Goal: Task Accomplishment & Management: Manage account settings

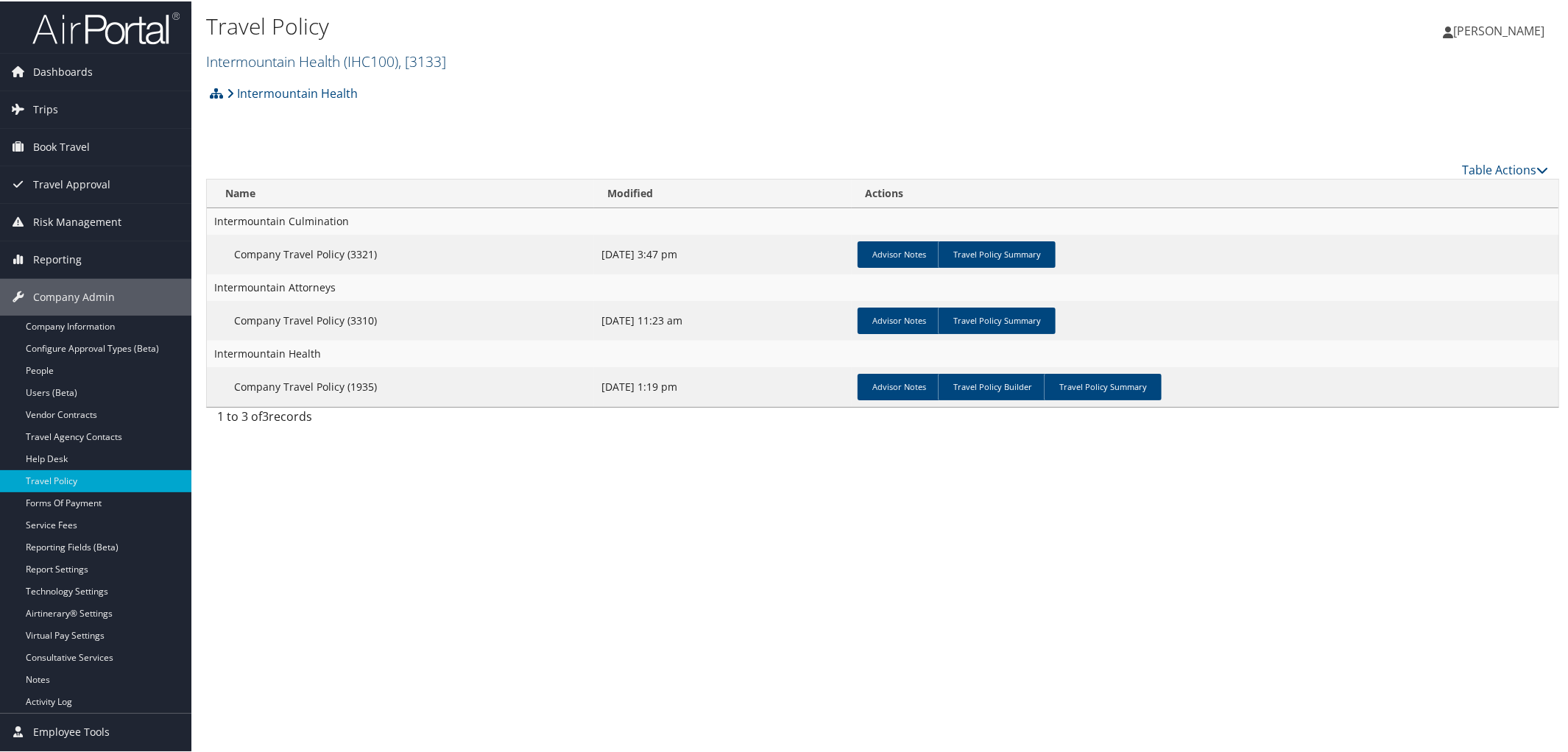
click at [292, 58] on link "Intermountain Health ( IHC100 ) , [ 3133 ]" at bounding box center [327, 60] width 240 height 20
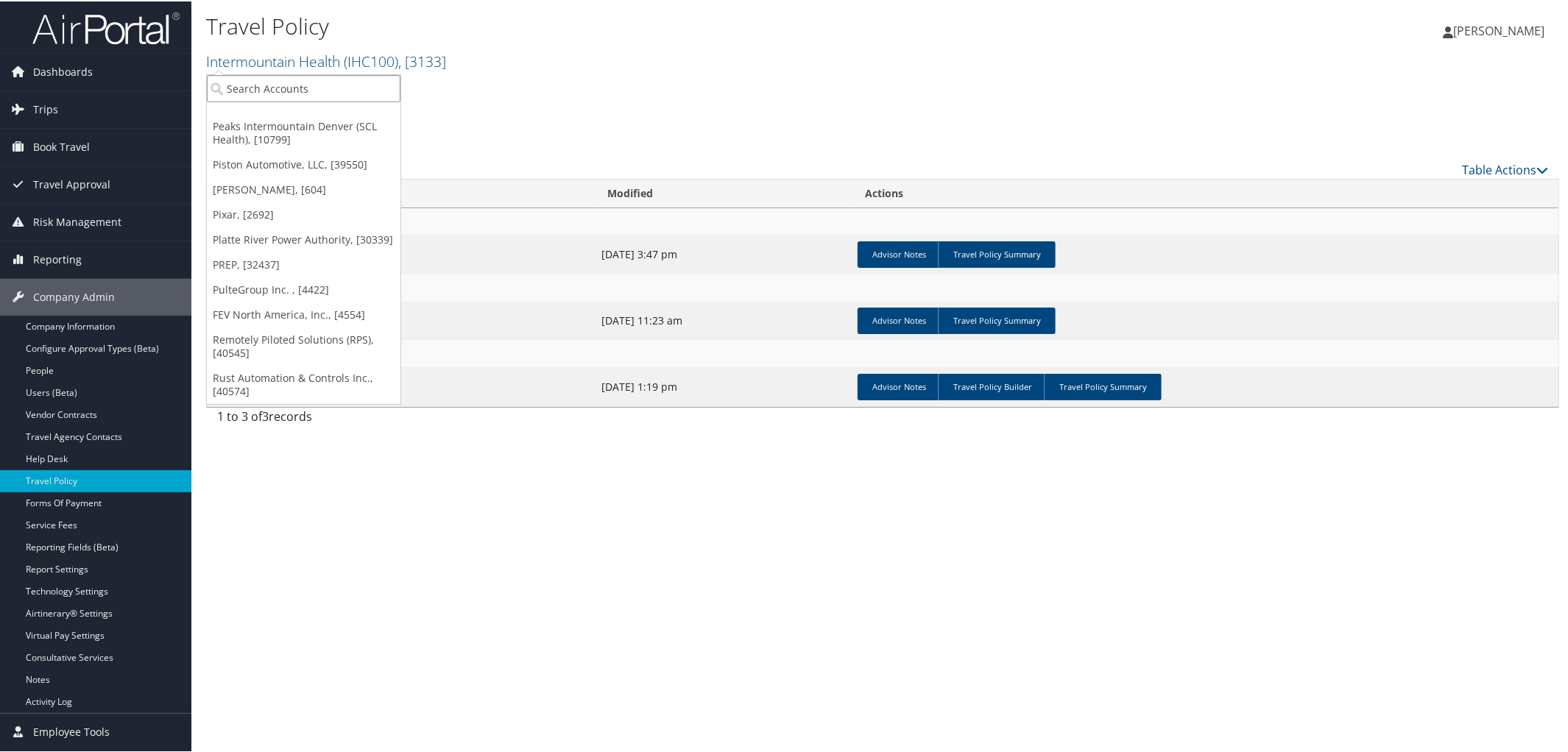
click at [299, 78] on input "search" at bounding box center [304, 87] width 194 height 27
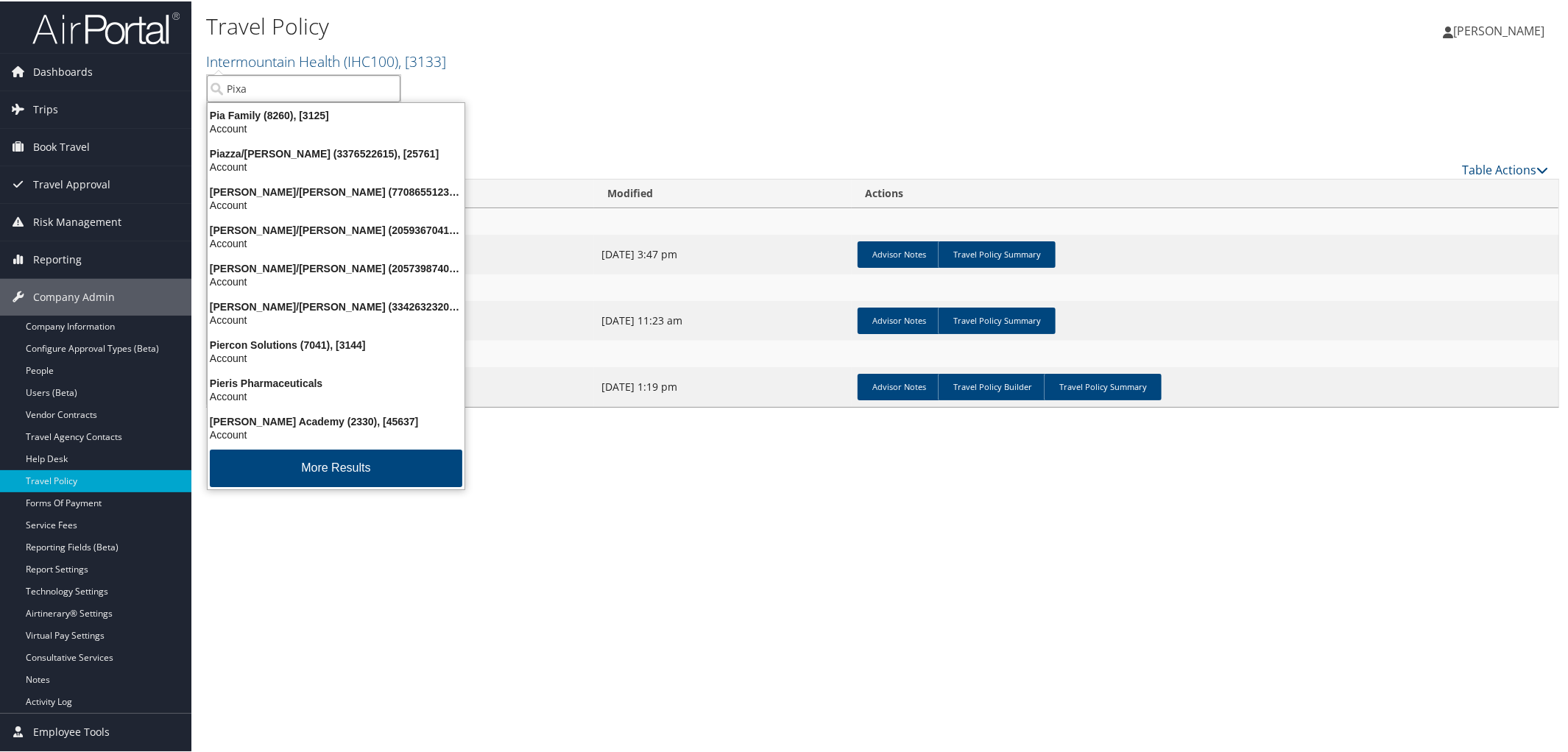
type input "Pixar"
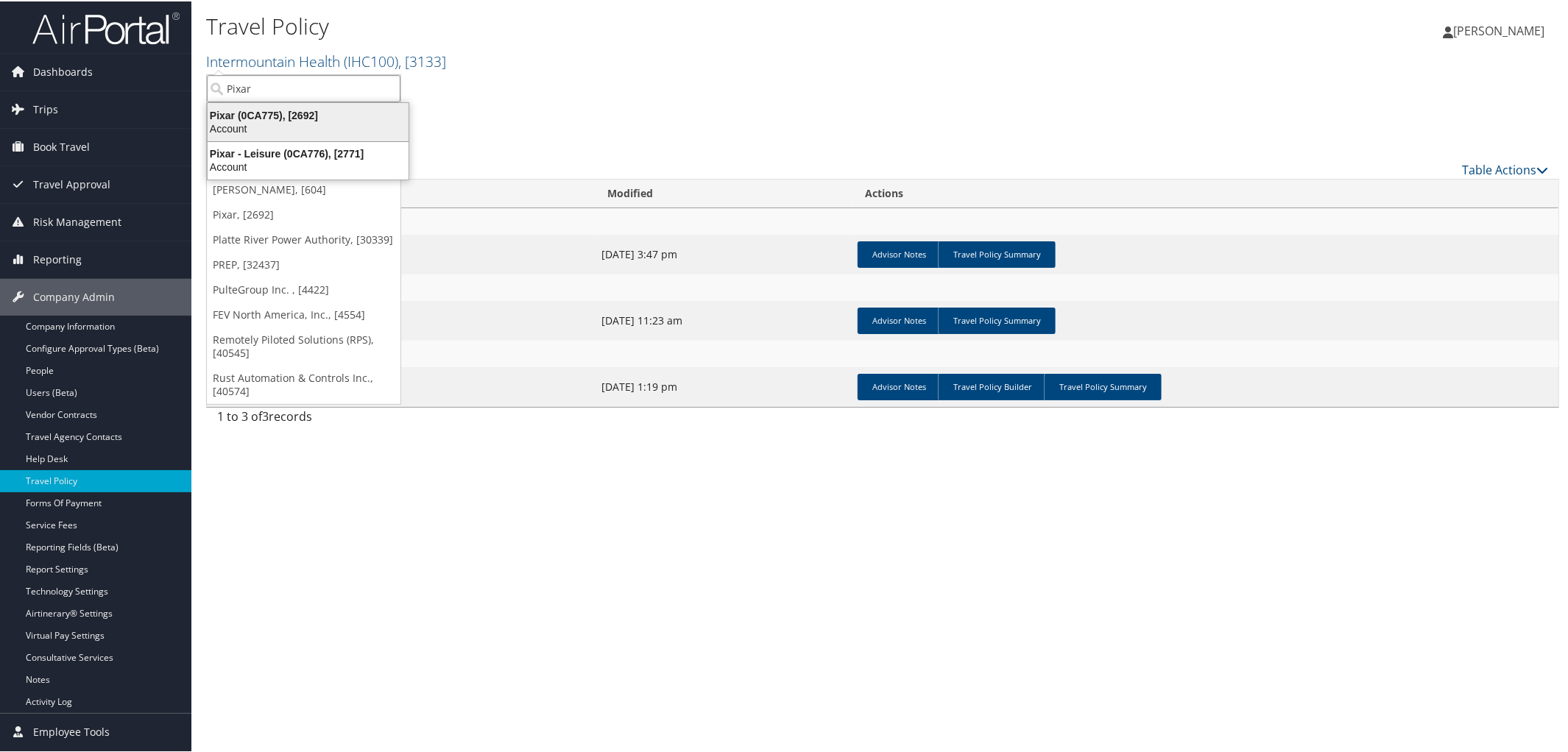
click at [286, 118] on div "Pixar (0CA775), [2692]" at bounding box center [308, 114] width 218 height 14
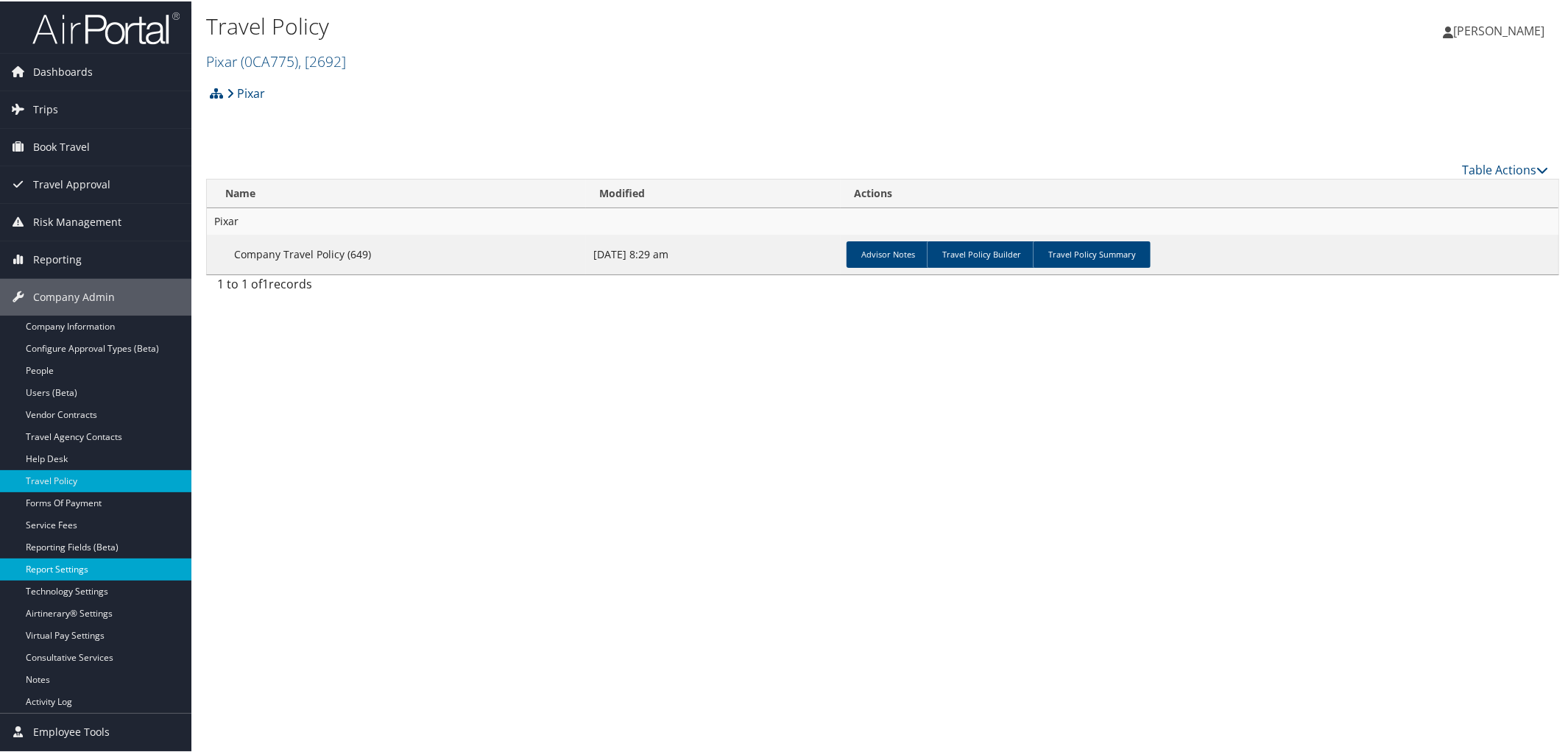
click at [90, 569] on link "Report Settings" at bounding box center [95, 569] width 192 height 22
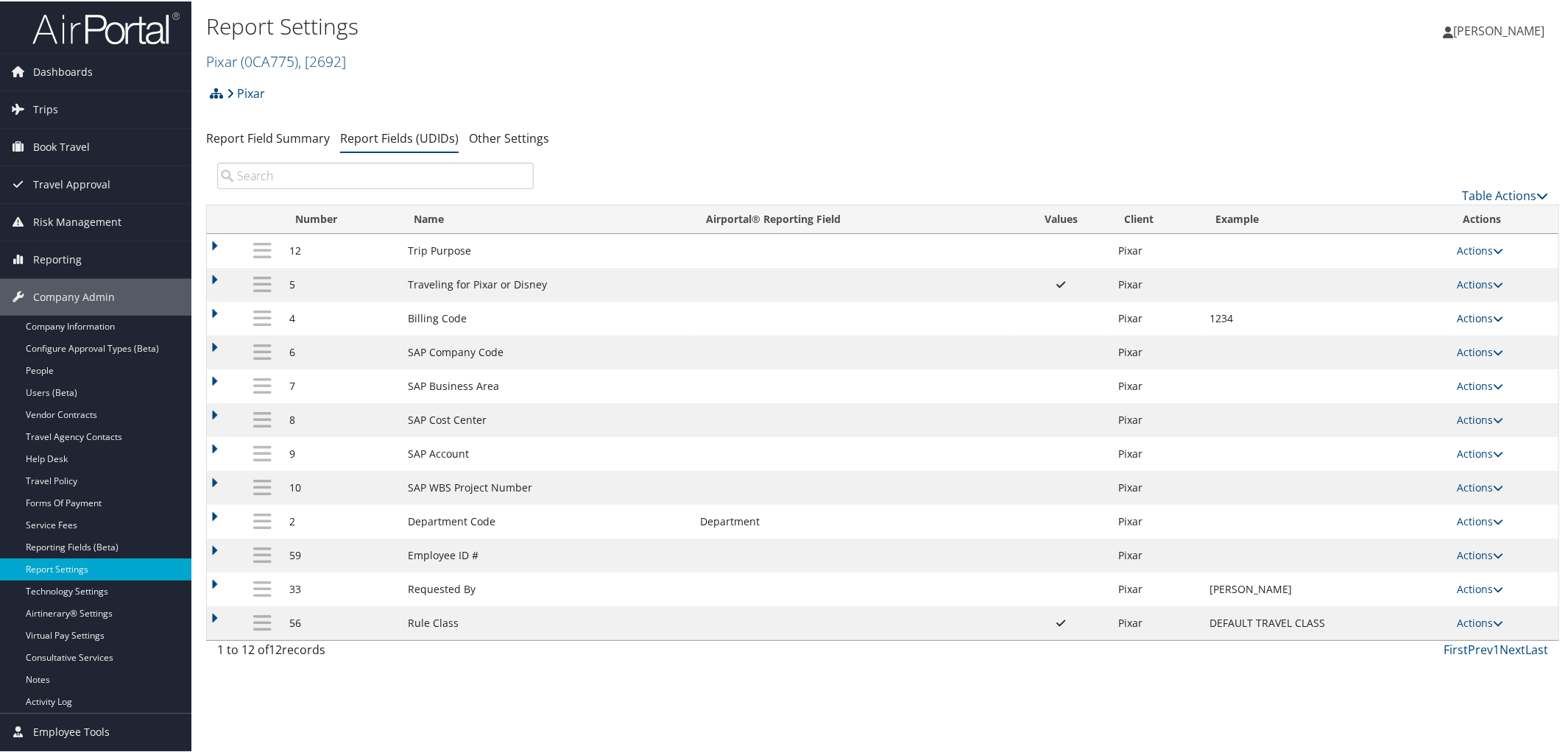
click at [1494, 316] on icon at bounding box center [1499, 317] width 10 height 10
click at [1395, 390] on link "Edit" at bounding box center [1419, 391] width 159 height 25
select select "2"
select select "both"
select select "trip"
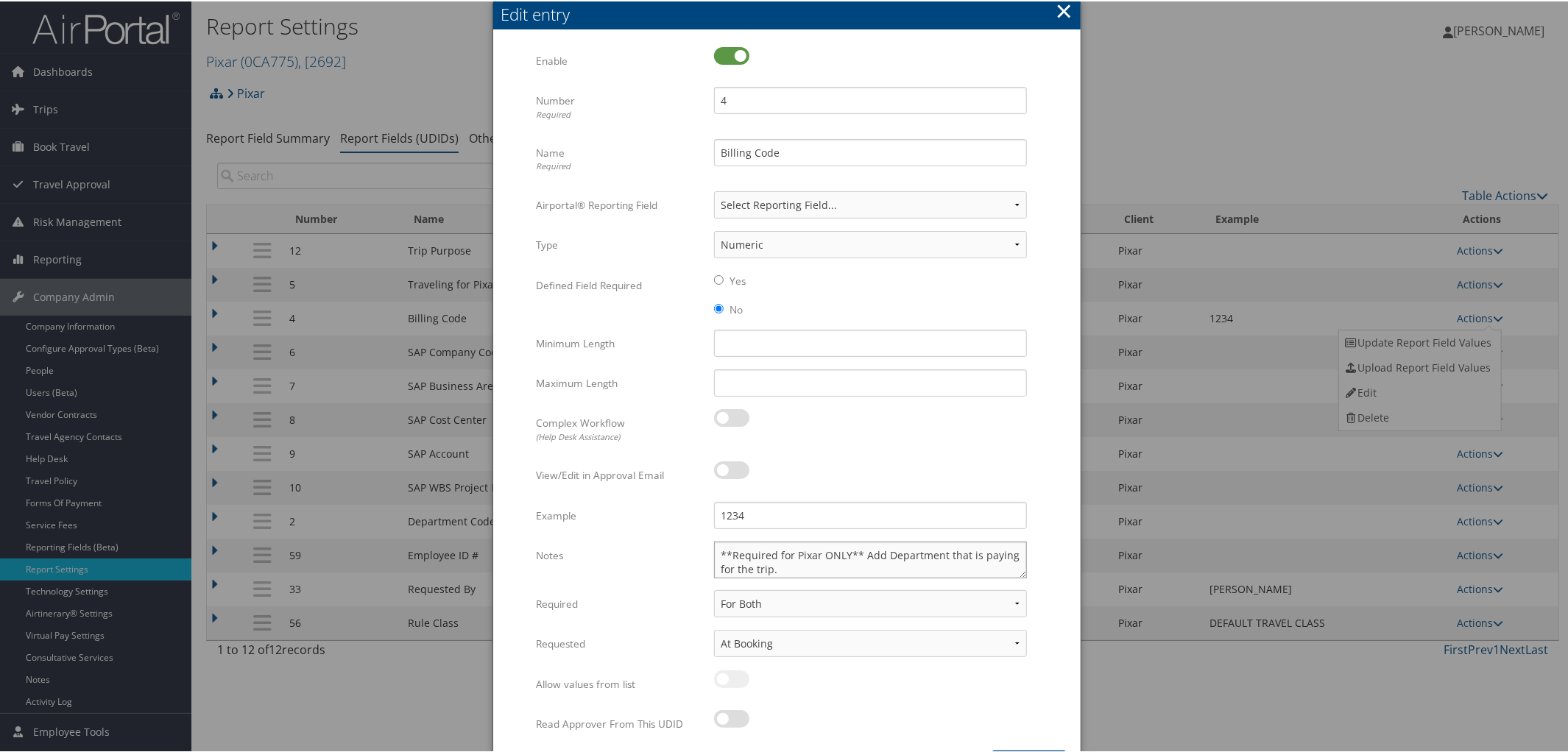
click at [817, 555] on textarea "**Required for Pixar ONLY** Add Department that is paying for the trip." at bounding box center [871, 558] width 313 height 37
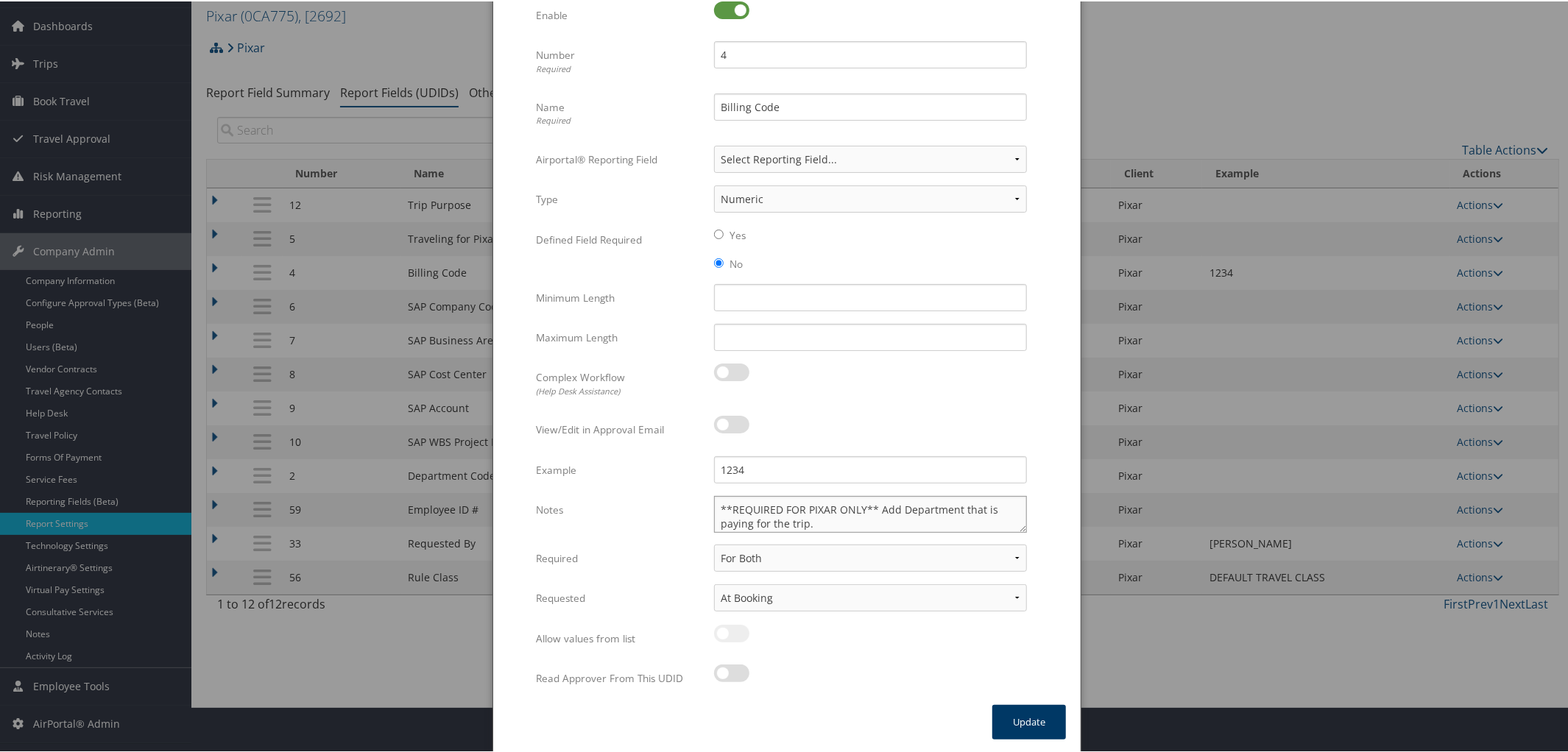
type textarea "**REQUIRED FOR PIXAR ONLY** Add Department that is paying for the trip."
click at [1033, 718] on button "Update" at bounding box center [1029, 721] width 73 height 35
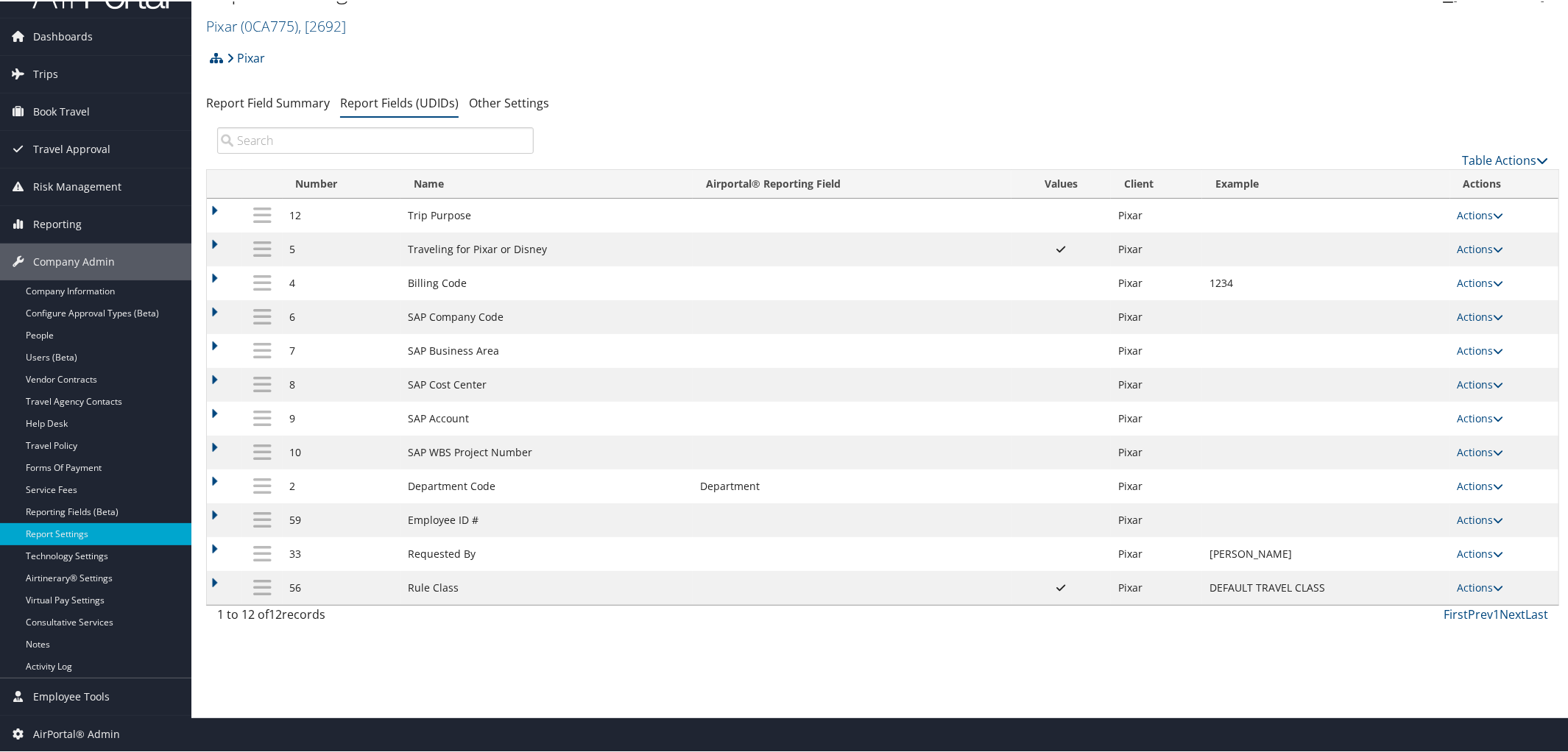
scroll to position [35, 0]
click at [1494, 323] on link "Actions" at bounding box center [1481, 316] width 46 height 14
click at [1458, 339] on link "Update Report Field Values" at bounding box center [1419, 341] width 159 height 25
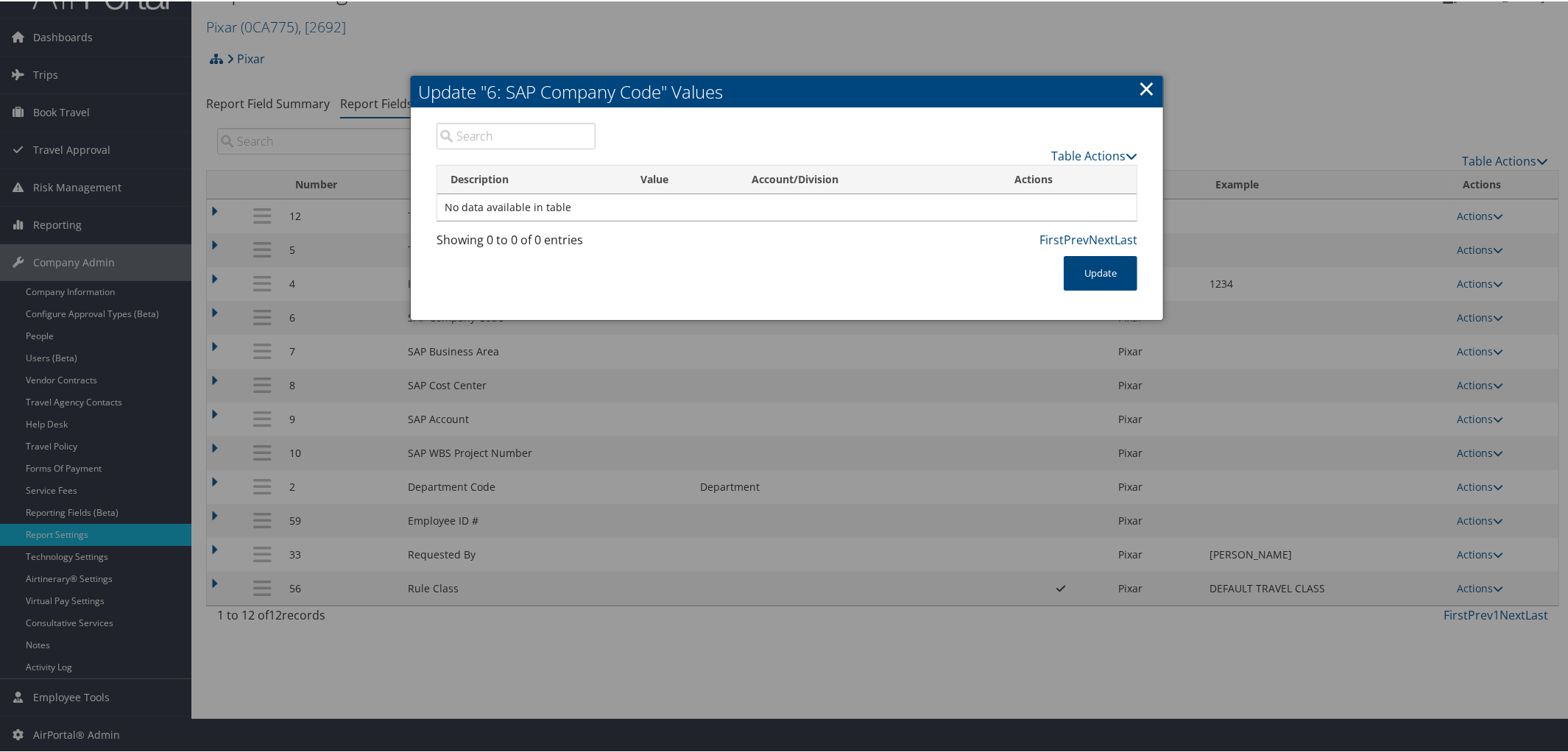
click at [1150, 85] on link "×" at bounding box center [1147, 87] width 17 height 30
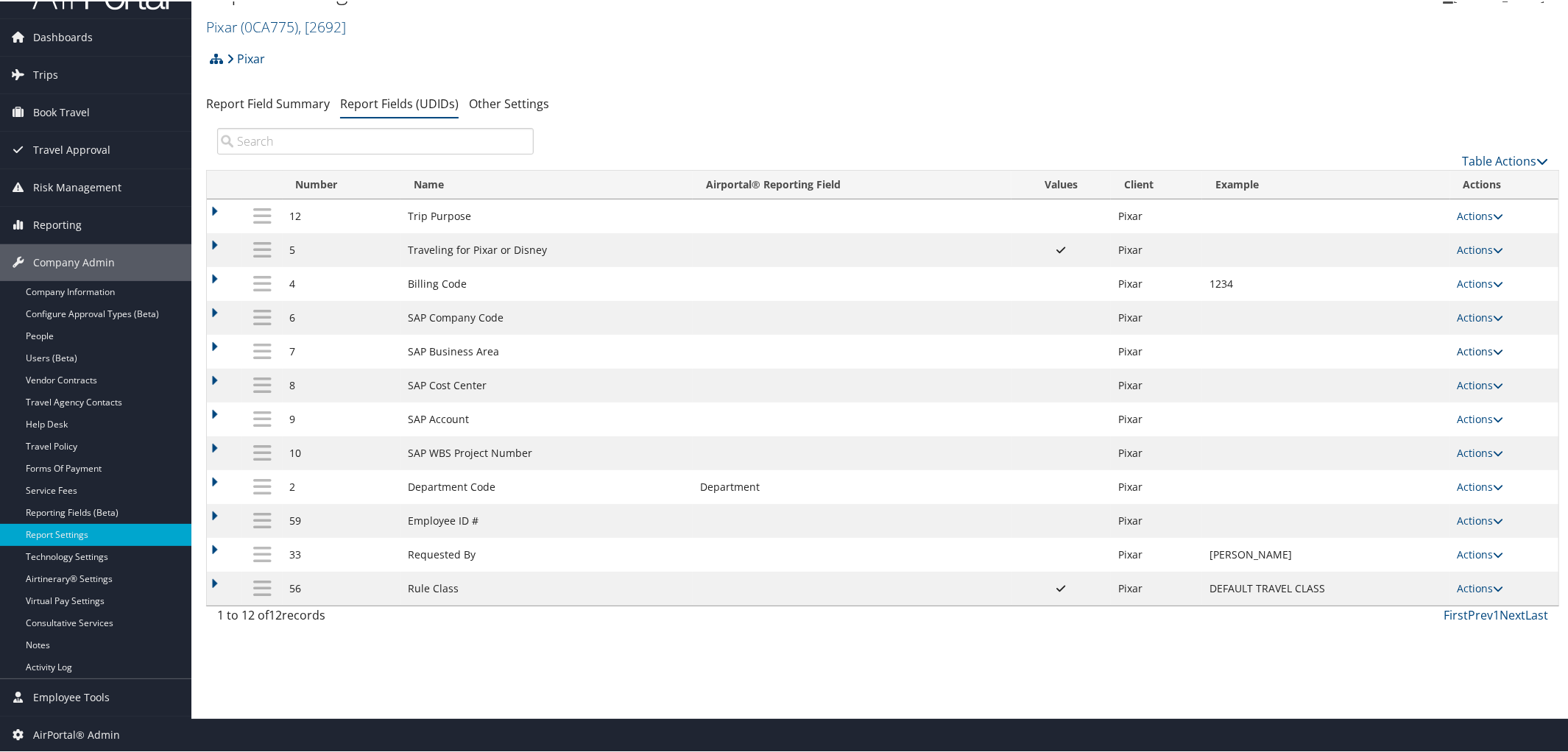
click at [1496, 356] on icon at bounding box center [1499, 350] width 10 height 10
click at [1432, 431] on link "Edit" at bounding box center [1419, 425] width 159 height 25
select select "2"
select select "both"
select select "trip"
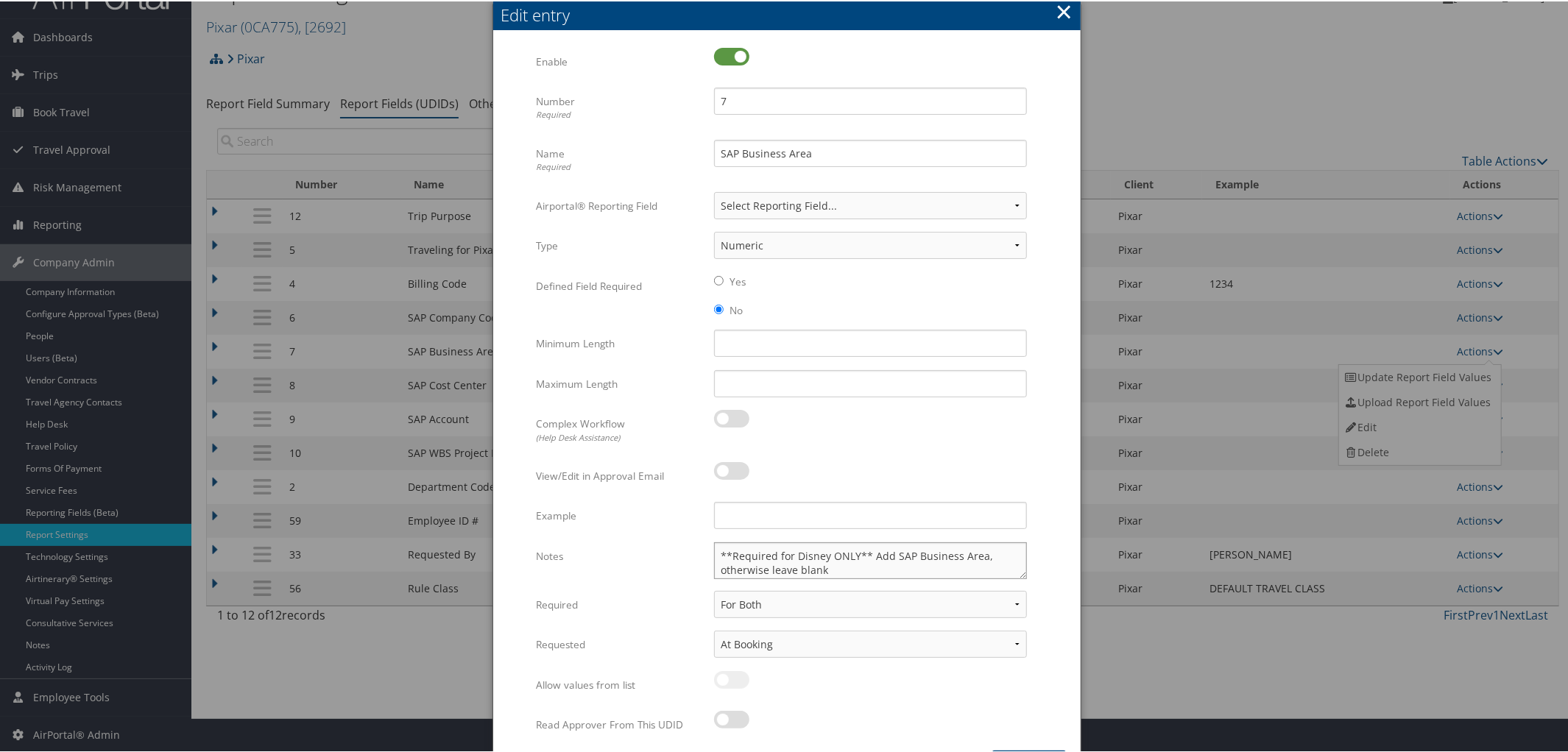
click at [825, 555] on textarea "**Required for Disney ONLY** Add SAP Business Area, otherwise leave blank" at bounding box center [871, 559] width 313 height 37
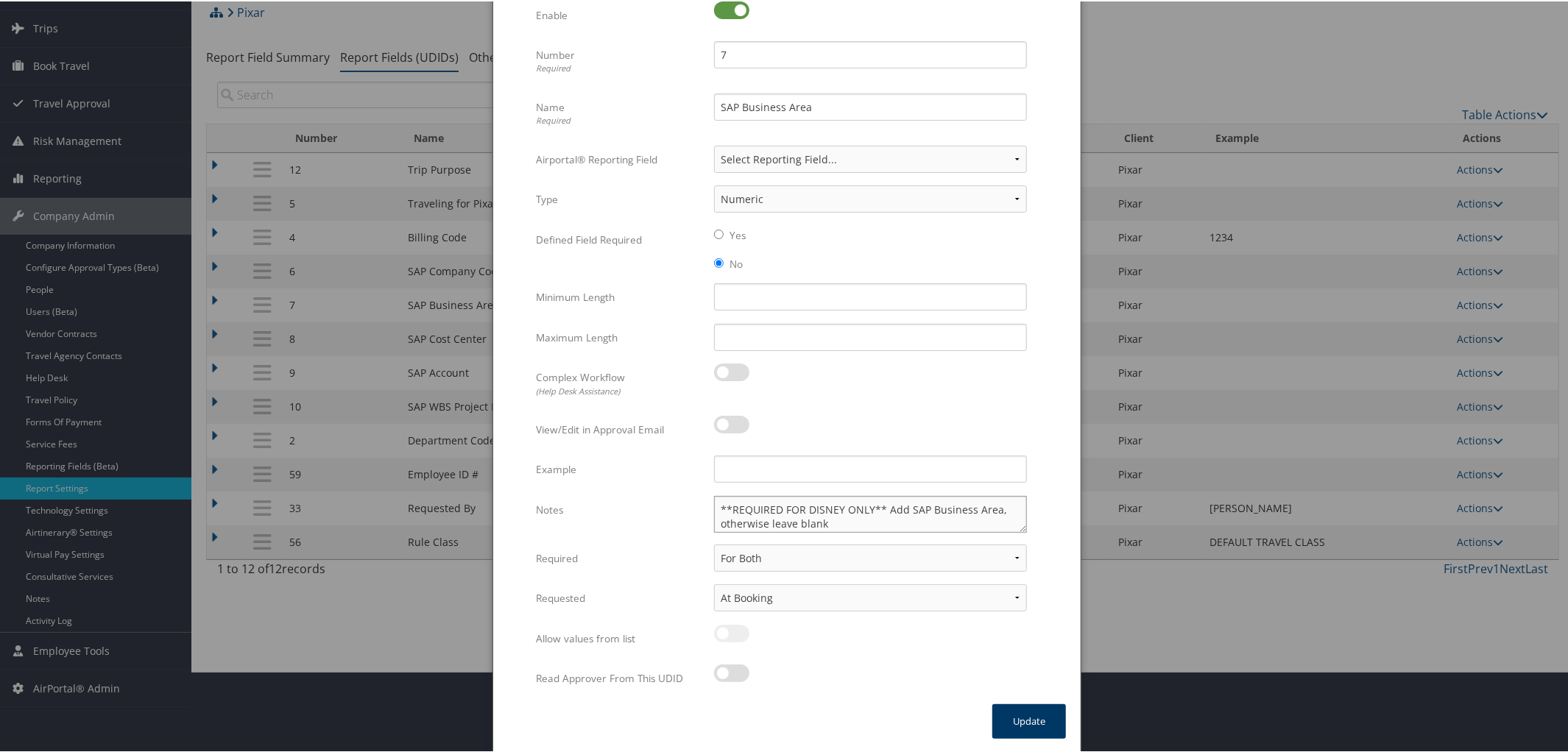
scroll to position [80, 0]
type textarea "**REQUIRED FOR DISNEY ONLY** Add SAP Business Area, otherwise leave blank"
click at [1026, 711] on button "Update" at bounding box center [1029, 721] width 73 height 35
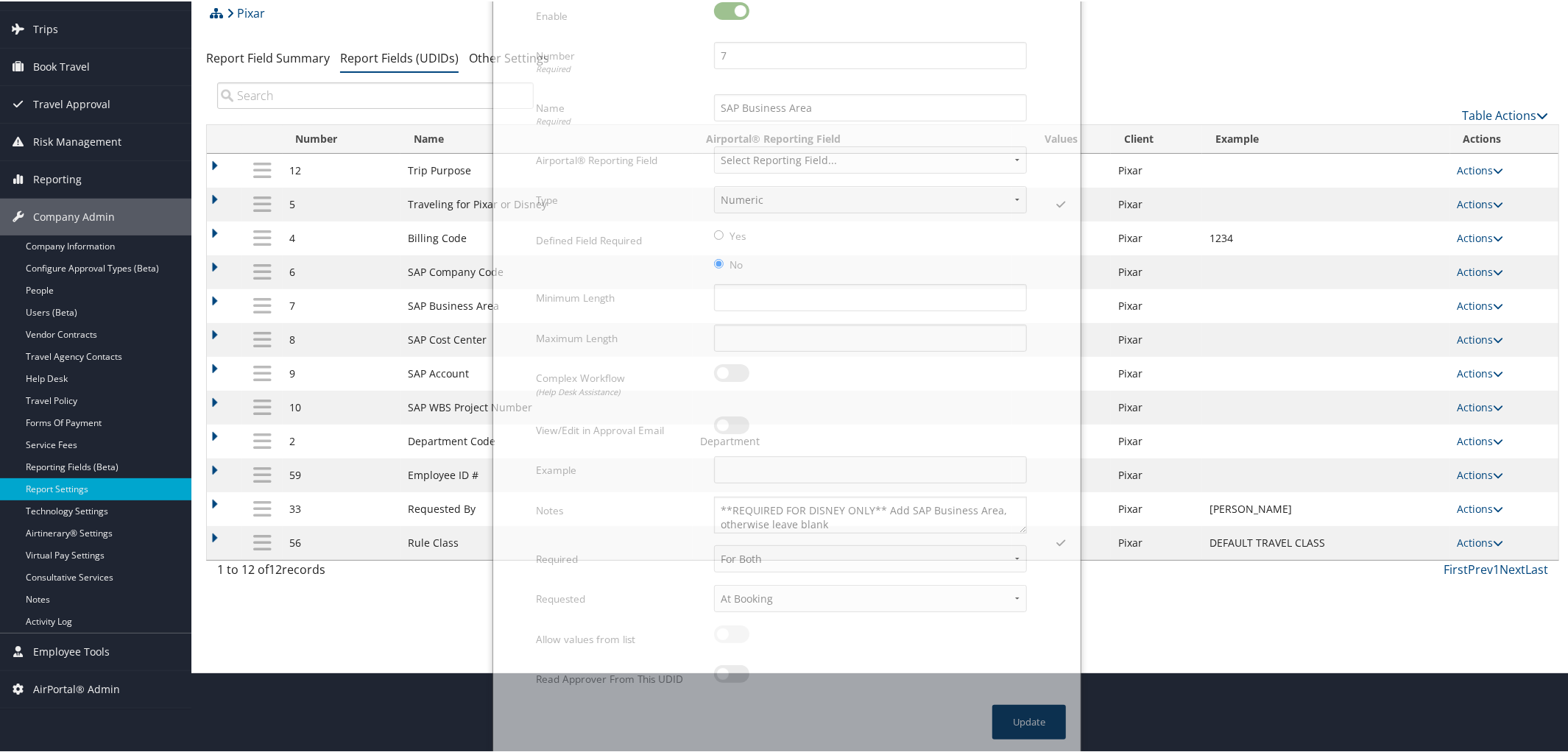
scroll to position [35, 0]
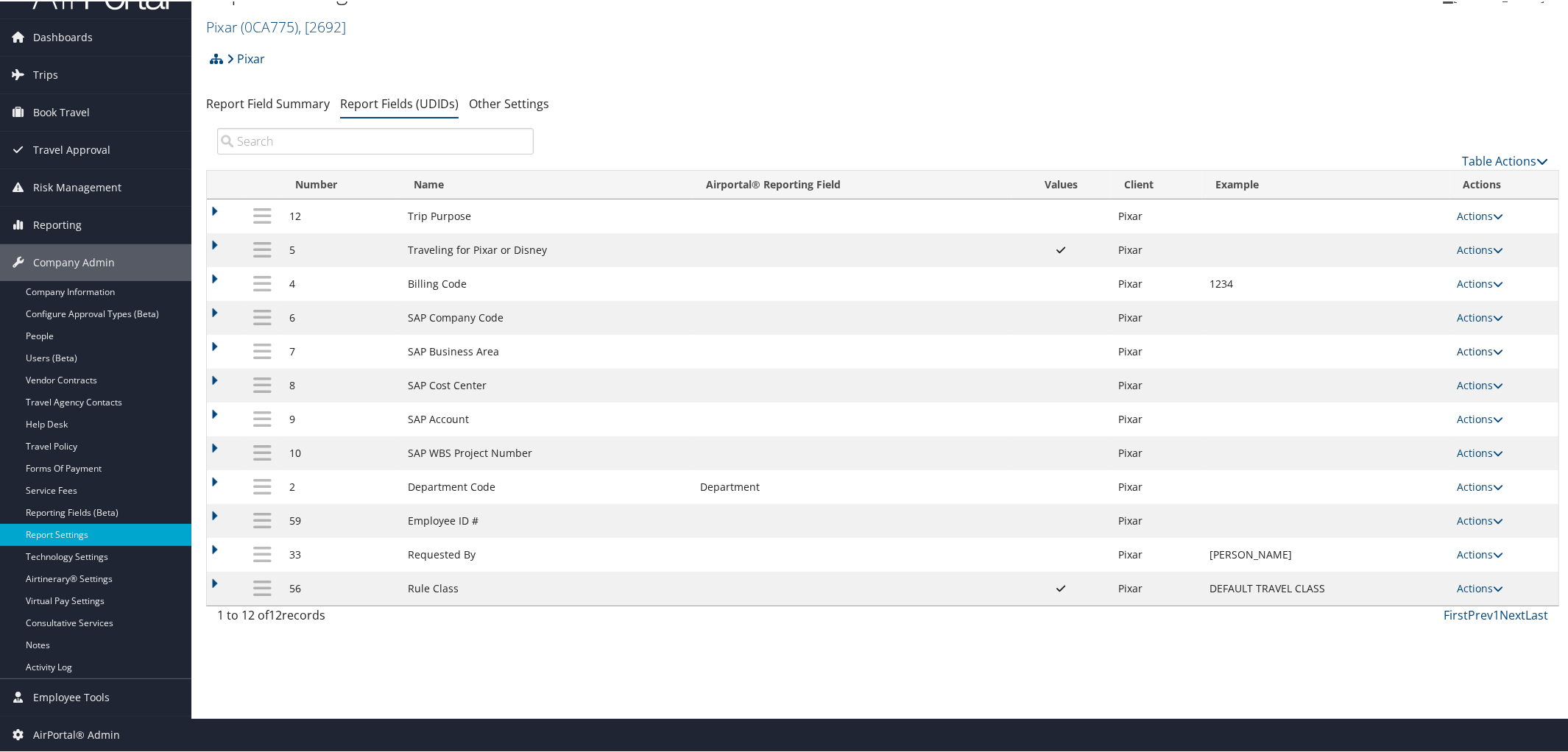
click at [1494, 353] on icon at bounding box center [1499, 350] width 10 height 10
click at [1405, 420] on link "Edit" at bounding box center [1419, 425] width 159 height 25
select select "2"
select select "both"
select select "trip"
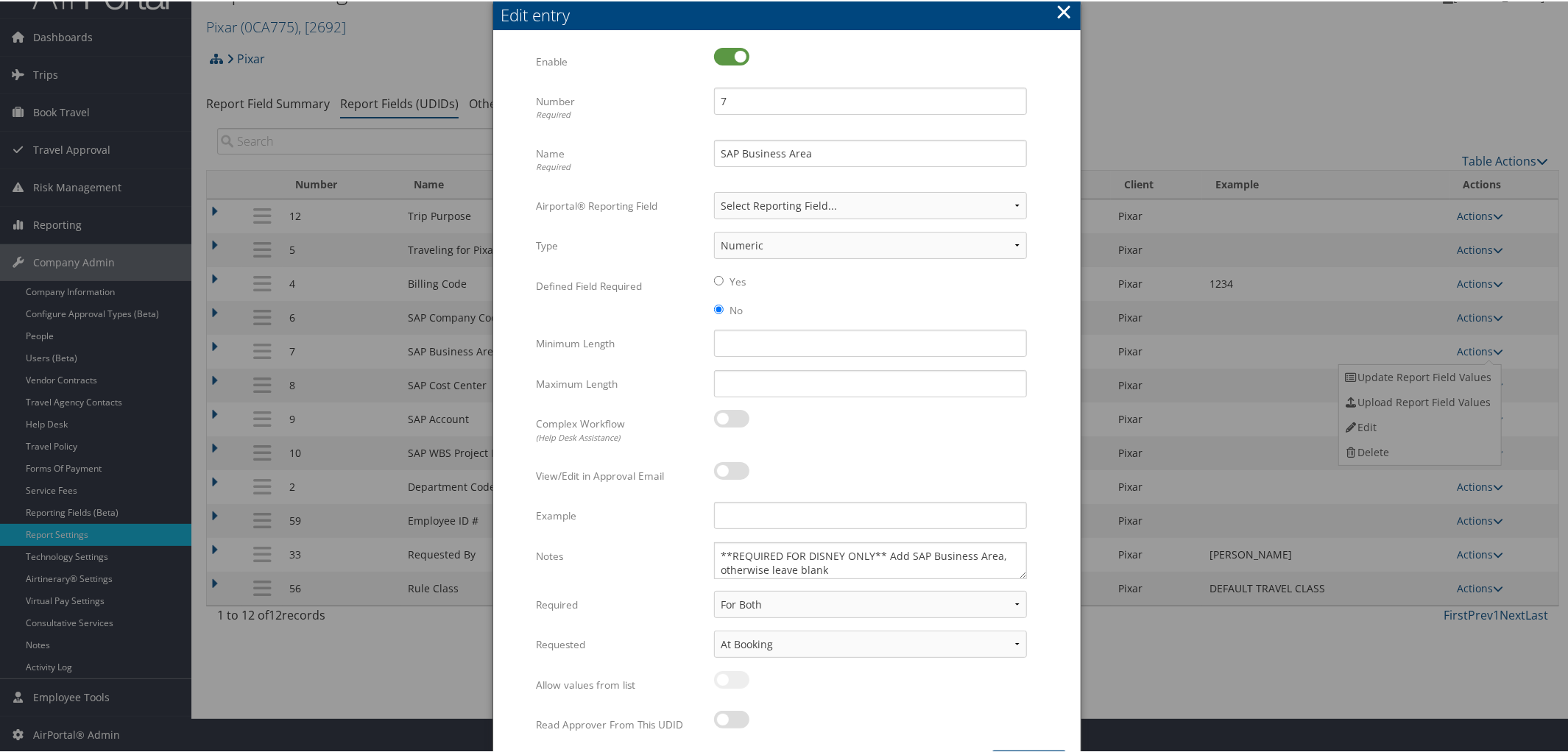
click at [1065, 5] on button "×" at bounding box center [1064, 10] width 17 height 30
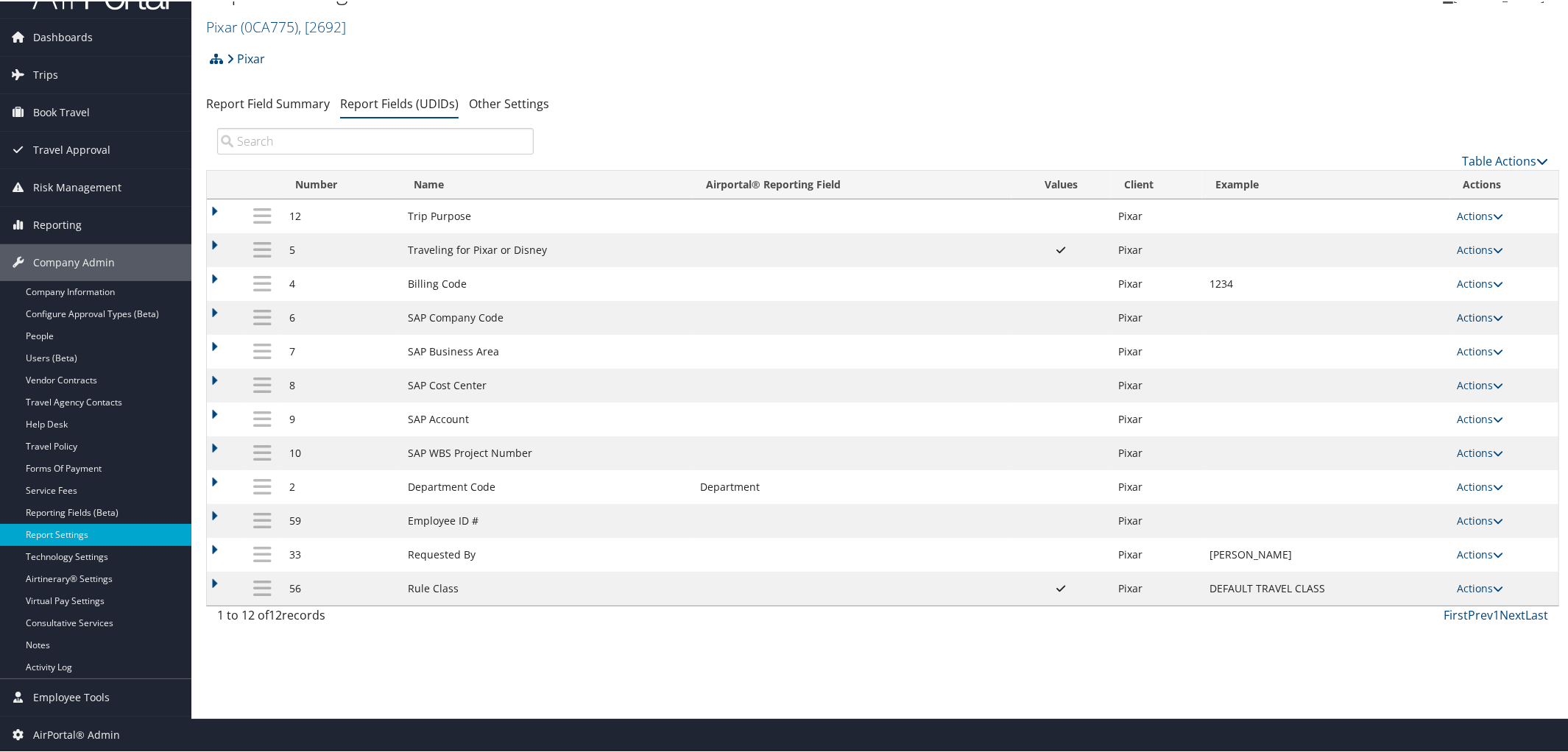
click at [1494, 317] on icon at bounding box center [1499, 316] width 10 height 10
click at [1365, 389] on link "Edit" at bounding box center [1419, 391] width 159 height 25
select select "2"
select select "both"
select select "trip"
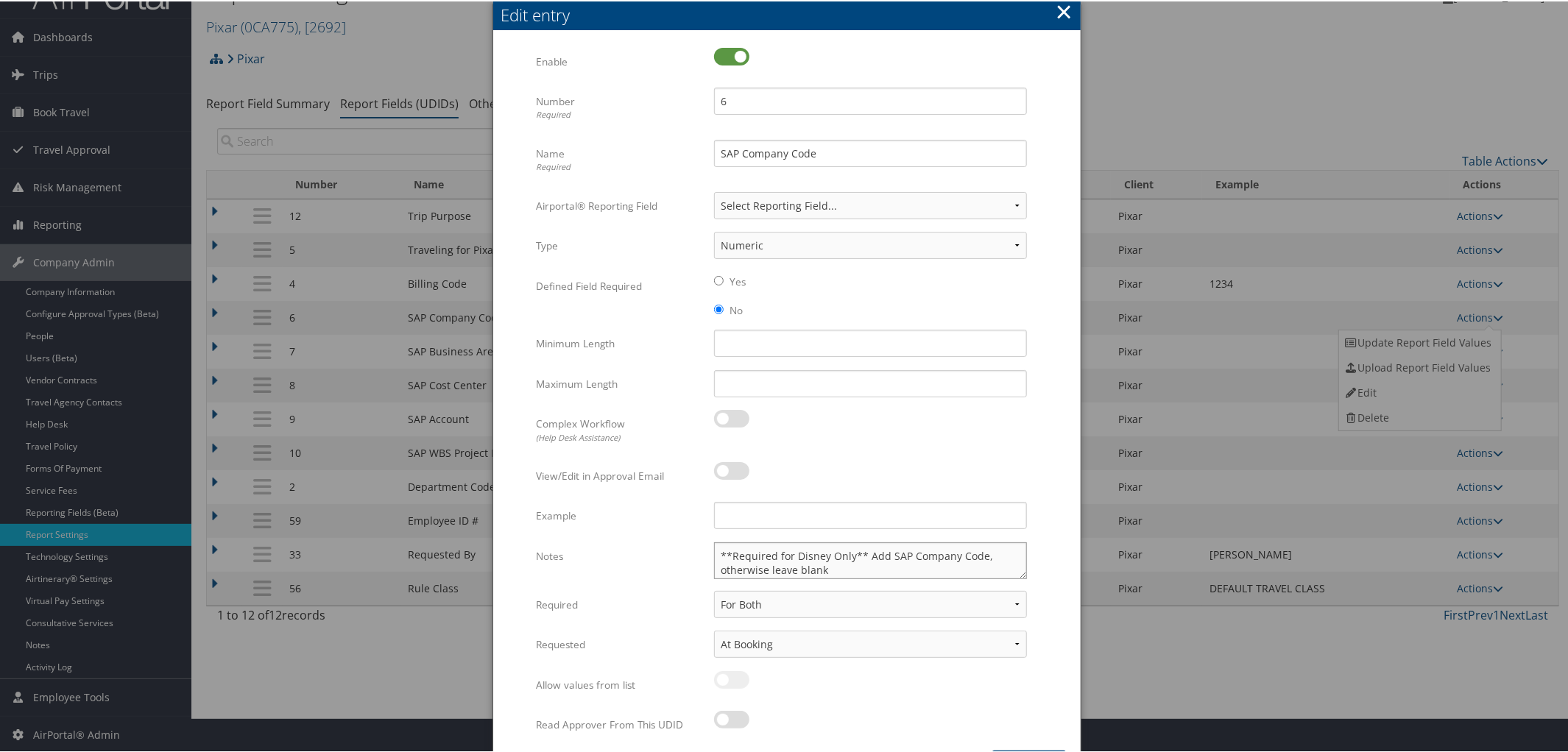
click at [823, 553] on textarea "**Required for Disney Only** Add SAP Company Code, otherwise leave blank" at bounding box center [871, 559] width 313 height 37
click at [865, 558] on textarea "**REQUIRED FOR DISNEY Only** Add SAP Company Code, otherwise leave blank" at bounding box center [871, 559] width 313 height 37
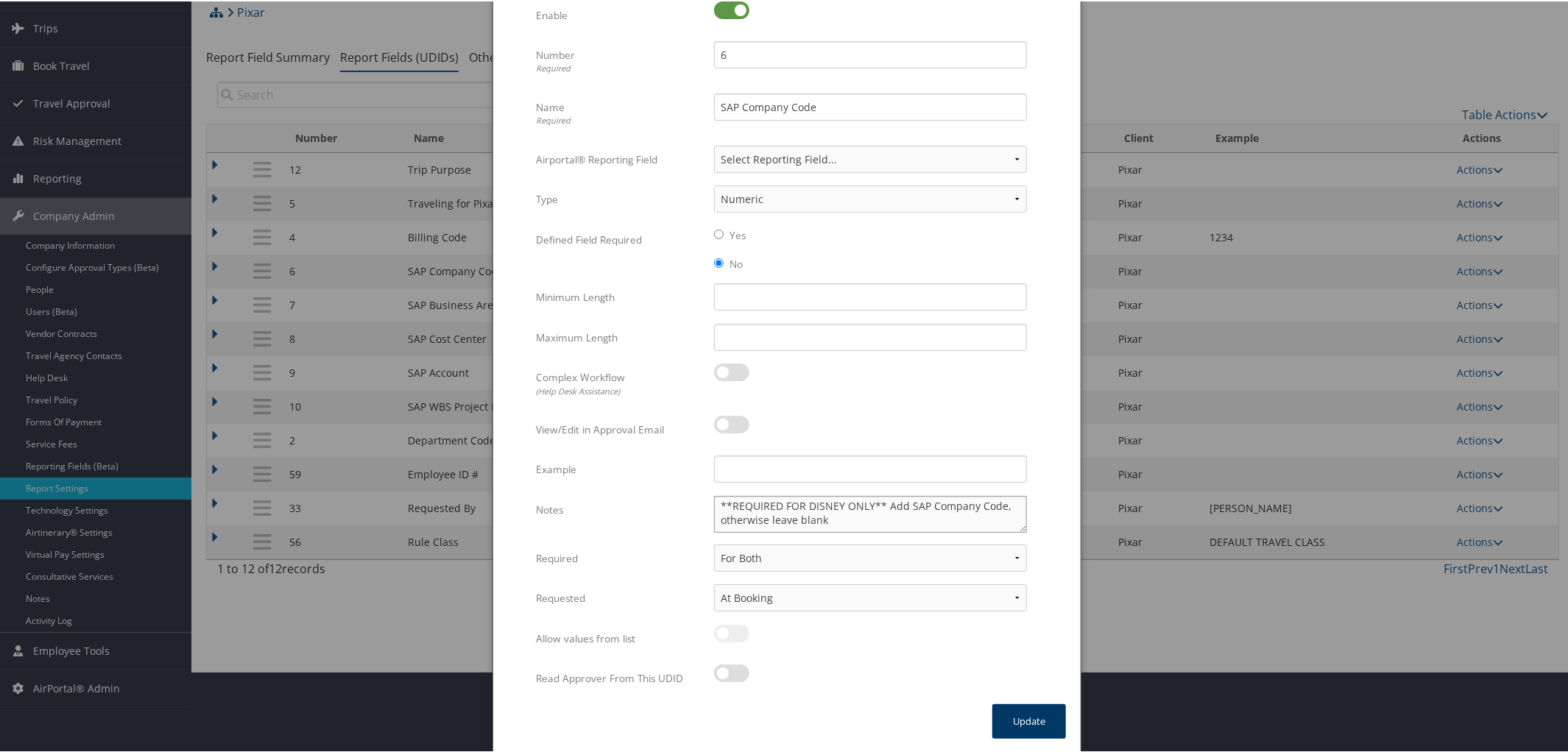
type textarea "**REQUIRED FOR DISNEY ONLY** Add SAP Company Code, otherwise leave blank"
click at [1027, 715] on button "Update" at bounding box center [1029, 720] width 73 height 35
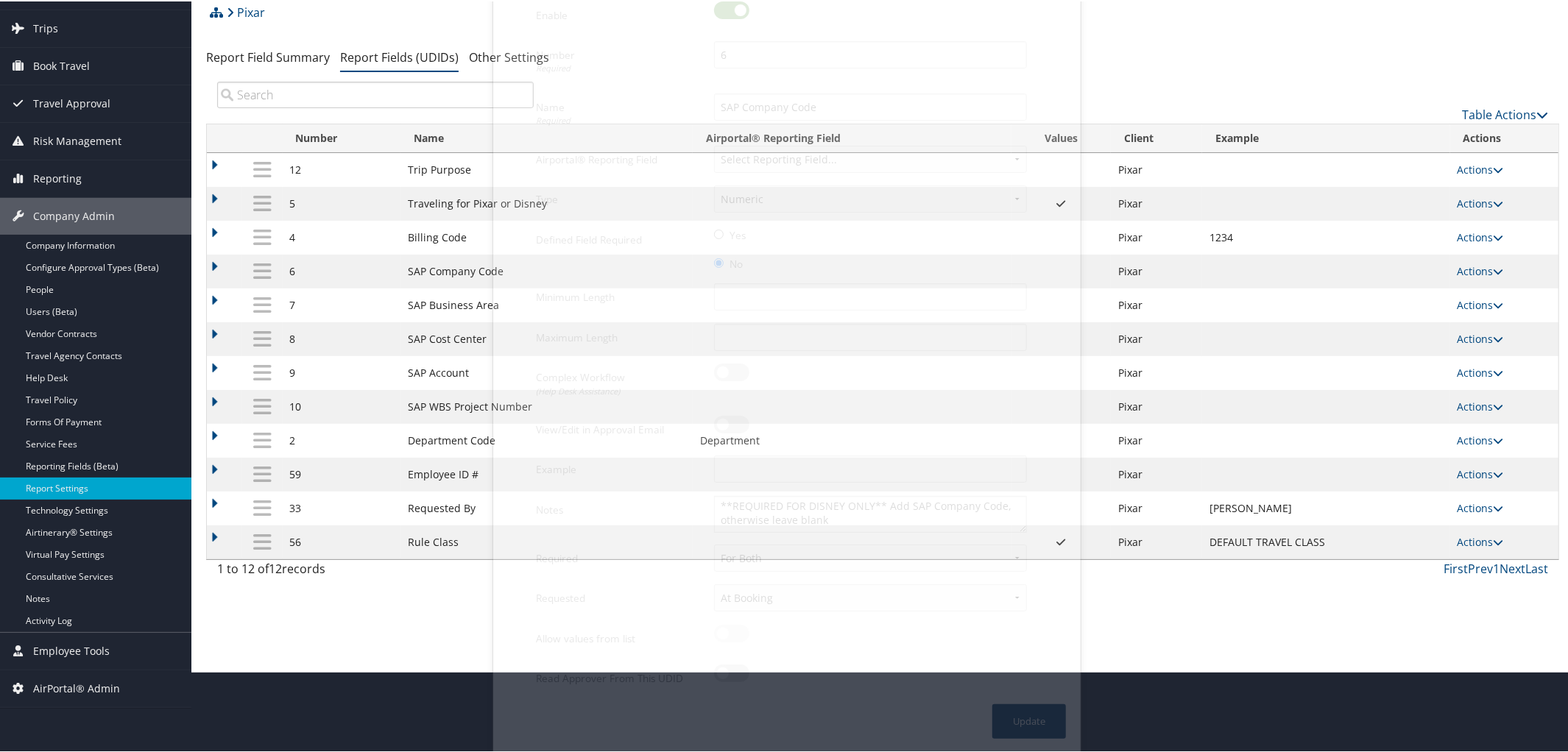
scroll to position [35, 0]
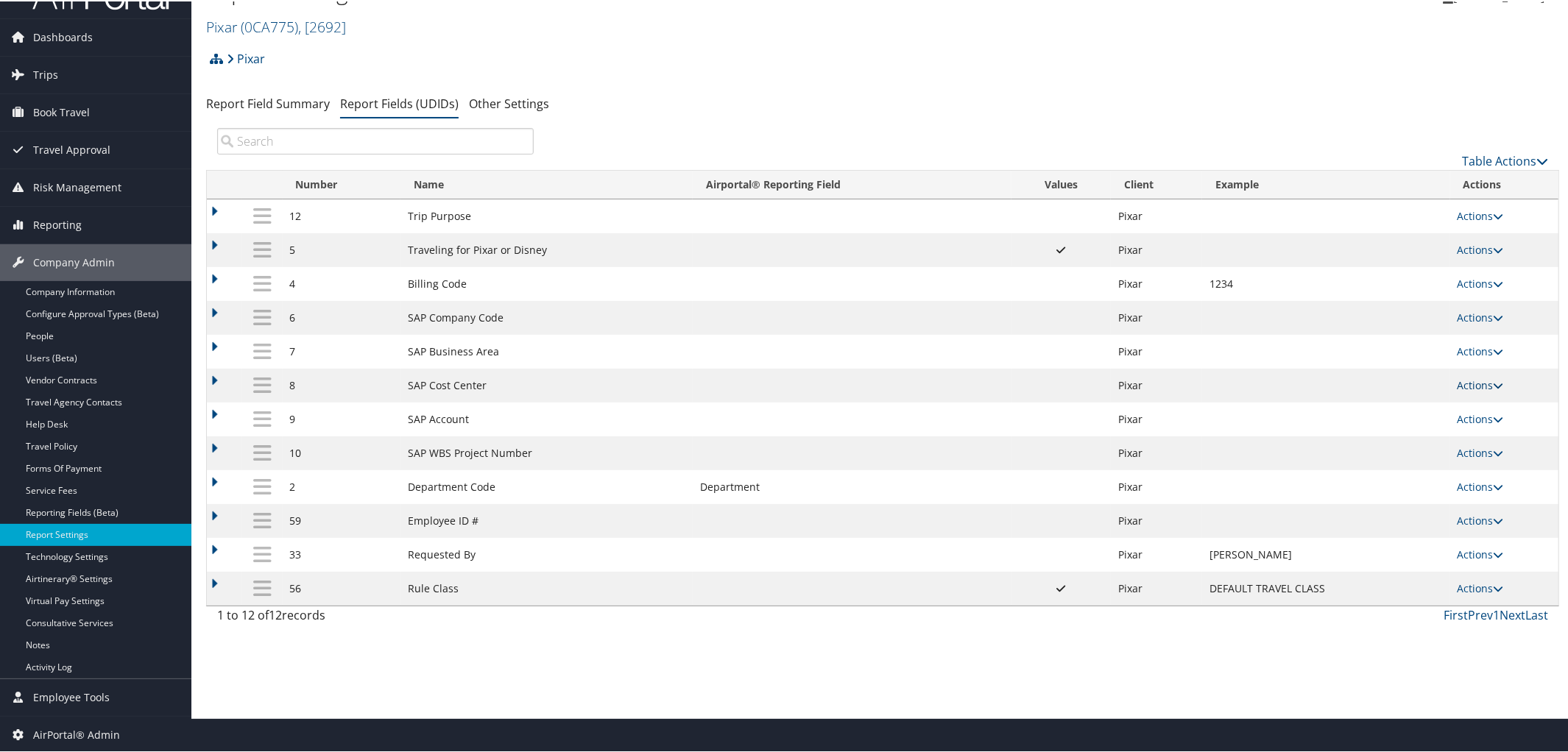
click at [1487, 391] on link "Actions" at bounding box center [1481, 384] width 46 height 14
click at [1398, 461] on link "Edit" at bounding box center [1419, 461] width 159 height 25
select select "2"
select select "both"
select select "trip"
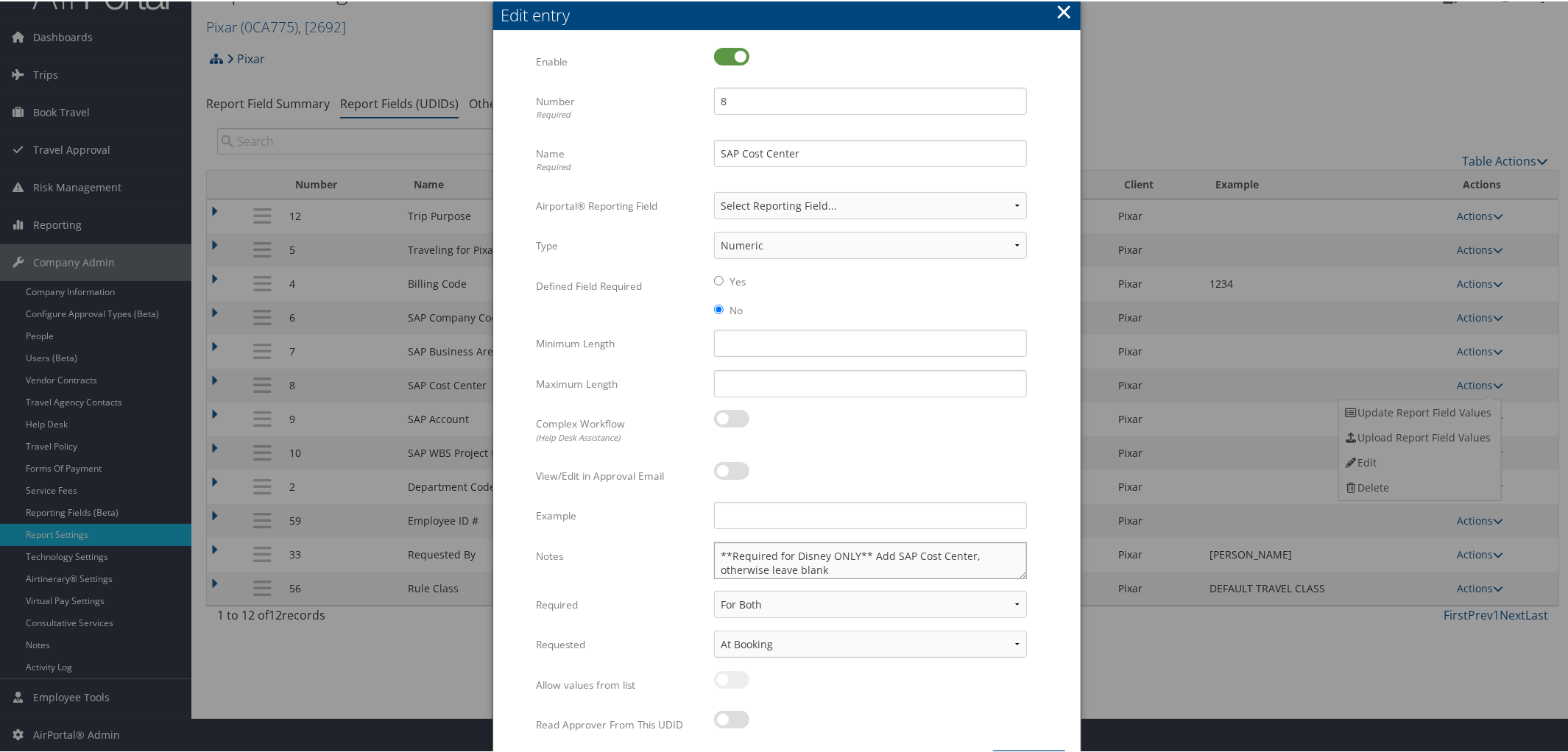
click at [824, 552] on textarea "**Required for Disney ONLY** Add SAP Cost Center, otherwise leave blank" at bounding box center [871, 559] width 313 height 37
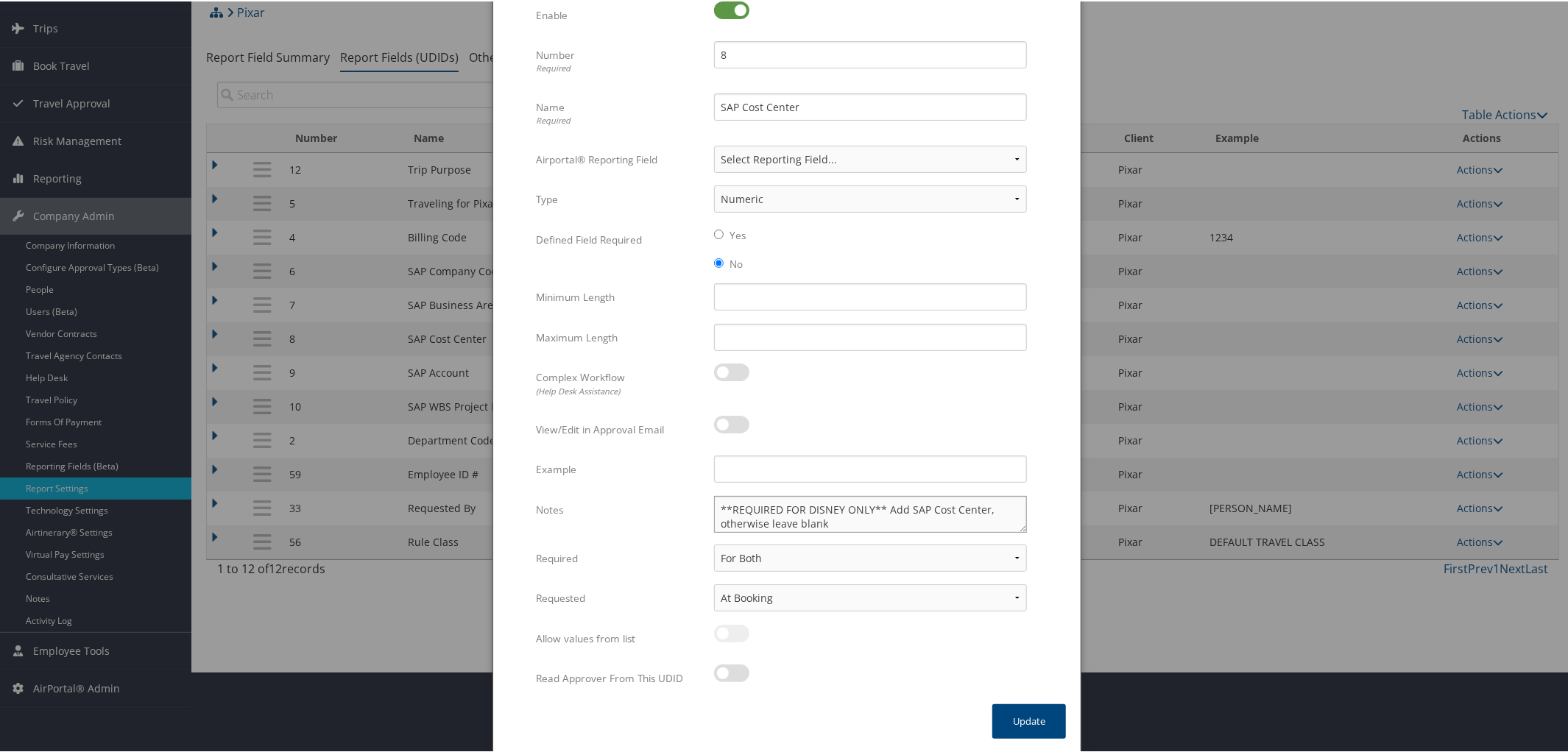
scroll to position [80, 0]
type textarea "**REQUIRED FOR DISNEY ONLY** Add SAP Cost Center, otherwise leave blank"
click at [1033, 716] on button "Update" at bounding box center [1029, 721] width 73 height 35
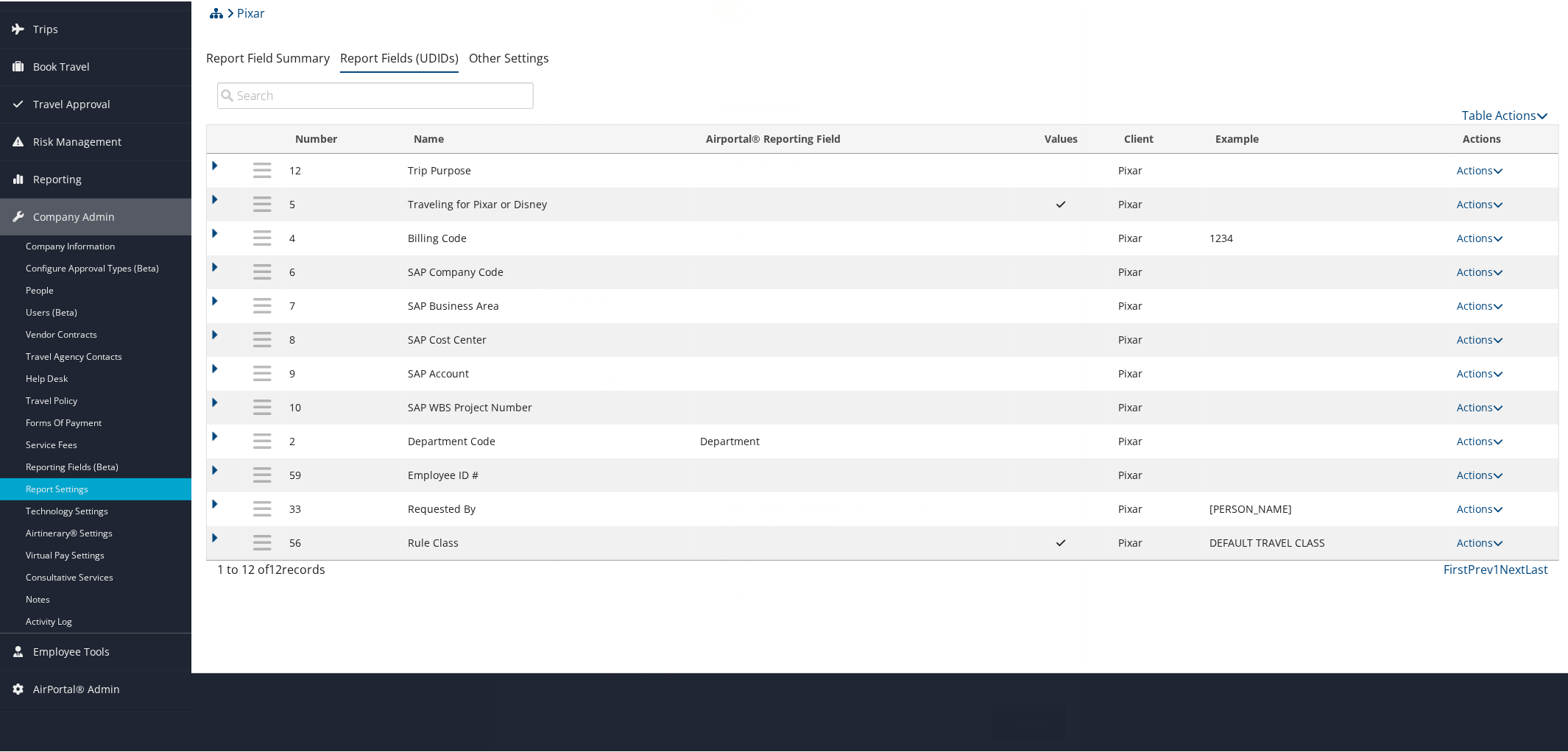
scroll to position [35, 0]
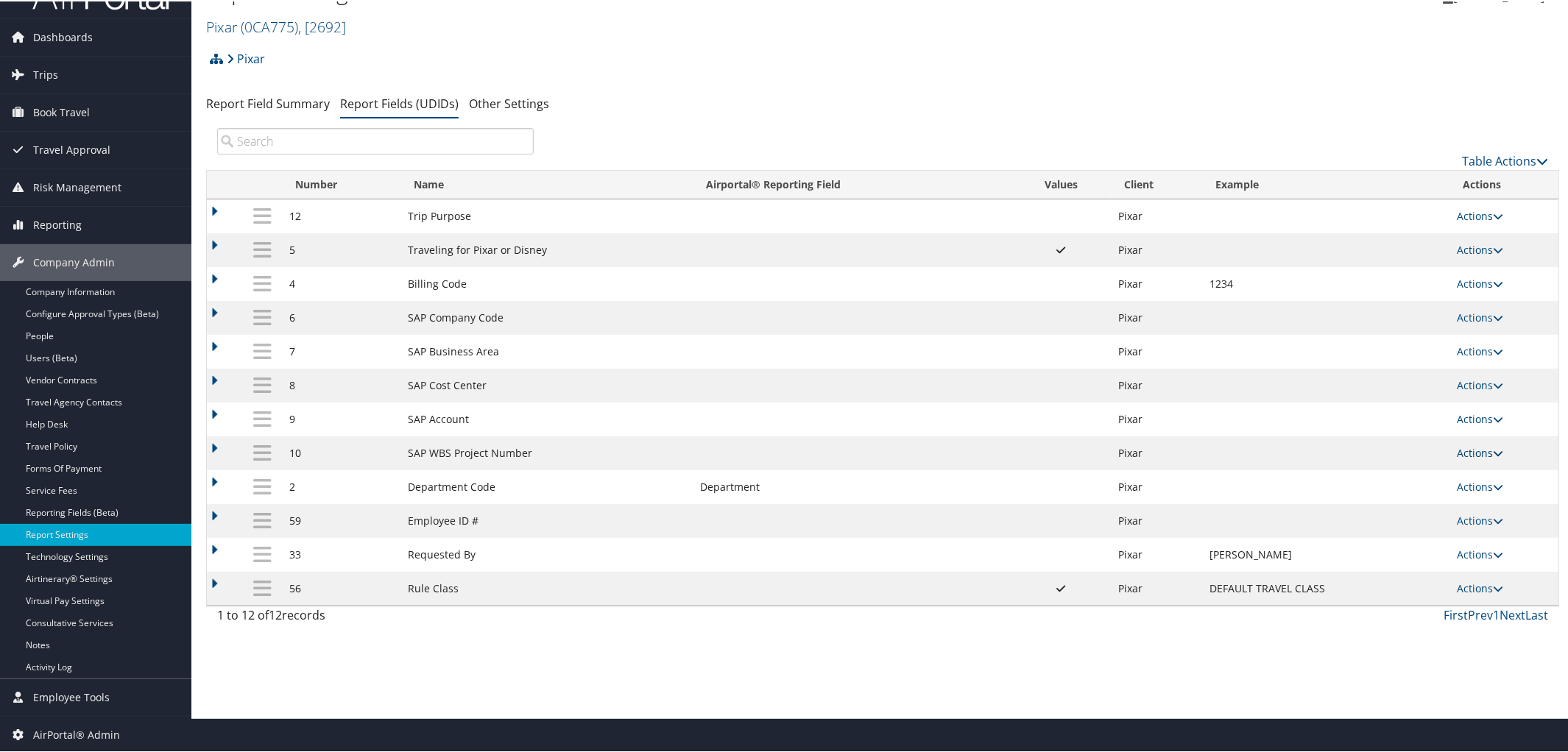
click at [1494, 457] on icon at bounding box center [1499, 452] width 10 height 10
click at [1389, 528] on link "Edit" at bounding box center [1419, 530] width 159 height 25
select select "2"
select select "both"
select select "trip"
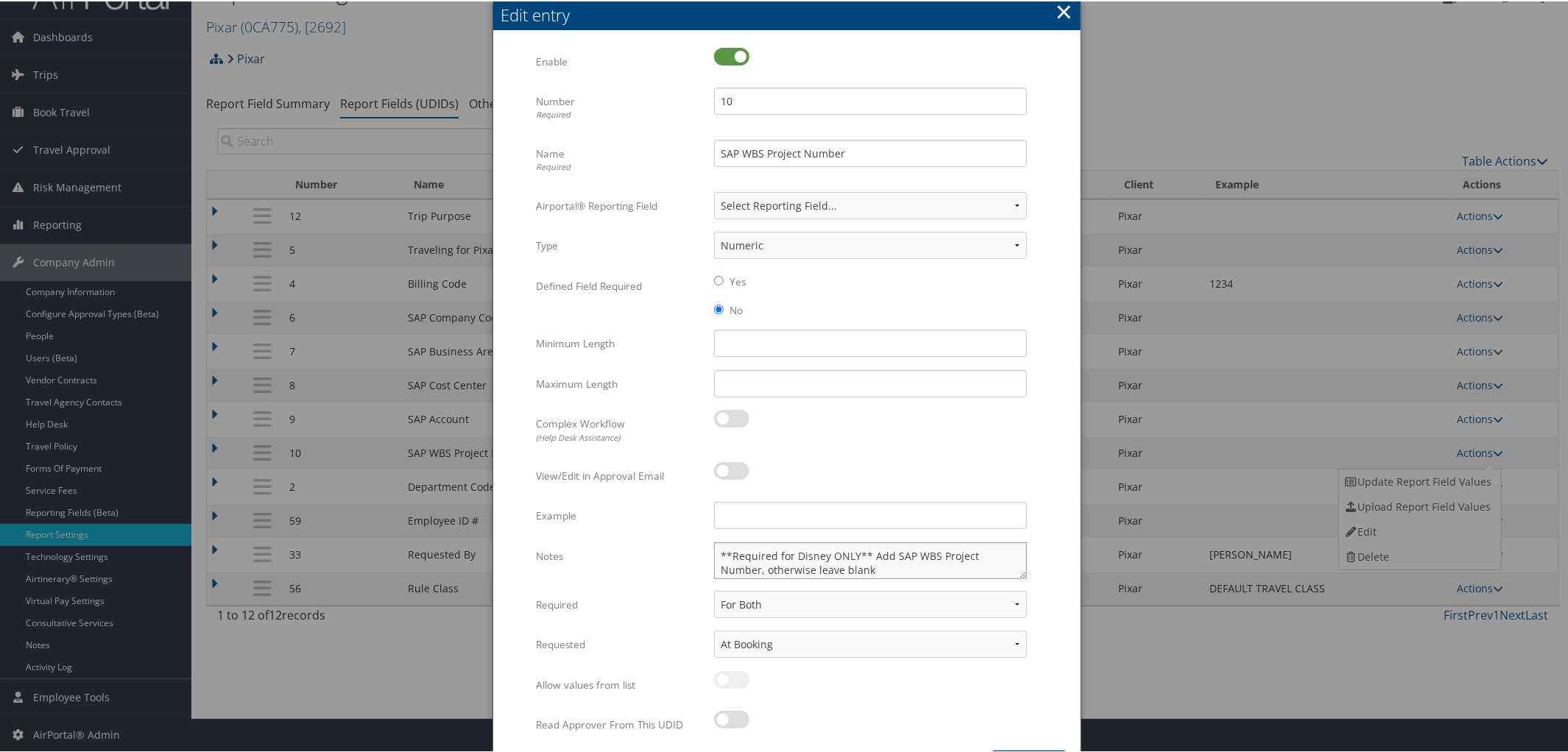
click at [824, 553] on textarea "**Required for Disney ONLY** Add SAP WBS Project Number, otherwise leave blank" at bounding box center [871, 559] width 313 height 37
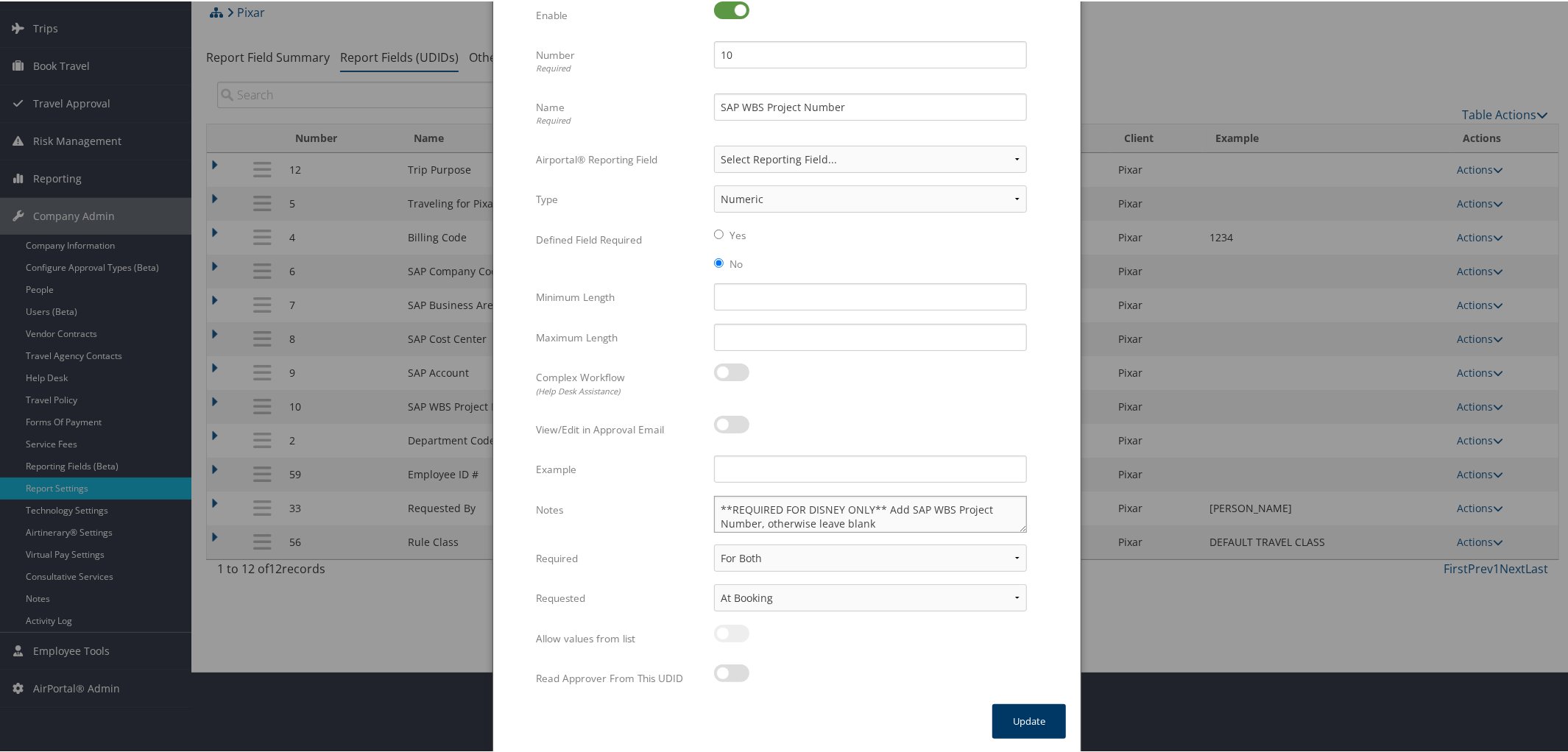
type textarea "**REQUIRED FOR DISNEY ONLY** Add SAP WBS Project Number, otherwise leave blank"
click at [1049, 732] on button "Update" at bounding box center [1029, 720] width 73 height 35
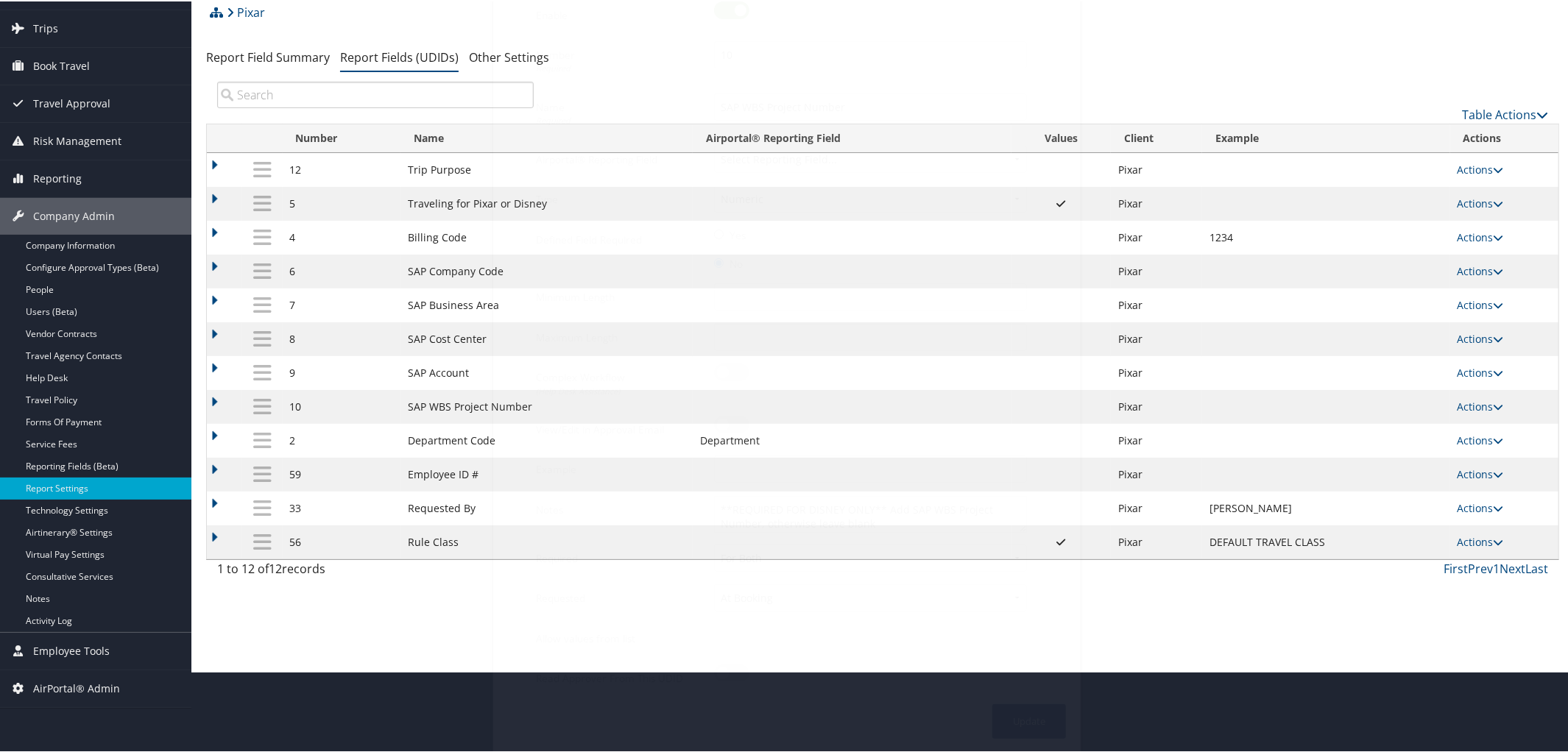
scroll to position [35, 0]
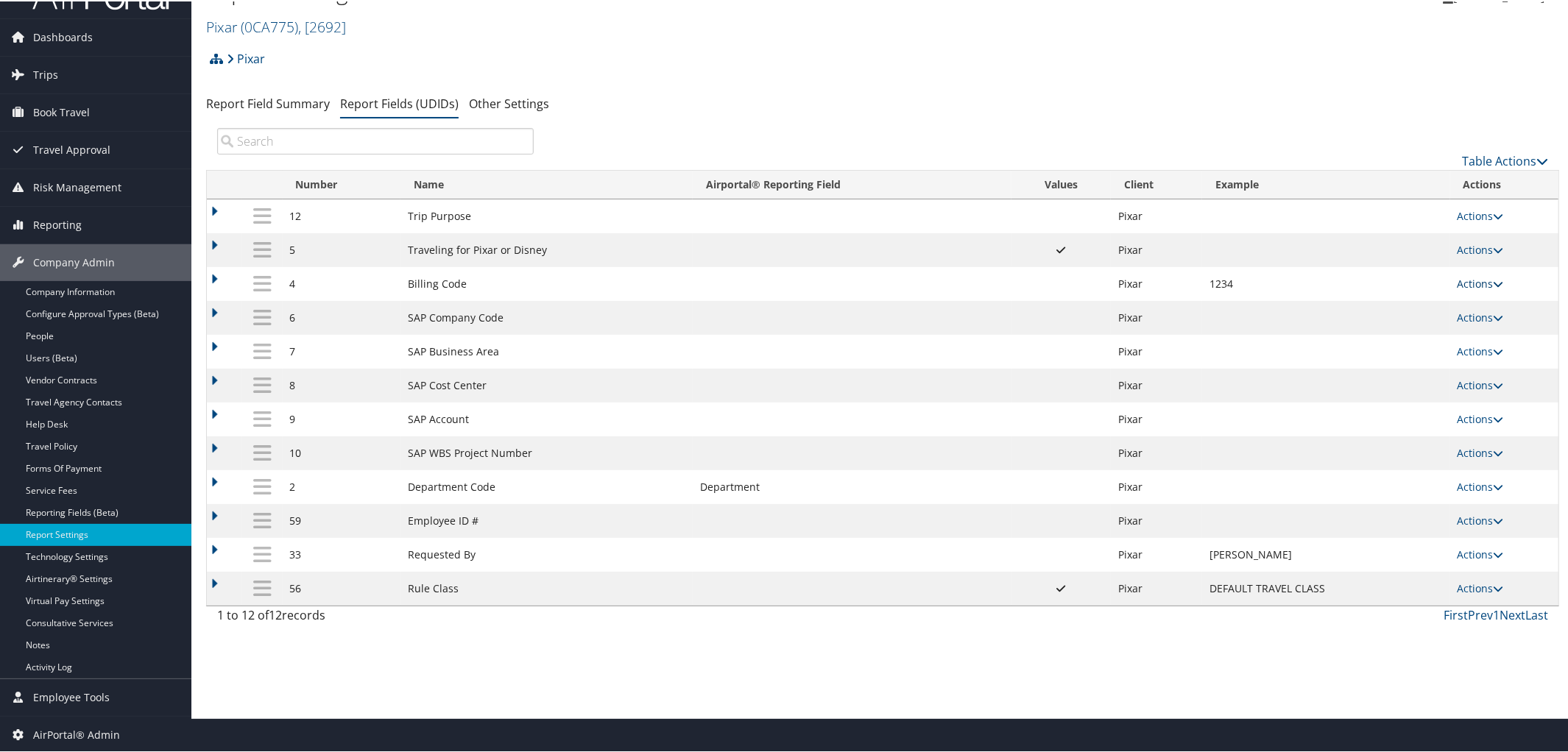
click at [1494, 281] on icon at bounding box center [1499, 283] width 10 height 10
click at [1404, 353] on link "Edit" at bounding box center [1419, 356] width 159 height 25
select select "2"
select select "both"
select select "trip"
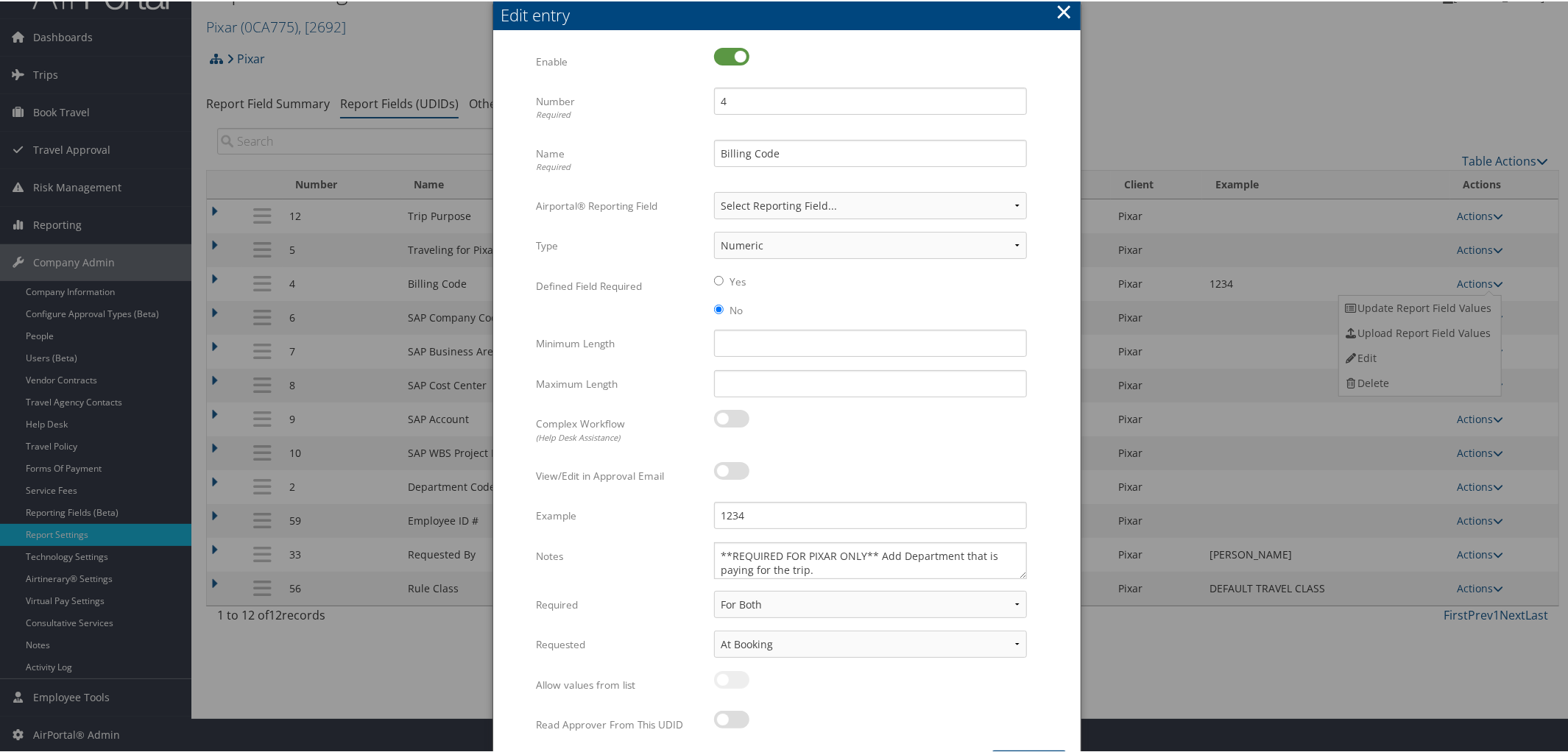
click at [1062, 10] on button "×" at bounding box center [1064, 10] width 17 height 30
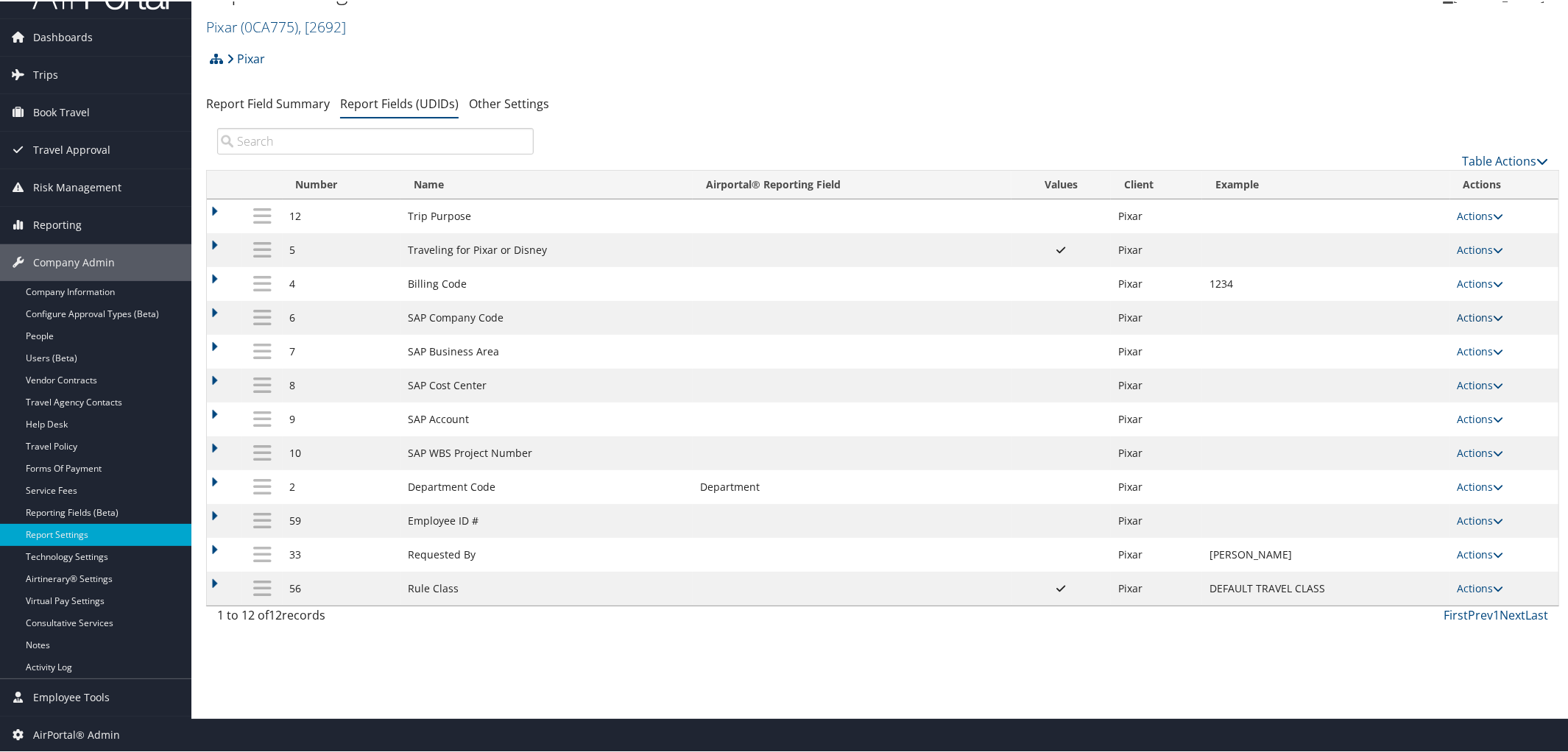
click at [1488, 315] on link "Actions" at bounding box center [1481, 316] width 46 height 14
click at [1389, 387] on link "Edit" at bounding box center [1419, 391] width 159 height 25
select select "2"
select select "both"
select select "trip"
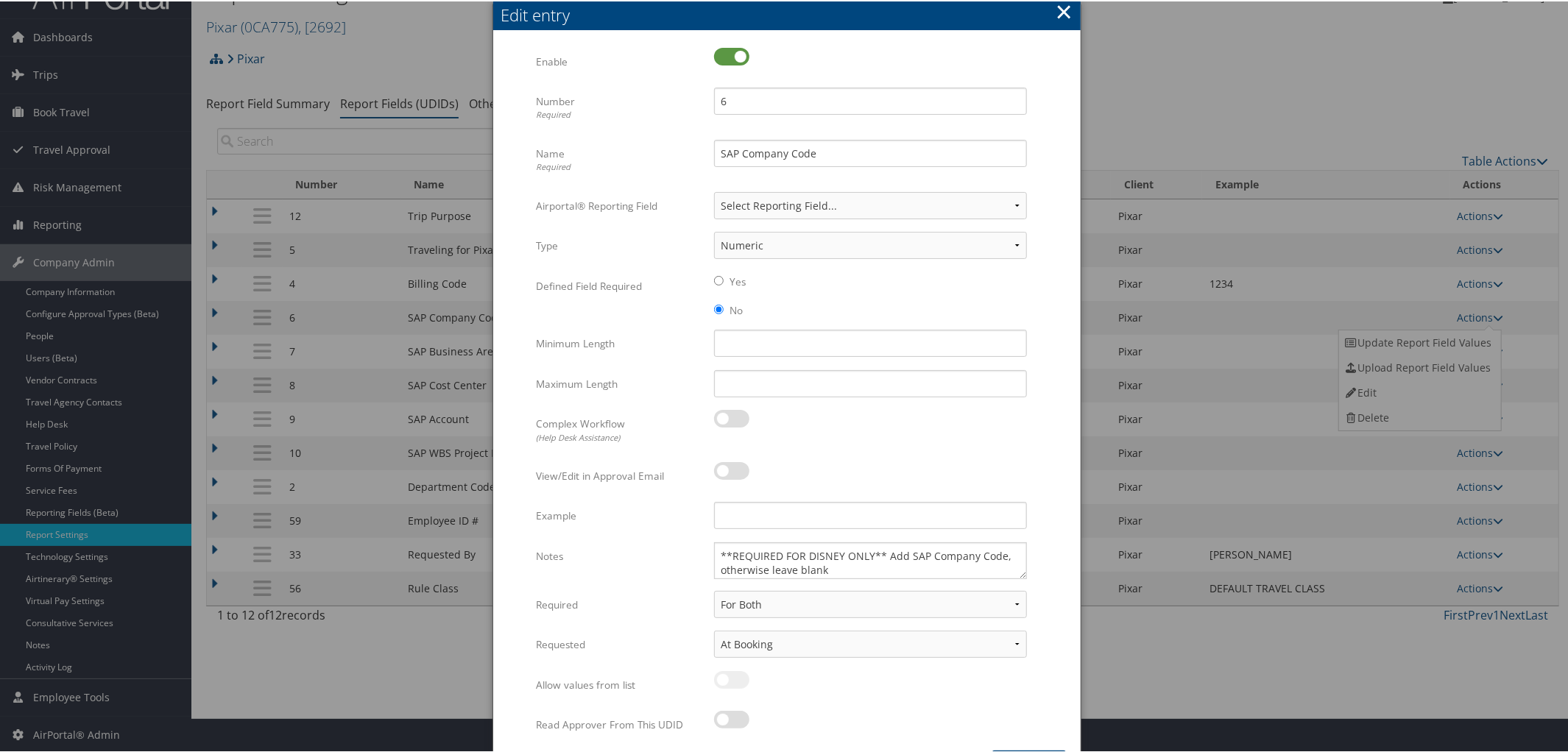
click at [1064, 4] on button "×" at bounding box center [1064, 10] width 17 height 30
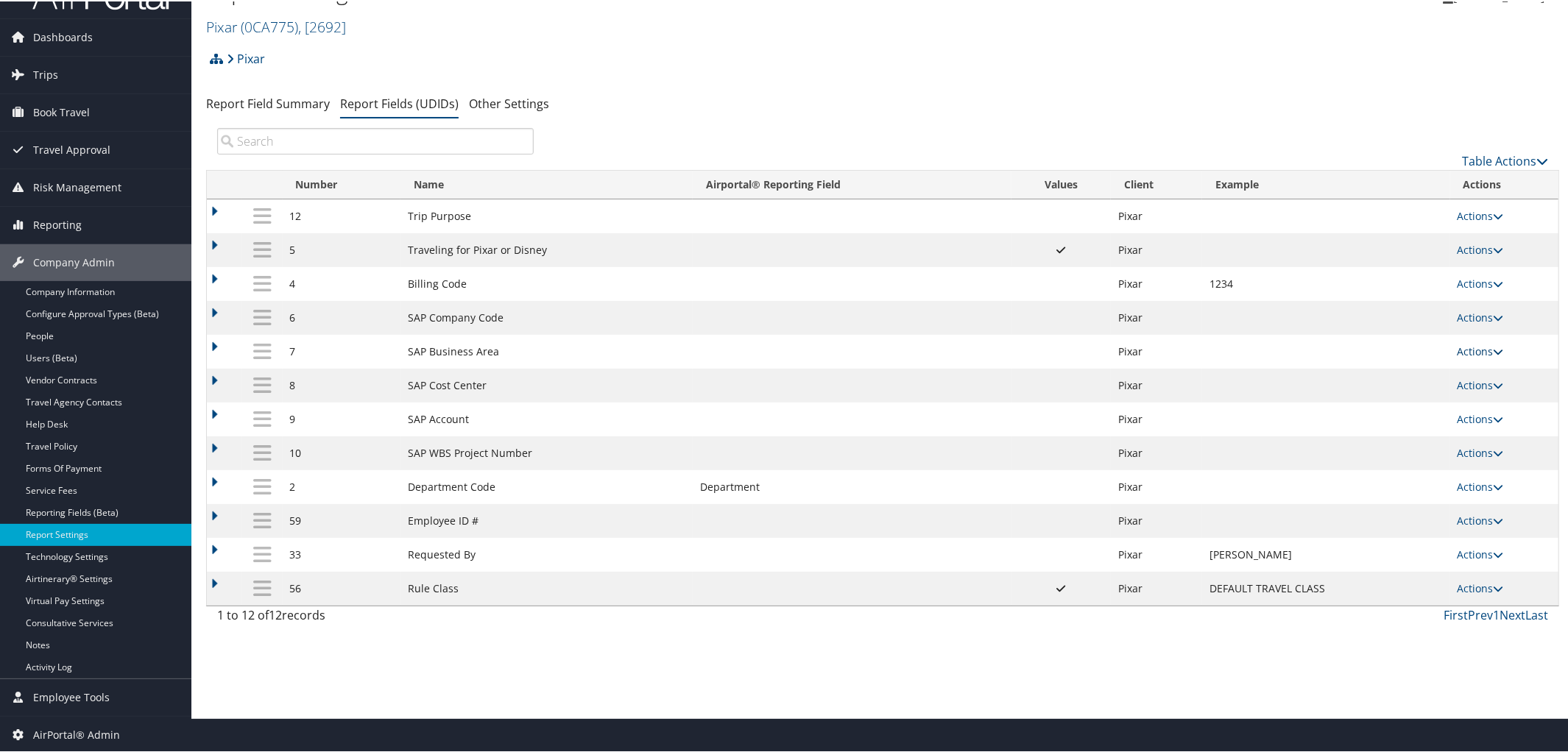
click at [1494, 356] on icon at bounding box center [1499, 350] width 10 height 10
click at [1403, 423] on link "Edit" at bounding box center [1419, 425] width 159 height 25
select select "2"
select select "both"
select select "trip"
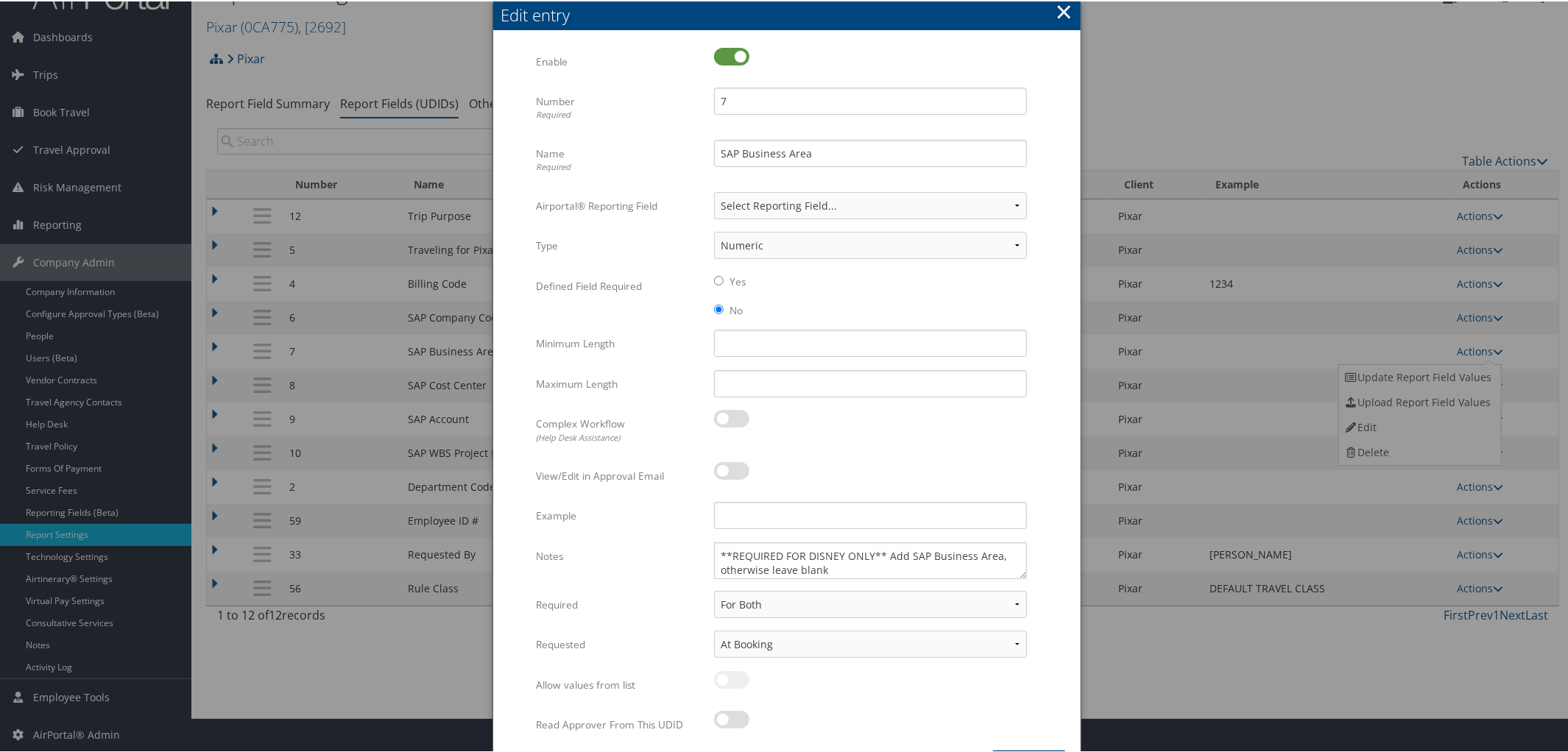
click at [1062, 9] on button "×" at bounding box center [1064, 10] width 17 height 30
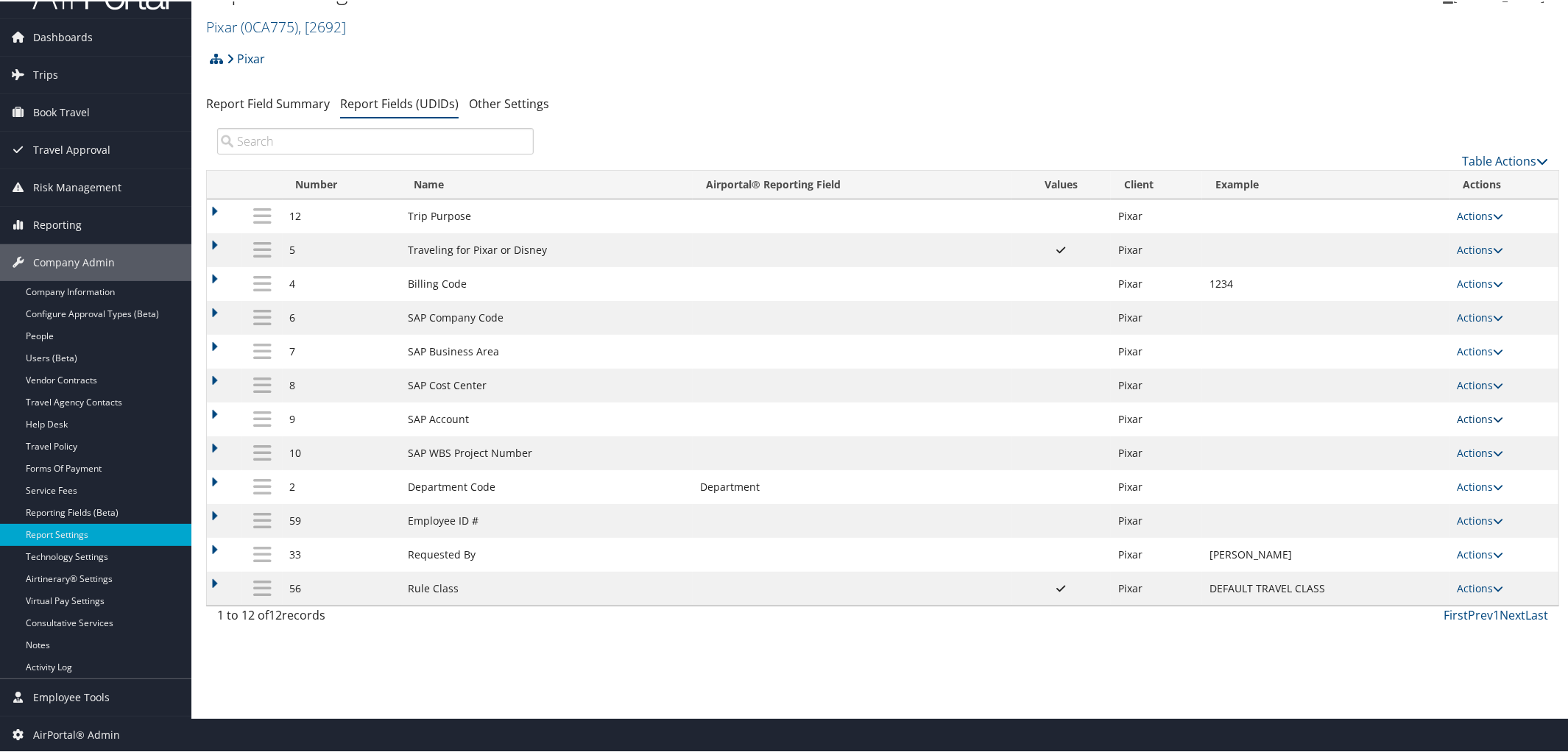
click at [1495, 418] on icon at bounding box center [1499, 418] width 10 height 10
click at [1400, 488] on link "Edit" at bounding box center [1419, 495] width 159 height 25
select select "2"
select select "both"
select select "trip"
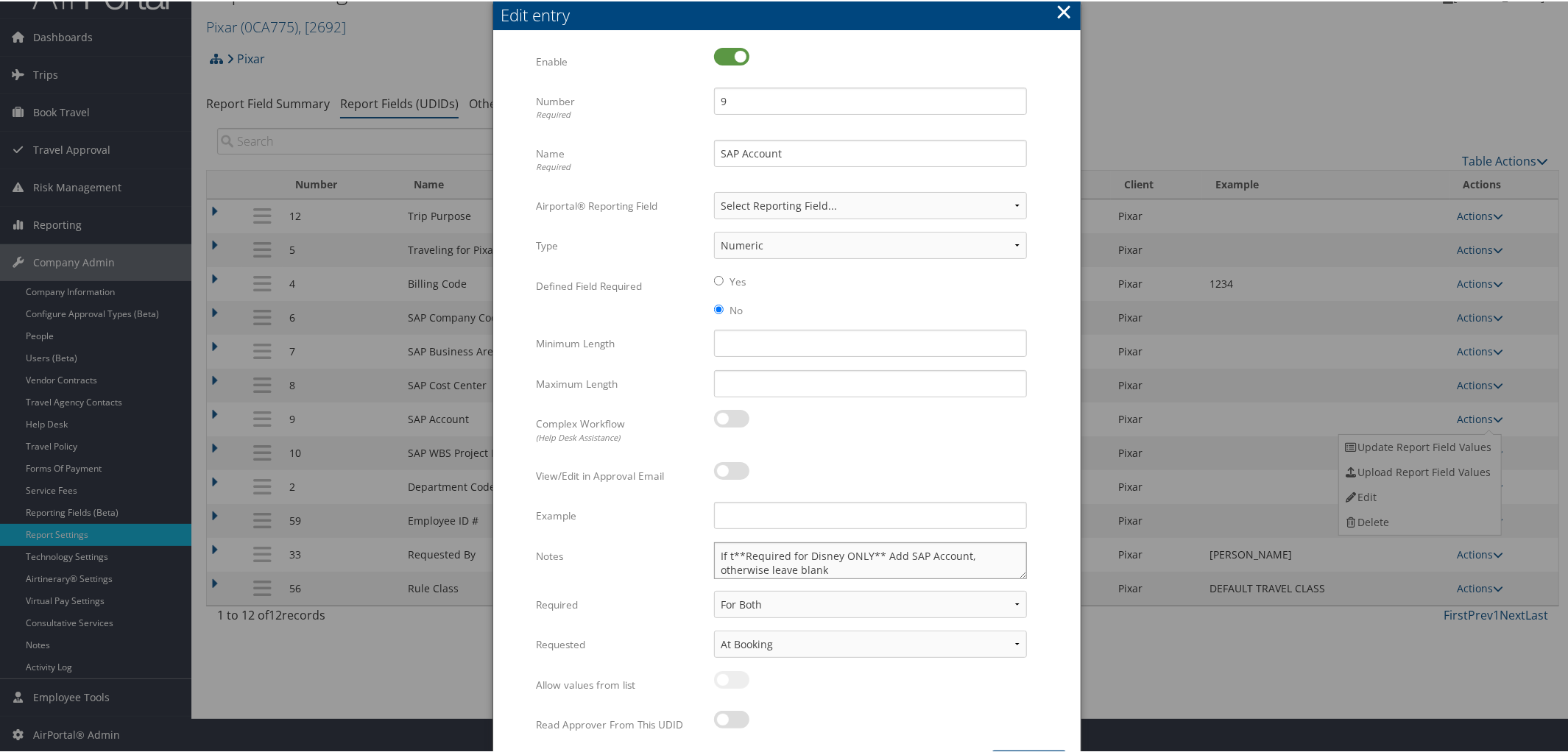
click at [733, 556] on textarea "If t**Required for Disney ONLY** Add SAP Account, otherwise leave blank" at bounding box center [871, 559] width 313 height 37
click at [833, 558] on textarea "If **Required for Disney ONLY** Add SAP Account, otherwise leave blank" at bounding box center [871, 559] width 313 height 37
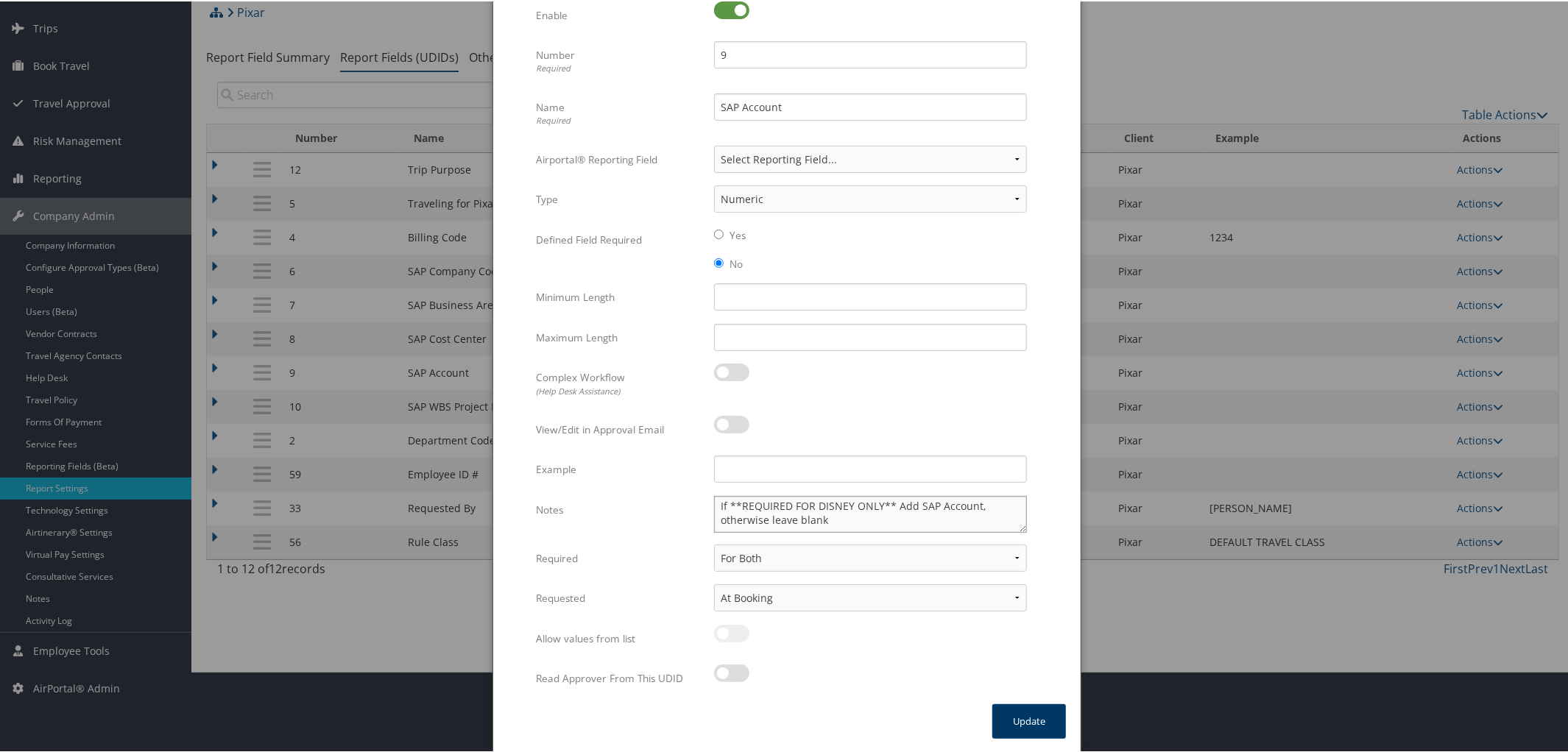
type textarea "If **REQUIRED FOR DISNEY ONLY** Add SAP Account, otherwise leave blank"
click at [1021, 735] on button "Update" at bounding box center [1029, 720] width 73 height 35
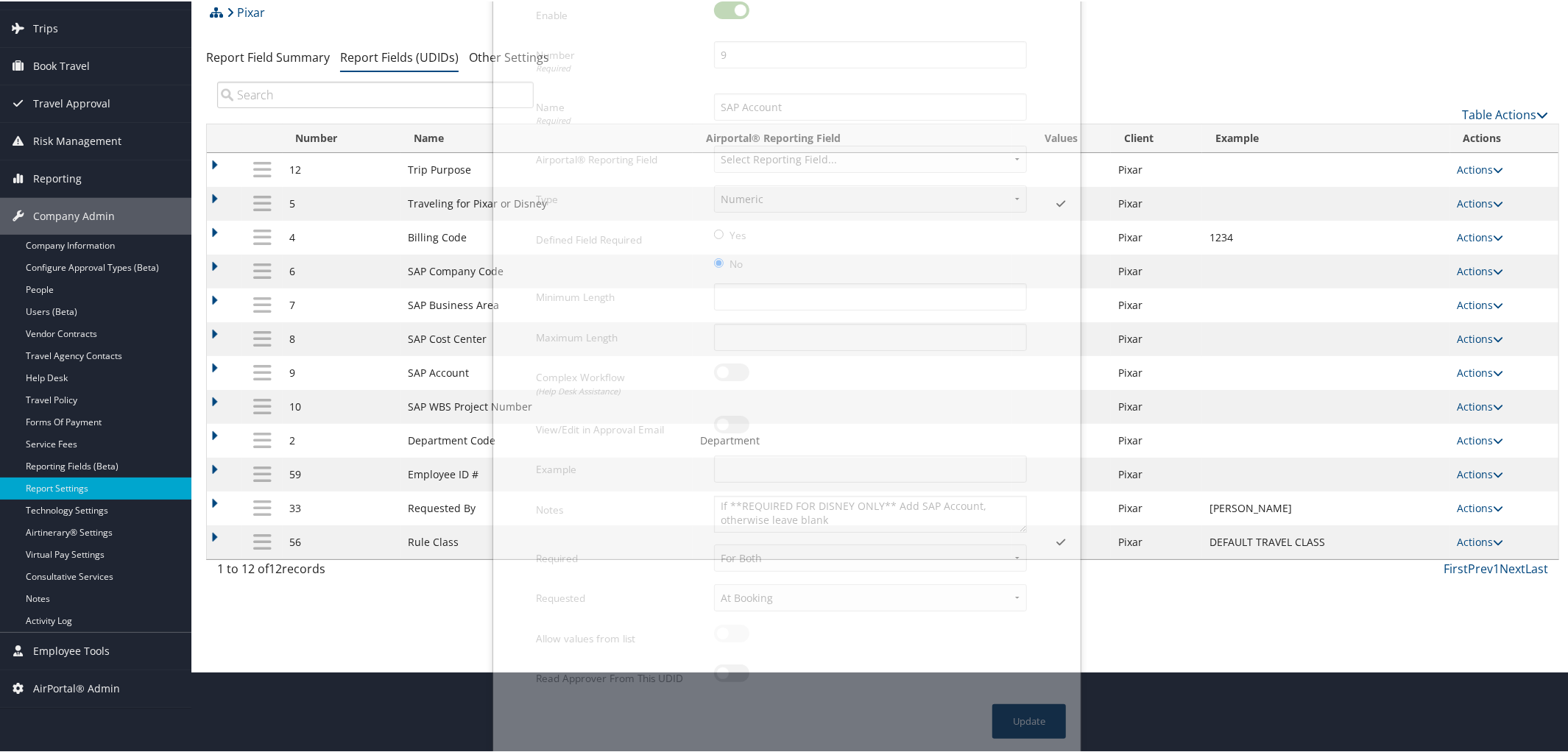
scroll to position [35, 0]
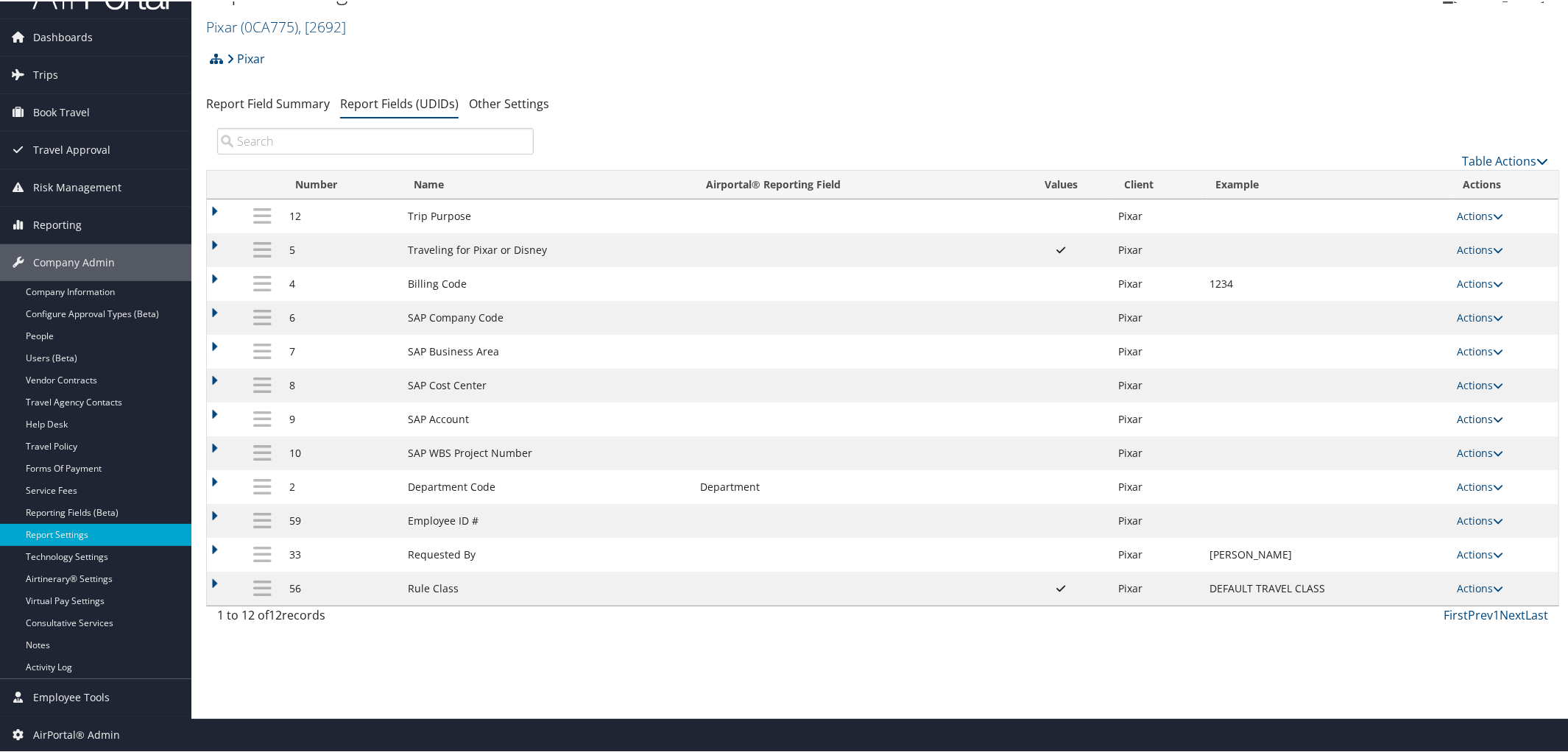
click at [1494, 423] on icon at bounding box center [1499, 418] width 10 height 10
click at [1379, 490] on link "Edit" at bounding box center [1419, 495] width 159 height 25
select select "2"
select select "both"
select select "trip"
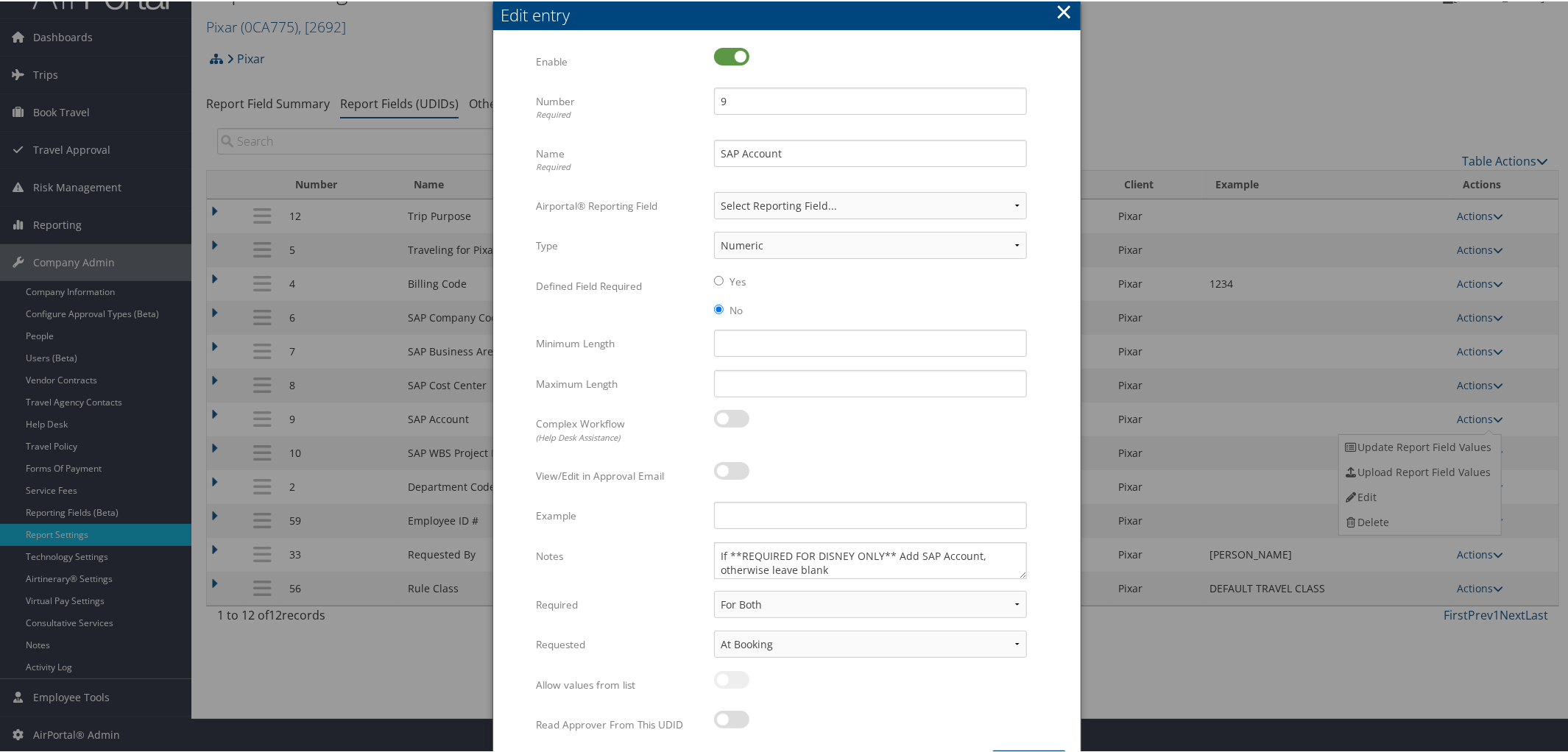
click at [1060, 20] on button "×" at bounding box center [1064, 10] width 17 height 30
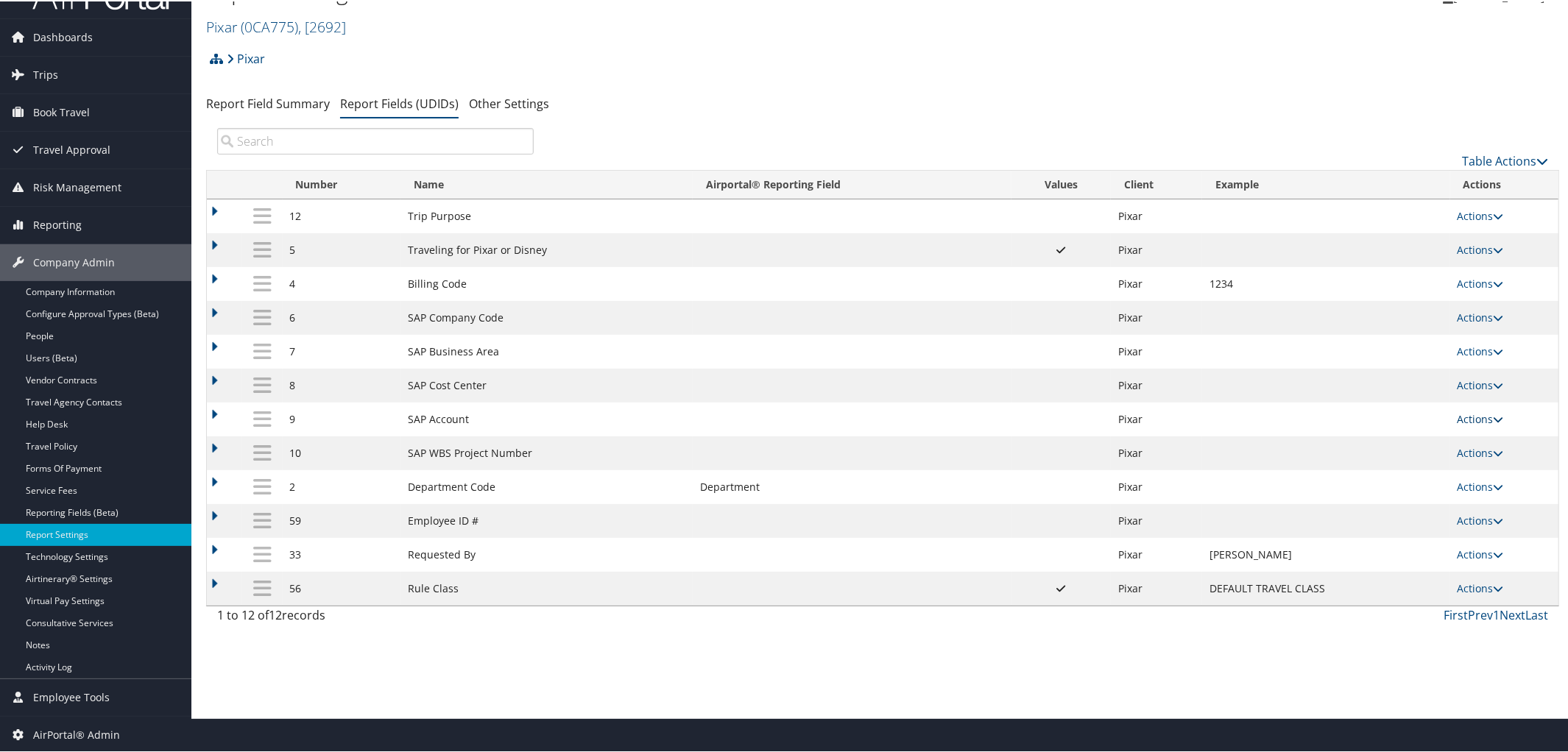
click at [1496, 424] on icon at bounding box center [1499, 418] width 10 height 10
click at [1397, 492] on link "Edit" at bounding box center [1419, 495] width 159 height 25
select select "2"
select select "both"
select select "trip"
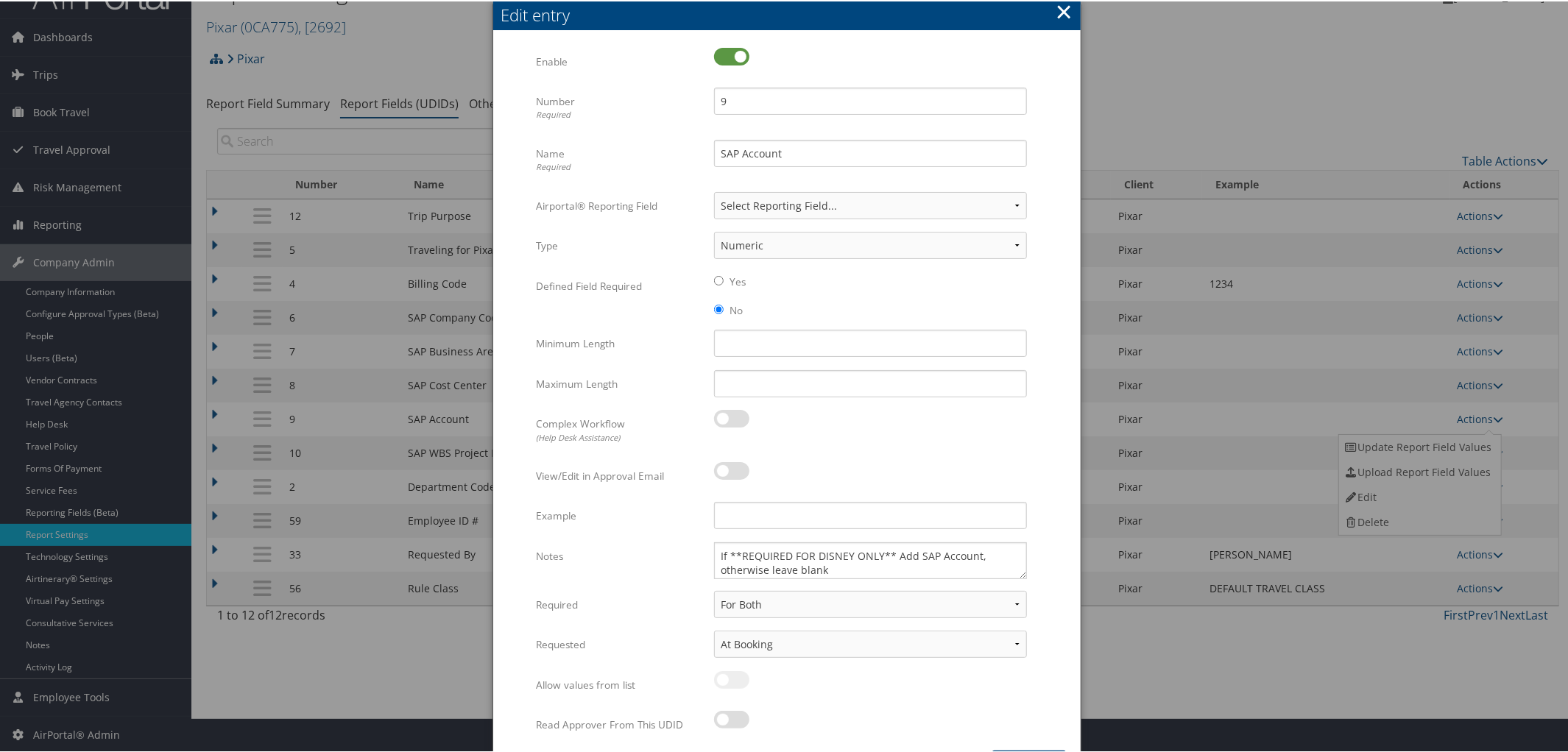
click at [1069, 4] on button "×" at bounding box center [1064, 10] width 17 height 30
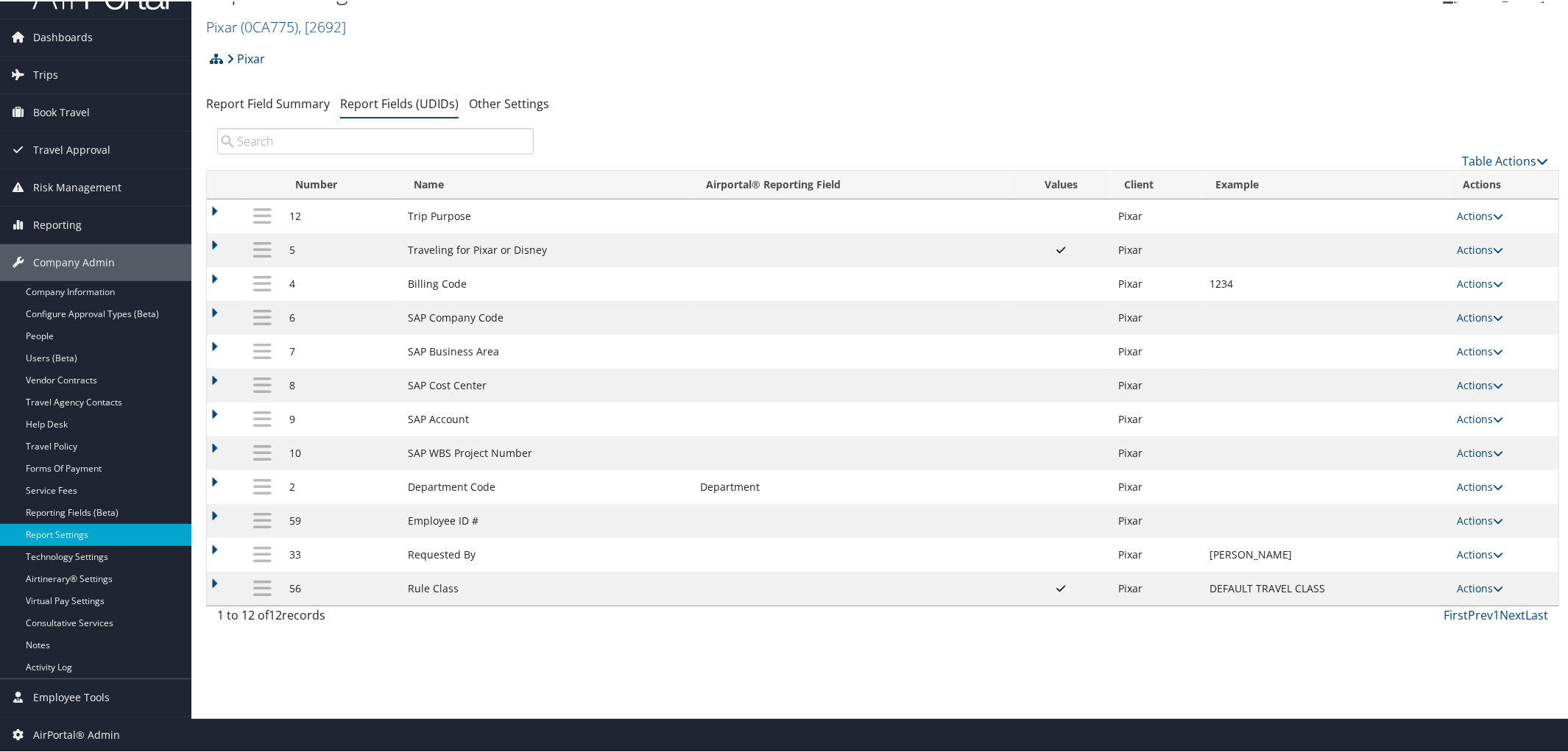
click at [1496, 315] on icon at bounding box center [1499, 316] width 10 height 10
click at [1417, 388] on link "Edit" at bounding box center [1419, 391] width 159 height 25
select select "2"
select select "both"
select select "trip"
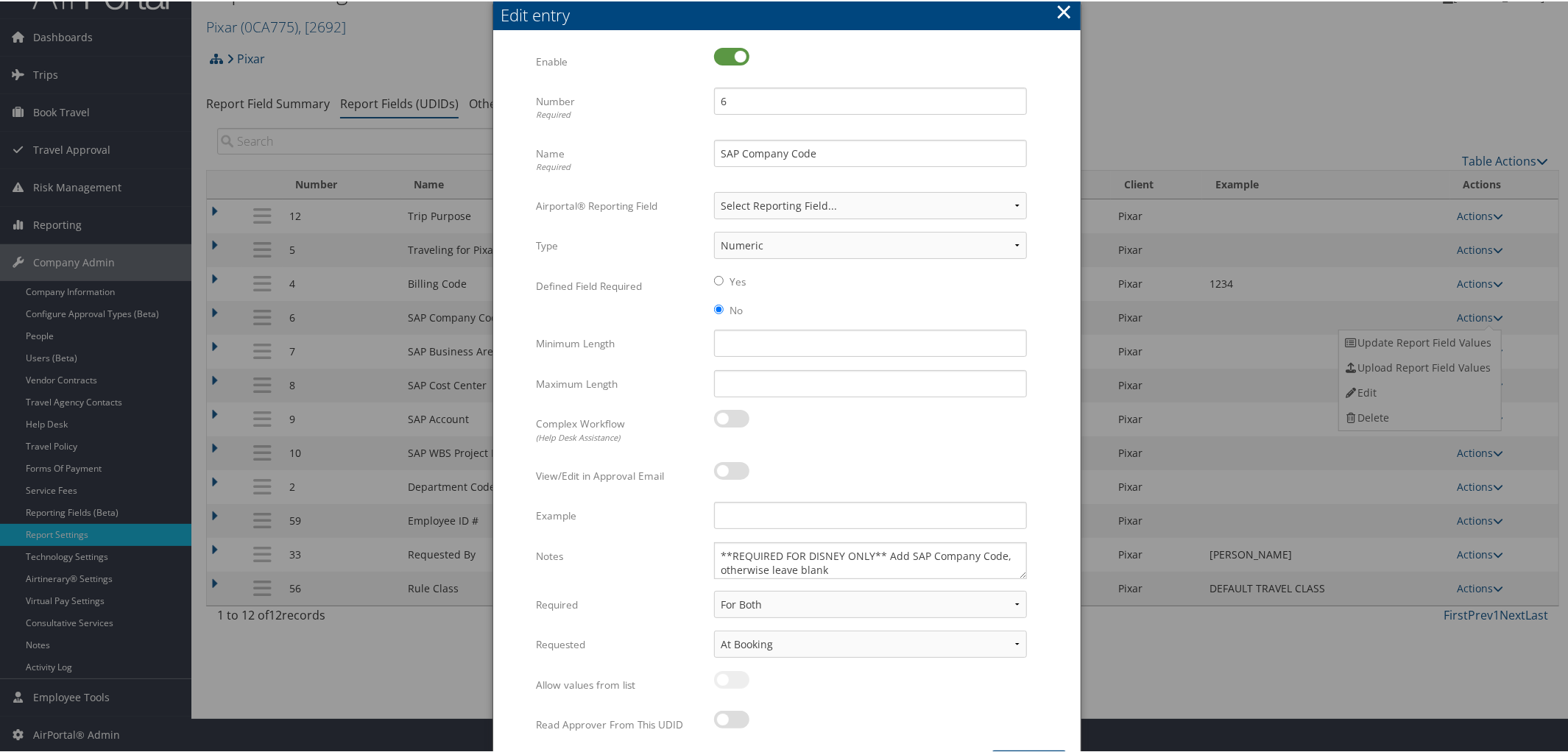
click at [1061, 11] on button "×" at bounding box center [1064, 10] width 17 height 30
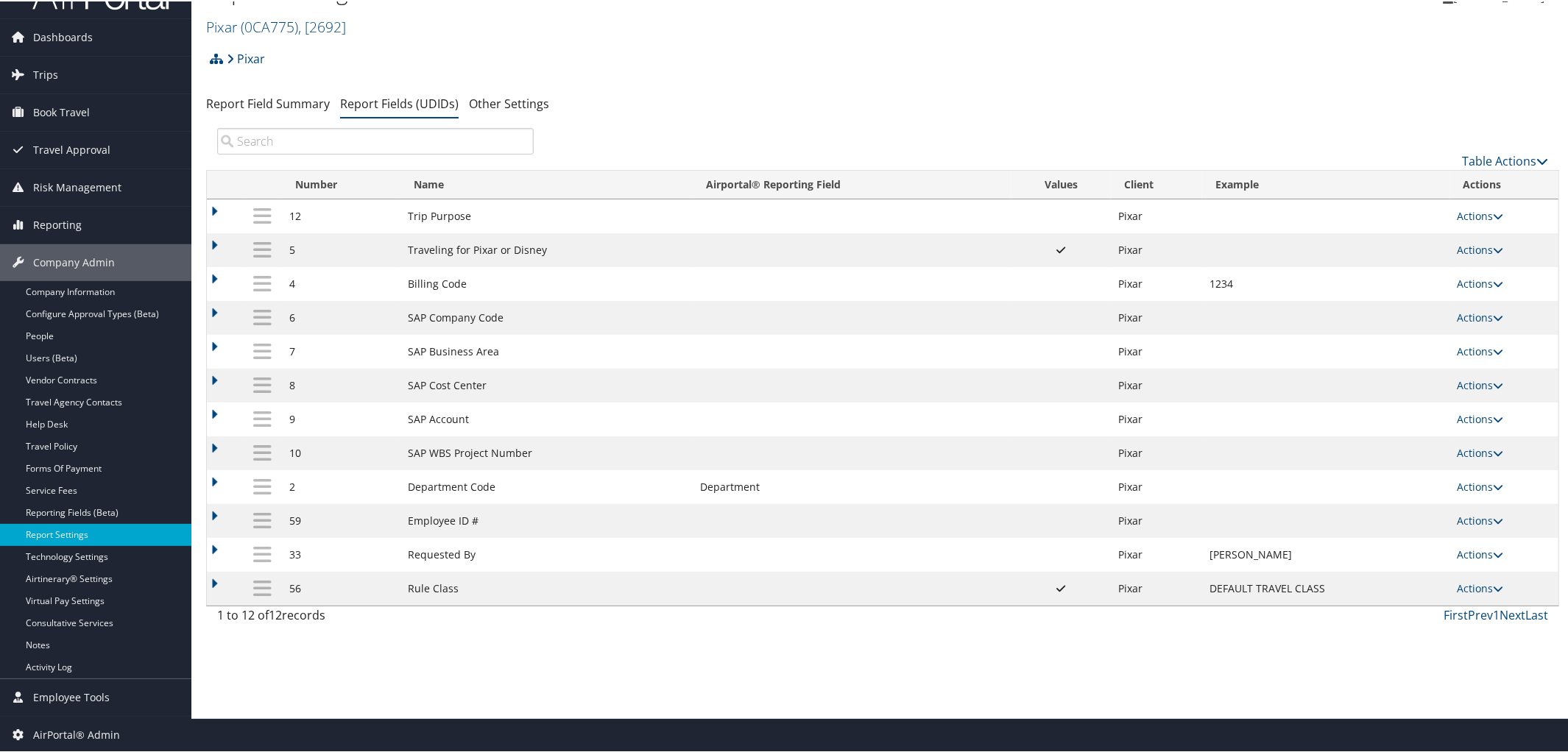
click at [1502, 350] on td "Actions Update Report Field Values Upload Report Field Values Edit Delete" at bounding box center [1504, 350] width 108 height 34
click at [1494, 353] on icon at bounding box center [1499, 350] width 10 height 10
click at [1424, 432] on link "Edit" at bounding box center [1419, 425] width 159 height 25
select select "2"
select select "both"
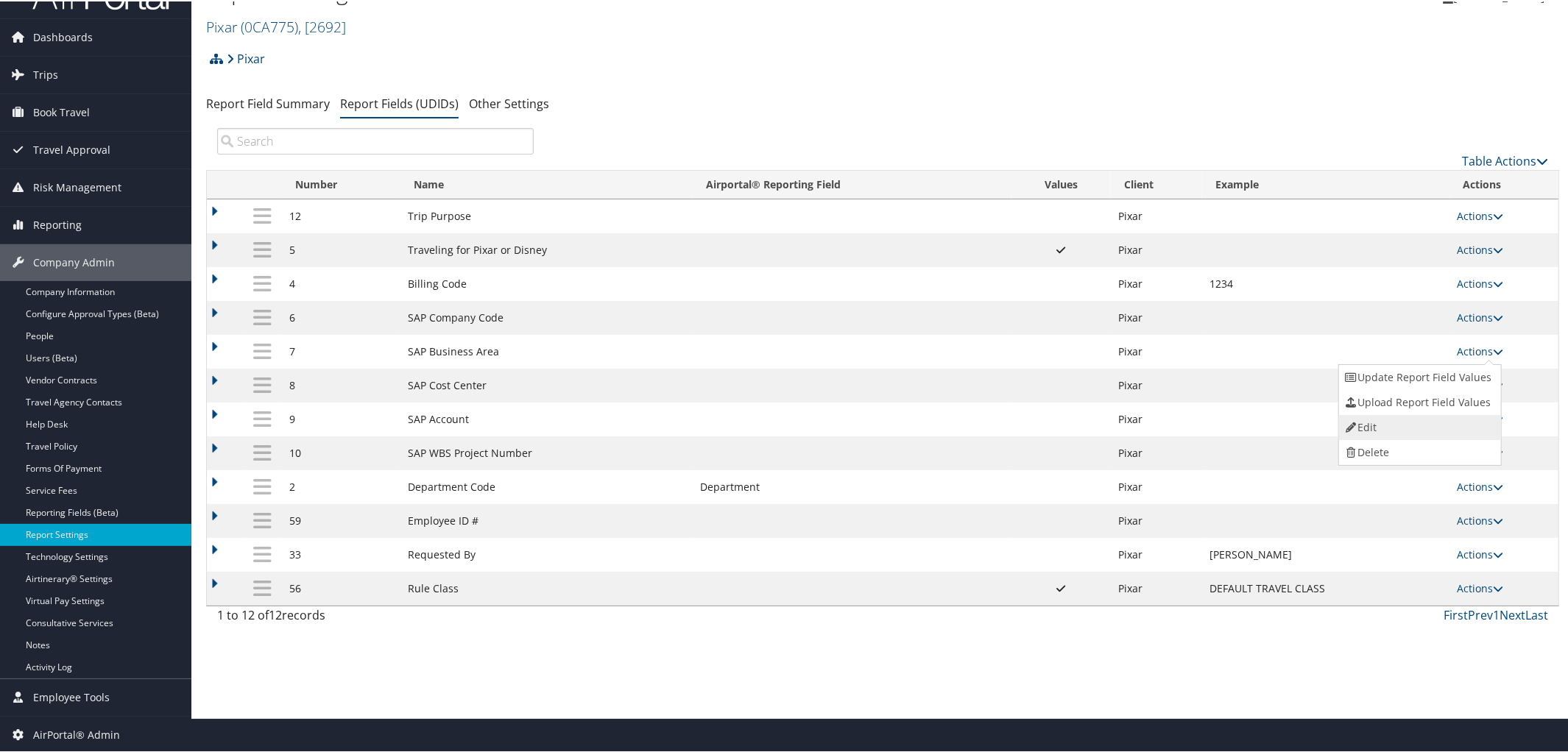
select select "trip"
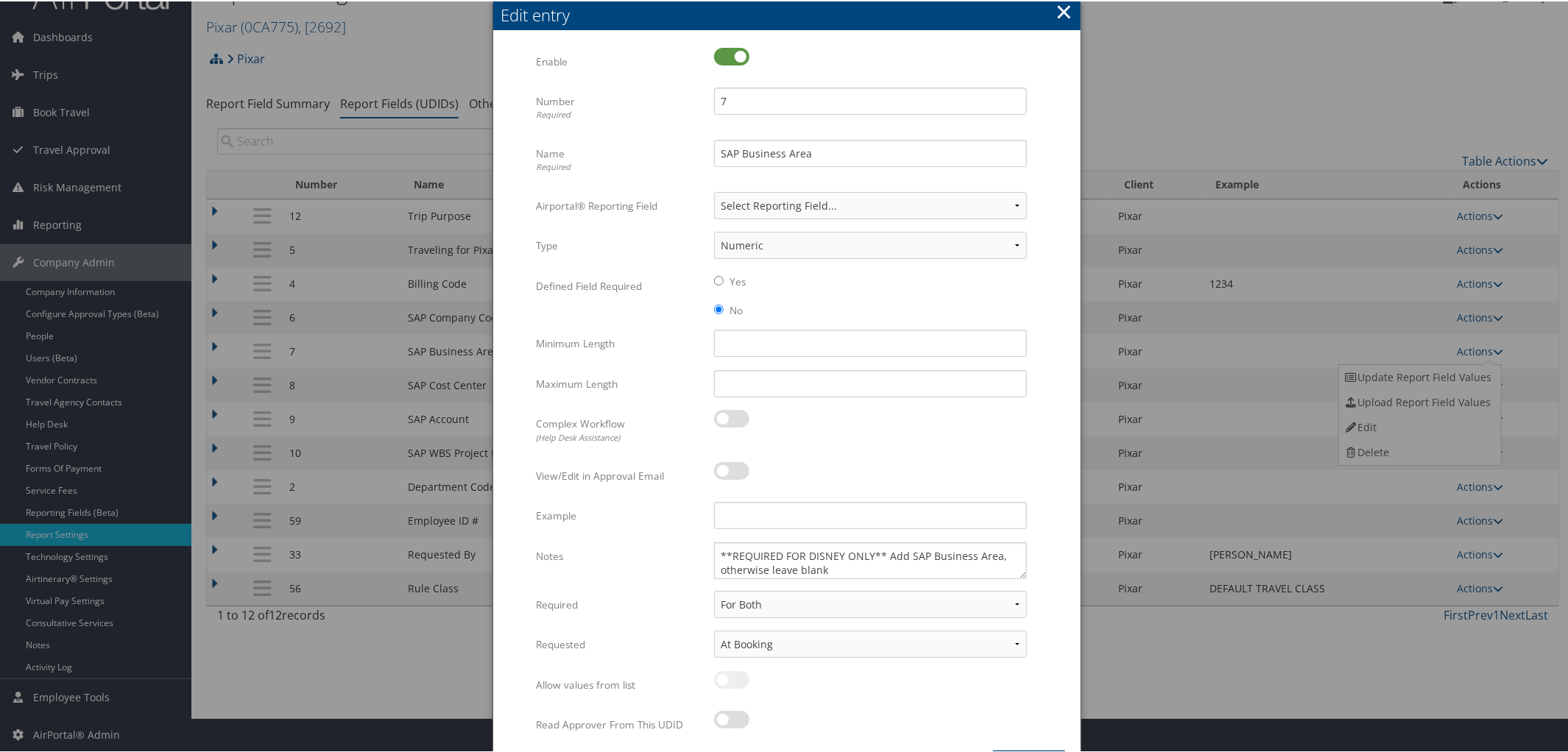
click at [1056, 16] on button "×" at bounding box center [1064, 10] width 17 height 30
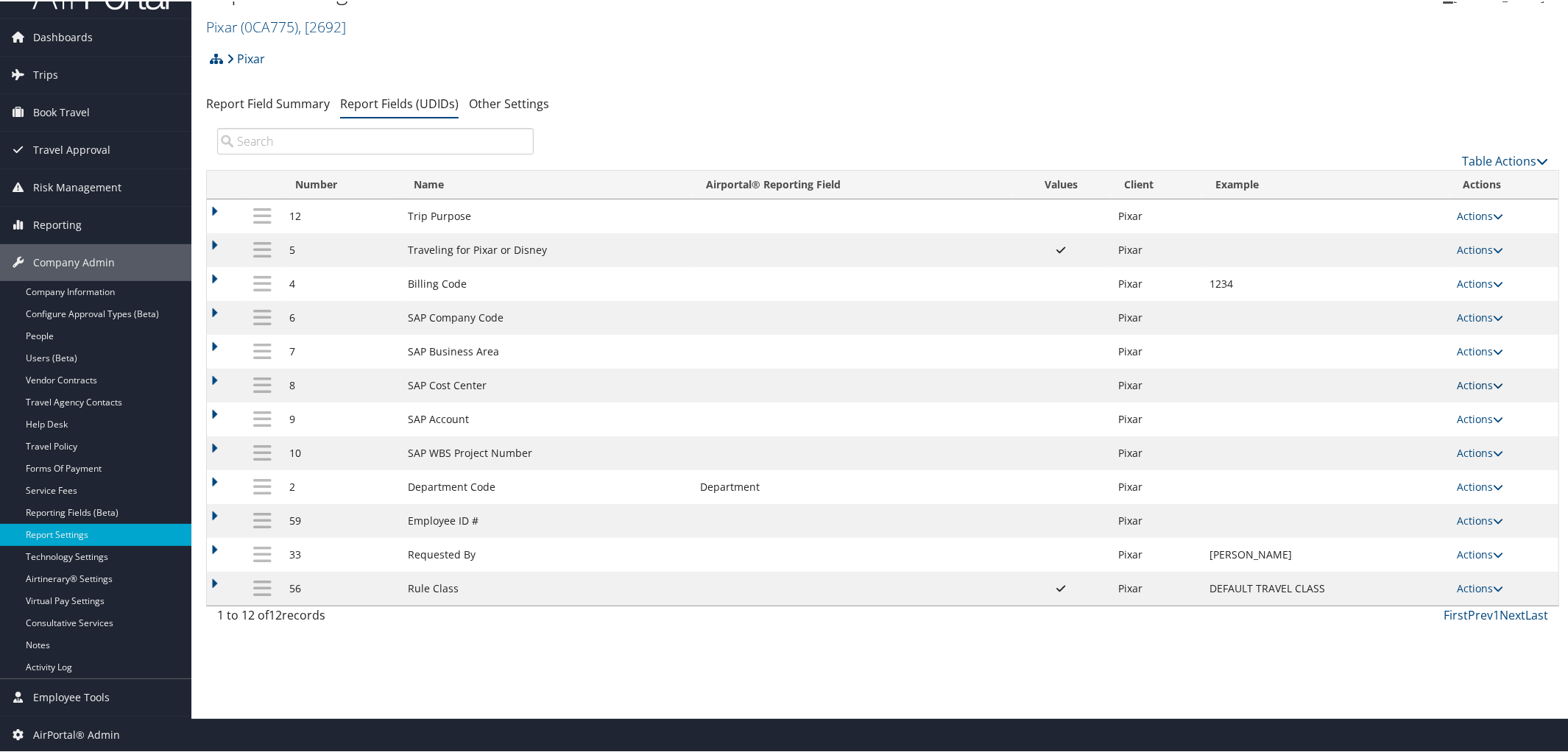
click at [1496, 390] on icon at bounding box center [1499, 385] width 10 height 10
click at [1397, 456] on link "Edit" at bounding box center [1419, 461] width 159 height 25
select select "2"
select select "both"
select select "trip"
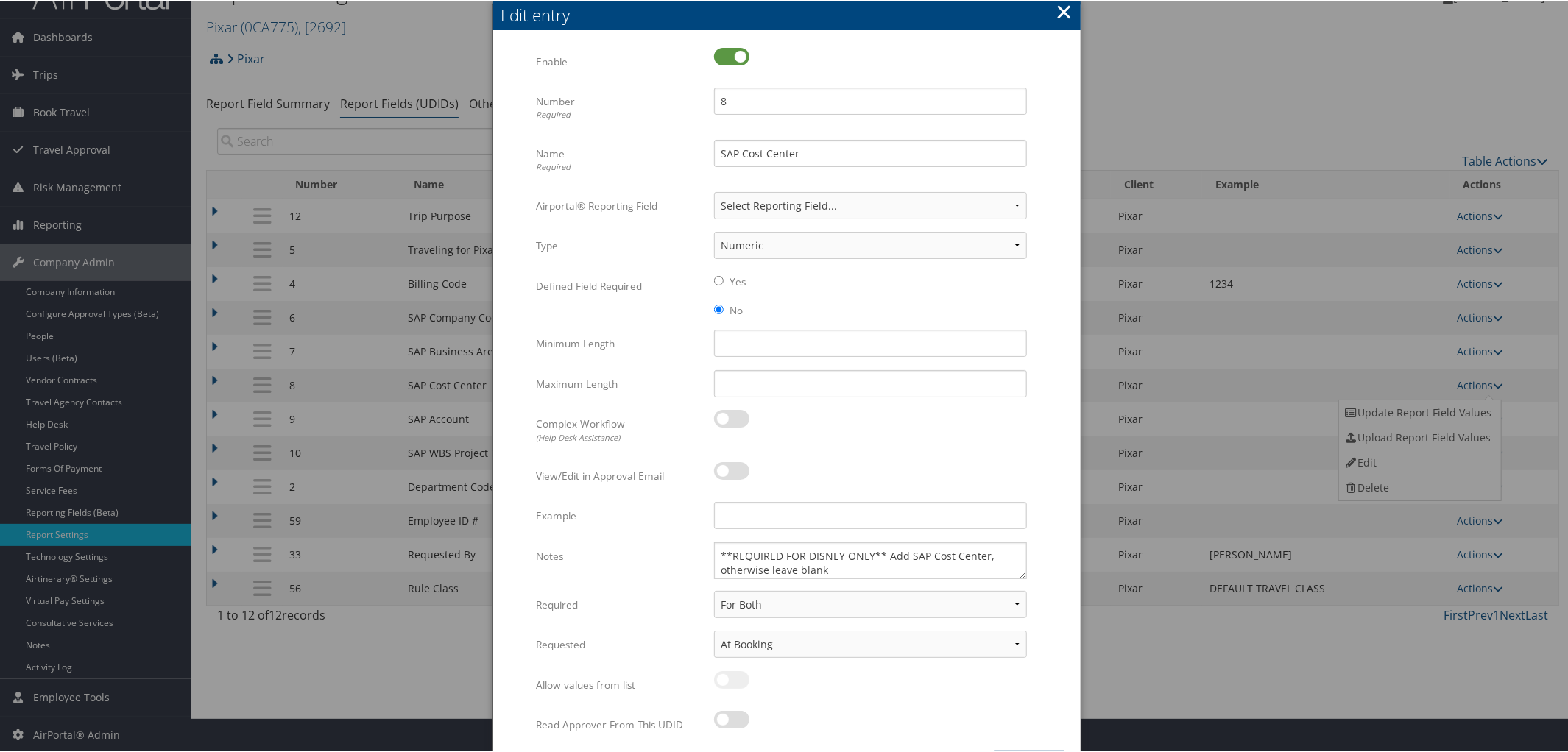
click at [1060, 10] on button "×" at bounding box center [1064, 10] width 17 height 30
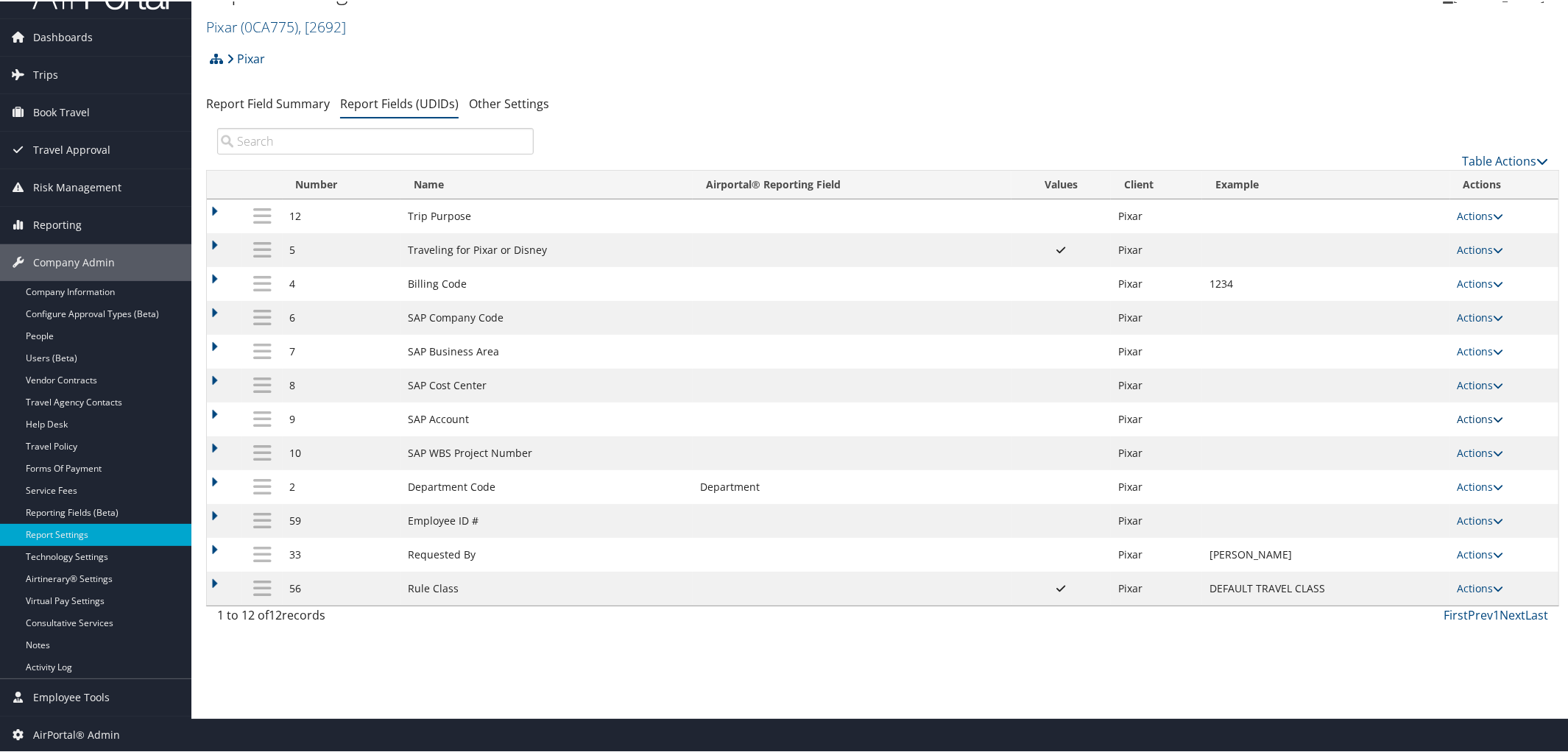
click at [1494, 423] on icon at bounding box center [1499, 418] width 10 height 10
click at [1408, 490] on link "Edit" at bounding box center [1419, 495] width 159 height 25
select select "2"
select select "both"
select select "trip"
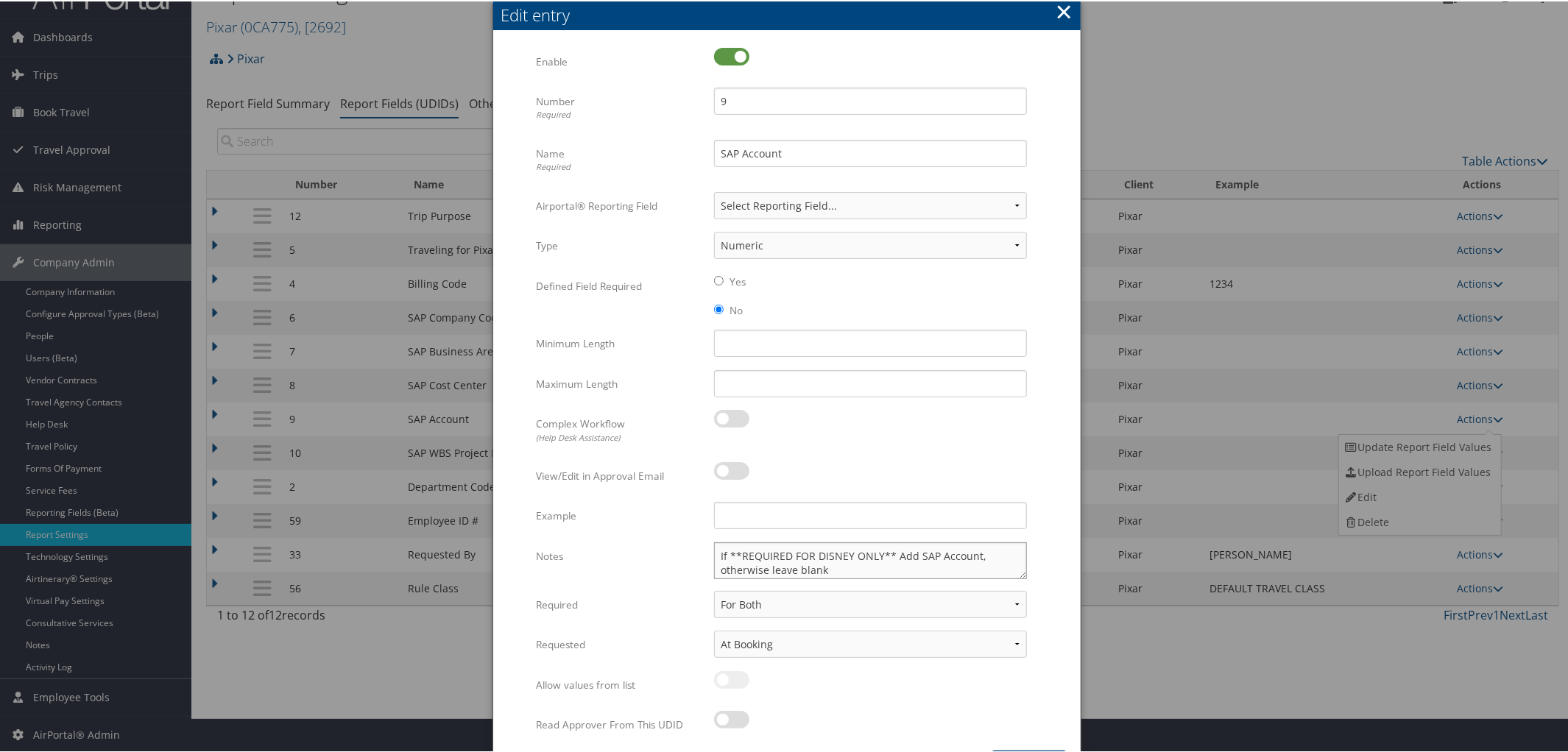
click at [726, 558] on textarea "If **REQUIRED FOR DISNEY ONLY** Add SAP Account, otherwise leave blank" at bounding box center [871, 559] width 313 height 37
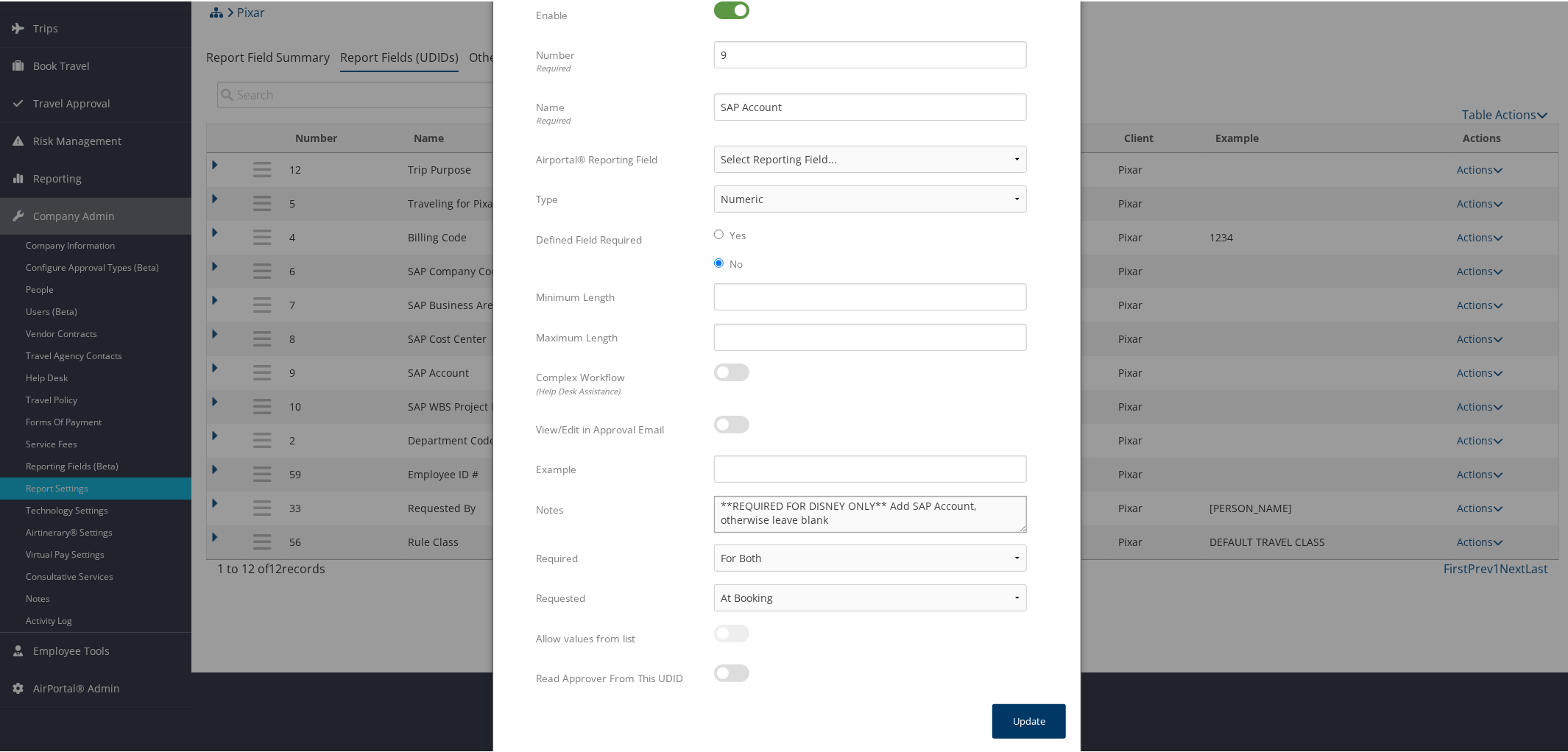
type textarea "**REQUIRED FOR DISNEY ONLY** Add SAP Account, otherwise leave blank"
click at [1023, 715] on button "Update" at bounding box center [1029, 720] width 73 height 35
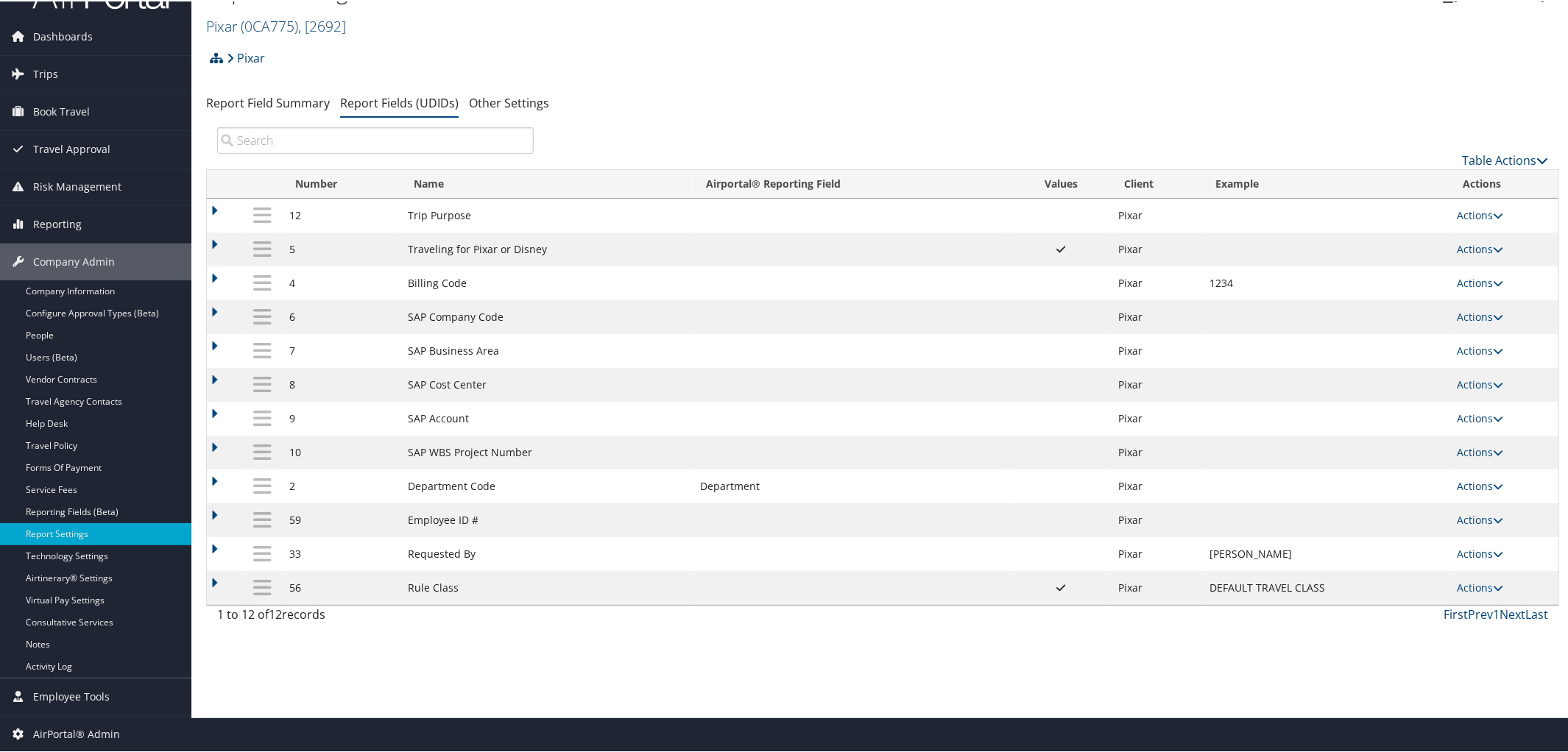
scroll to position [35, 0]
click at [1494, 452] on icon at bounding box center [1499, 452] width 10 height 10
click at [1403, 529] on link "Edit" at bounding box center [1419, 530] width 159 height 25
select select "2"
select select "both"
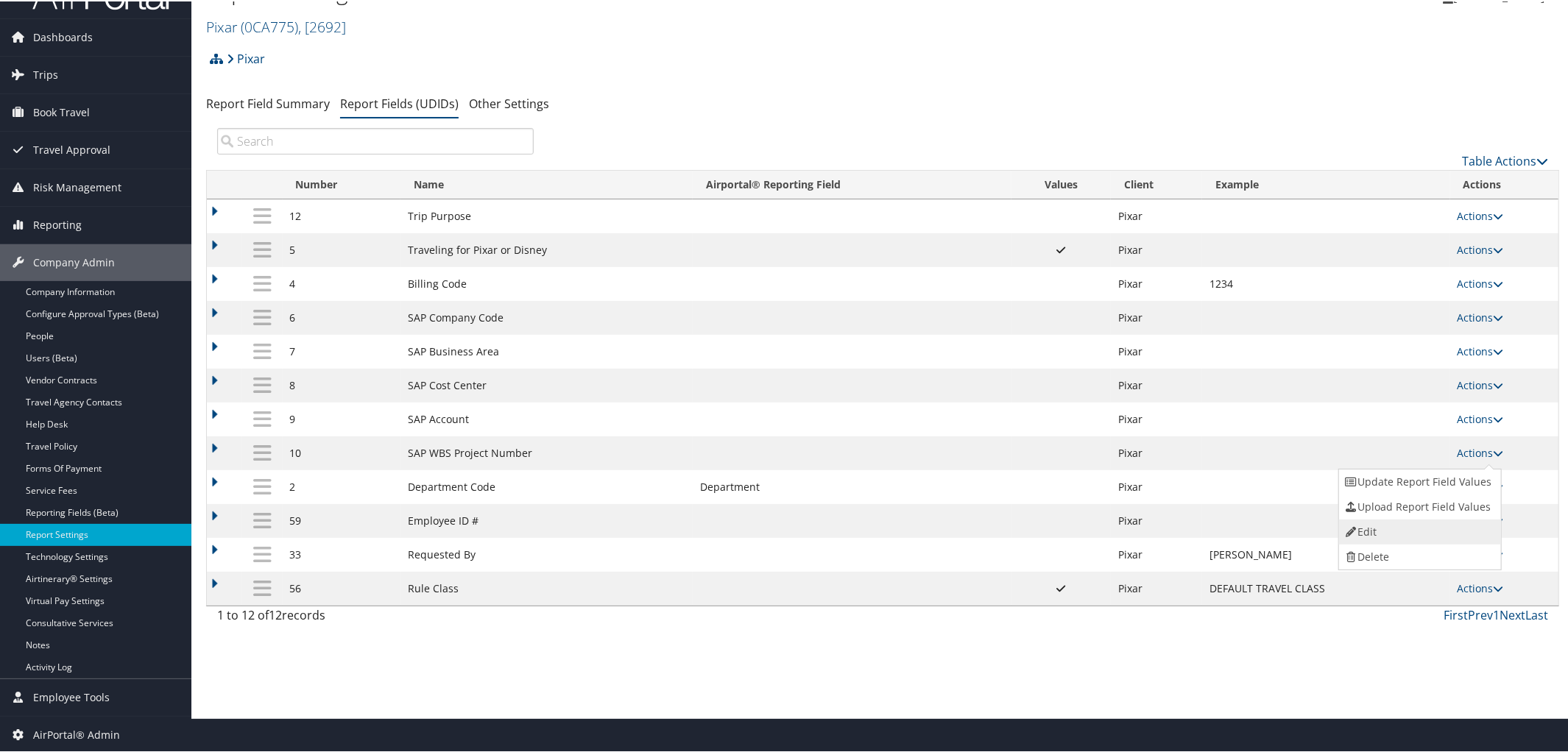
select select "trip"
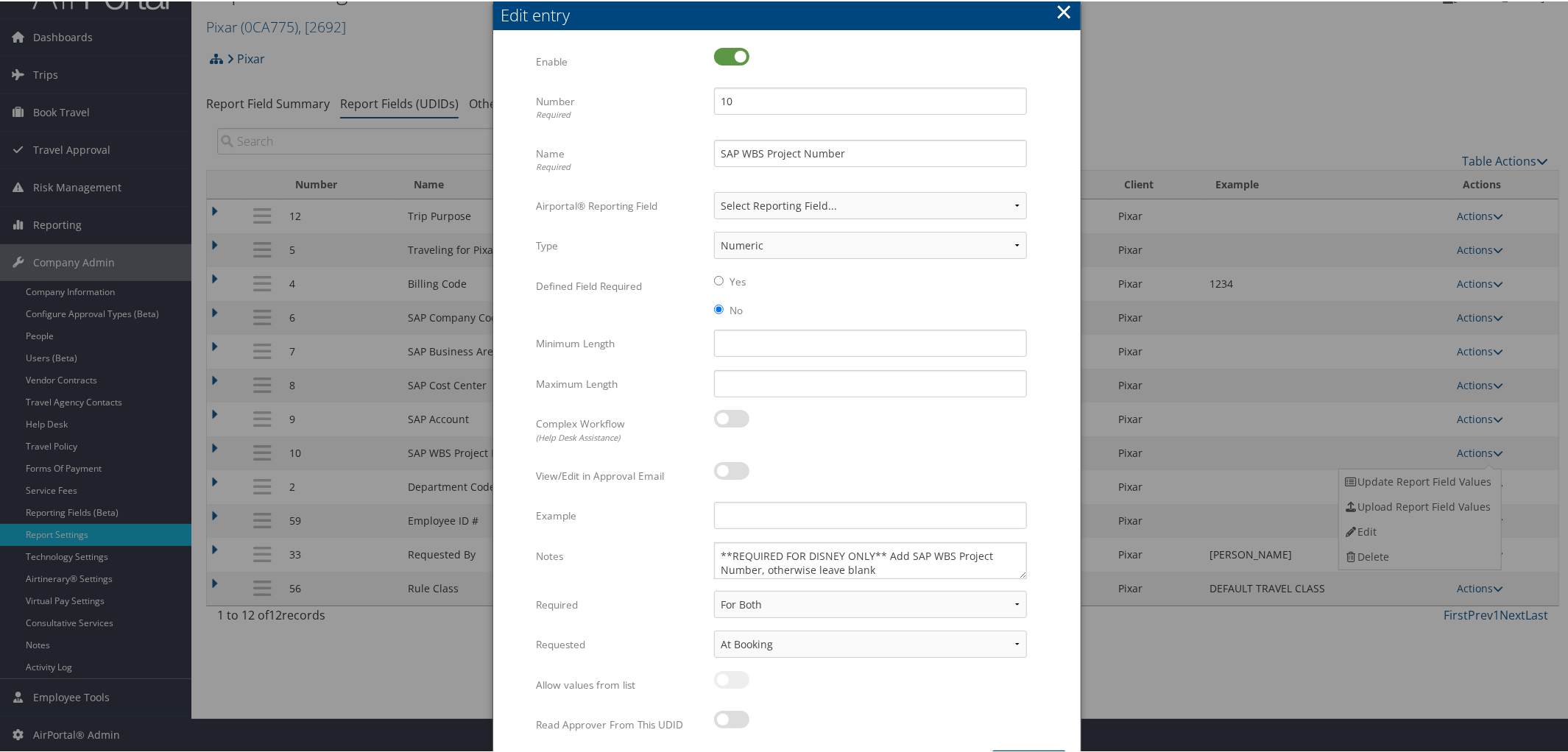
scroll to position [81, 0]
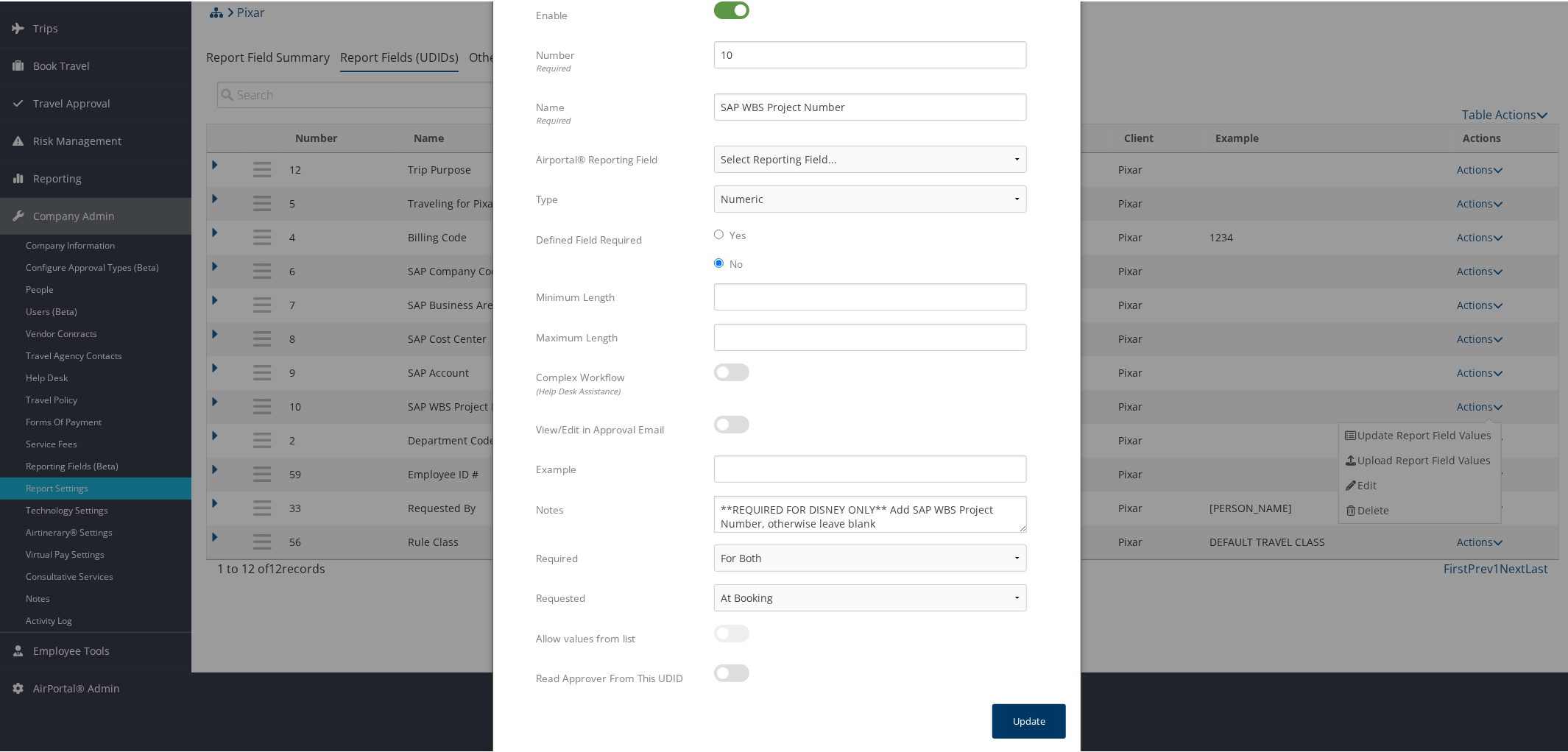
click at [1025, 716] on button "Update" at bounding box center [1029, 720] width 73 height 35
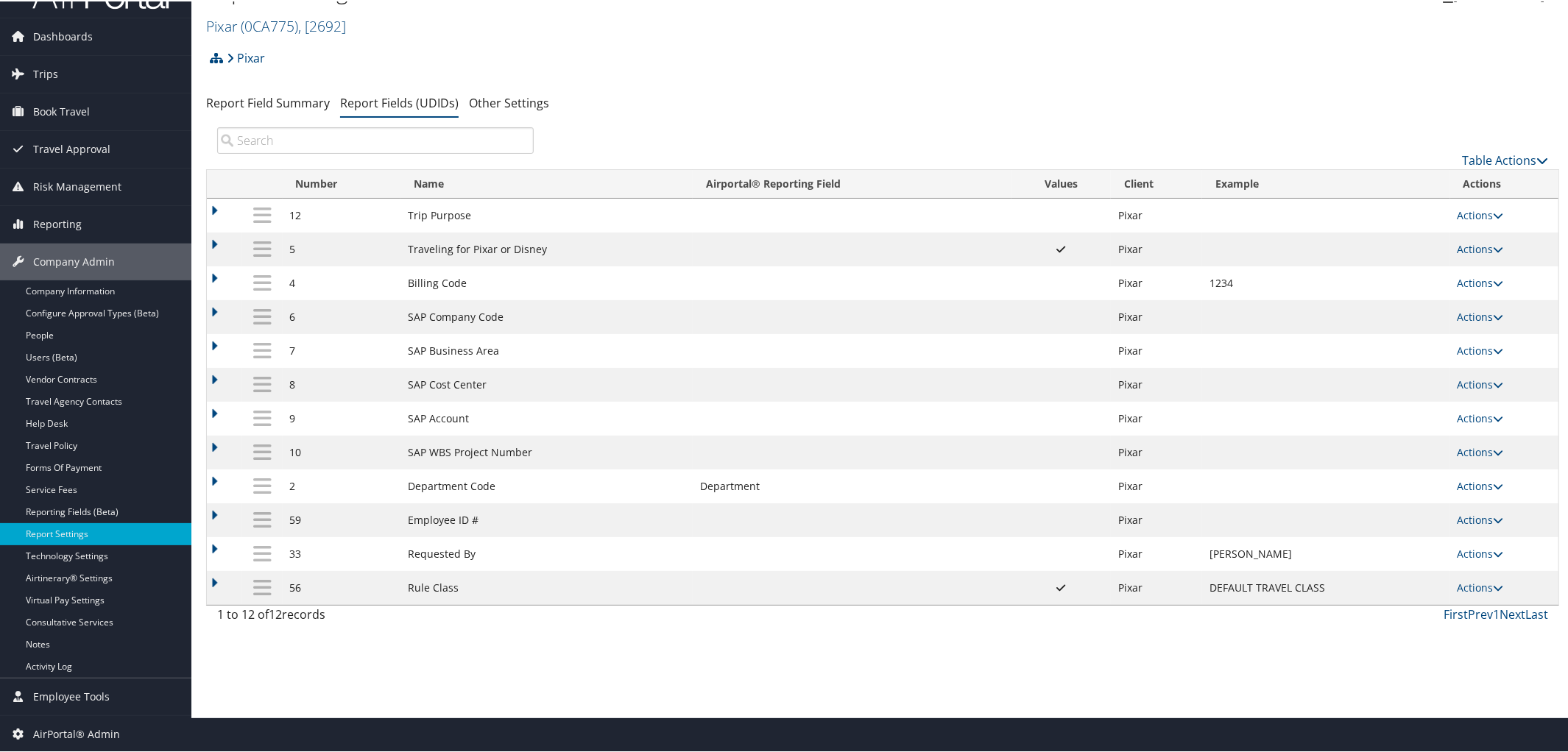
scroll to position [35, 0]
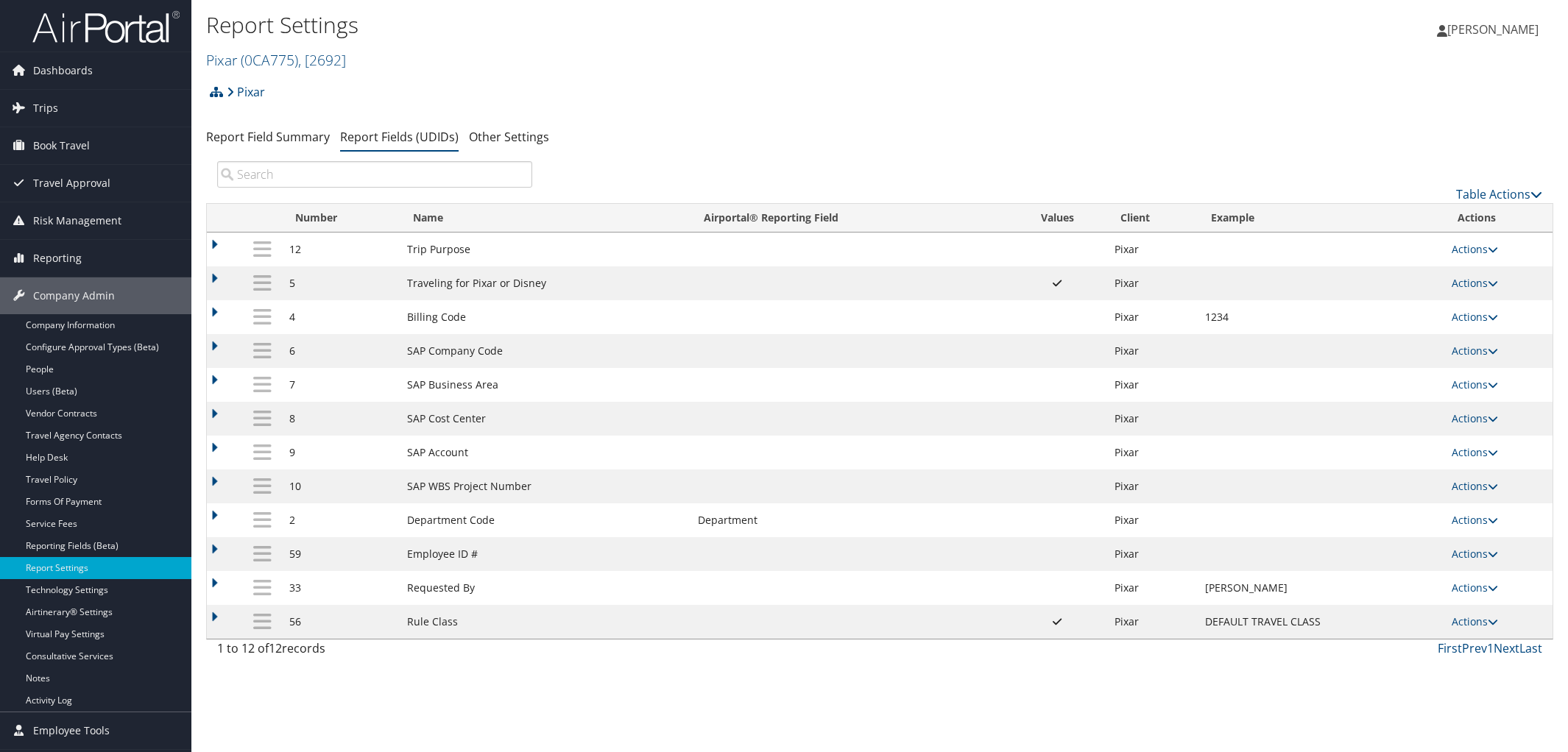
scroll to position [35, 0]
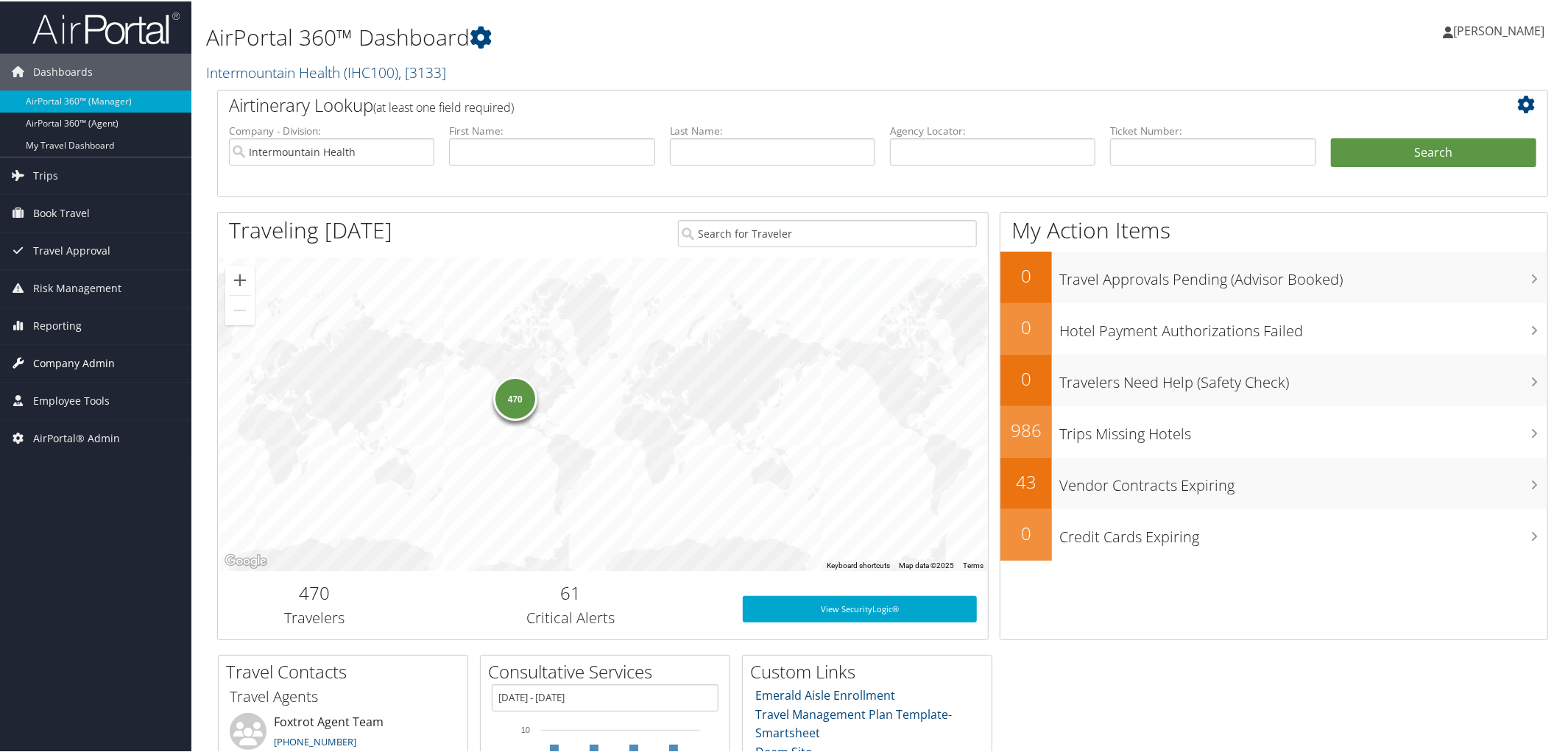
click at [67, 357] on span "Company Admin" at bounding box center [74, 362] width 82 height 37
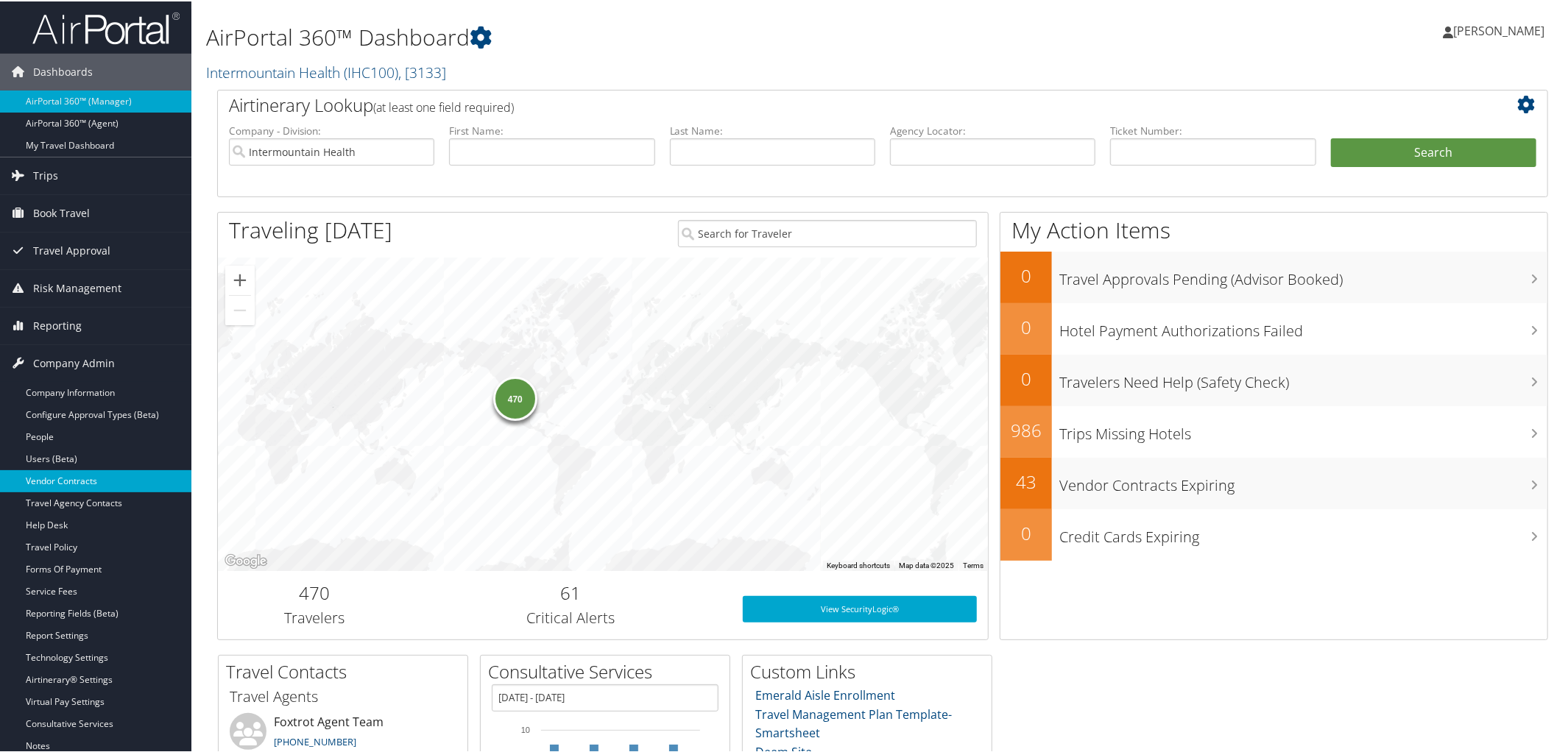
click at [113, 470] on link "Vendor Contracts" at bounding box center [95, 480] width 192 height 22
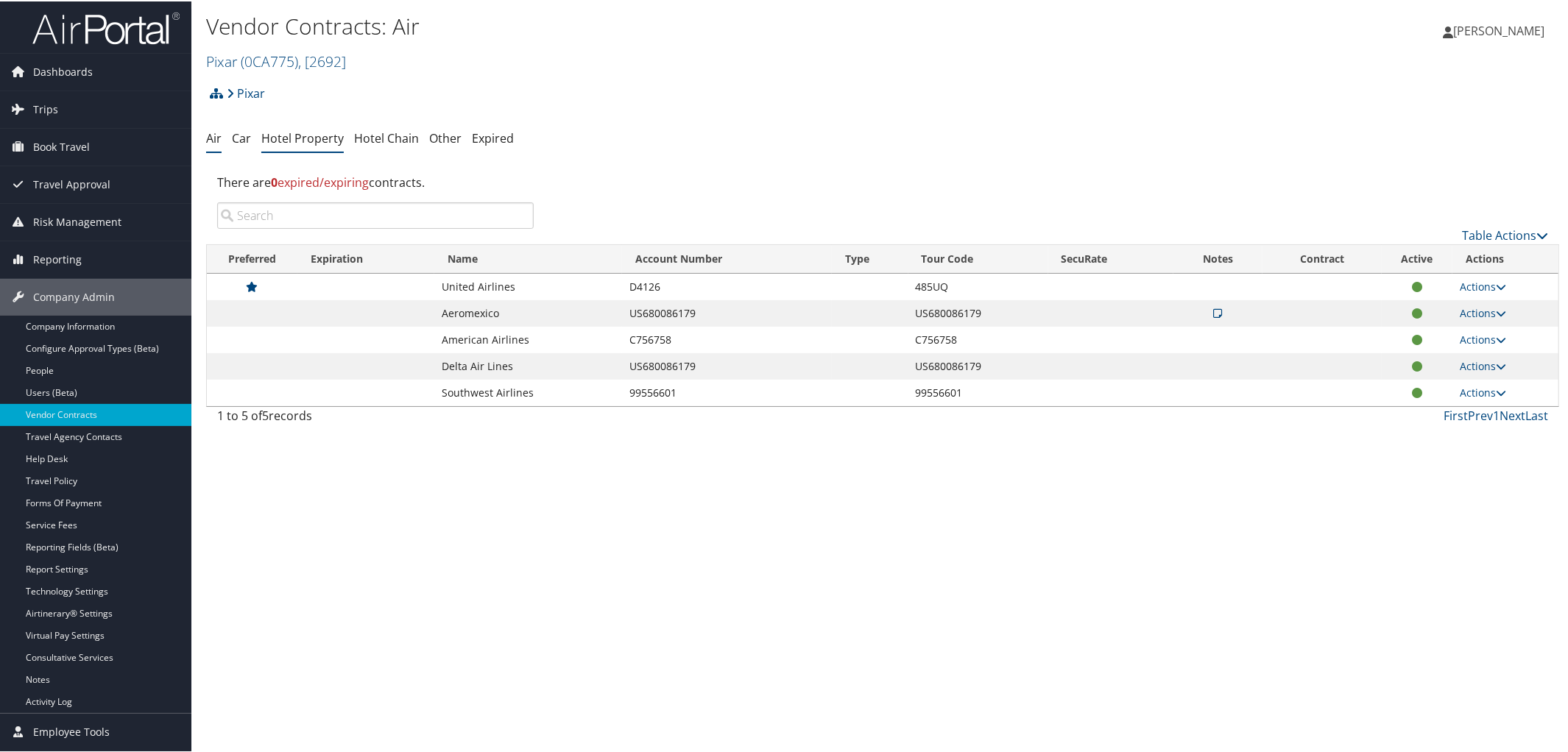
click at [301, 140] on link "Hotel Property" at bounding box center [303, 136] width 83 height 16
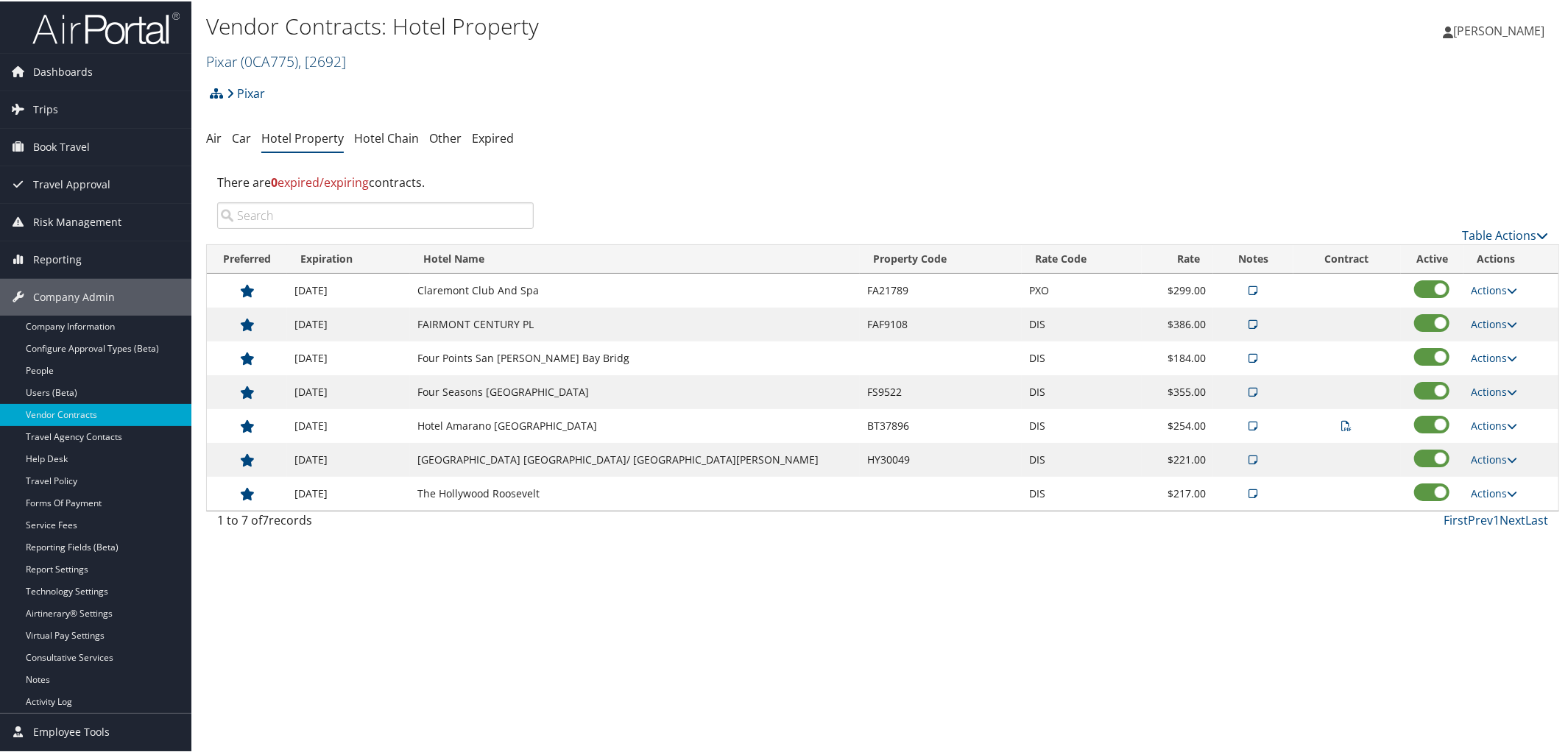
click at [315, 61] on span ", [ 2692 ]" at bounding box center [322, 60] width 48 height 20
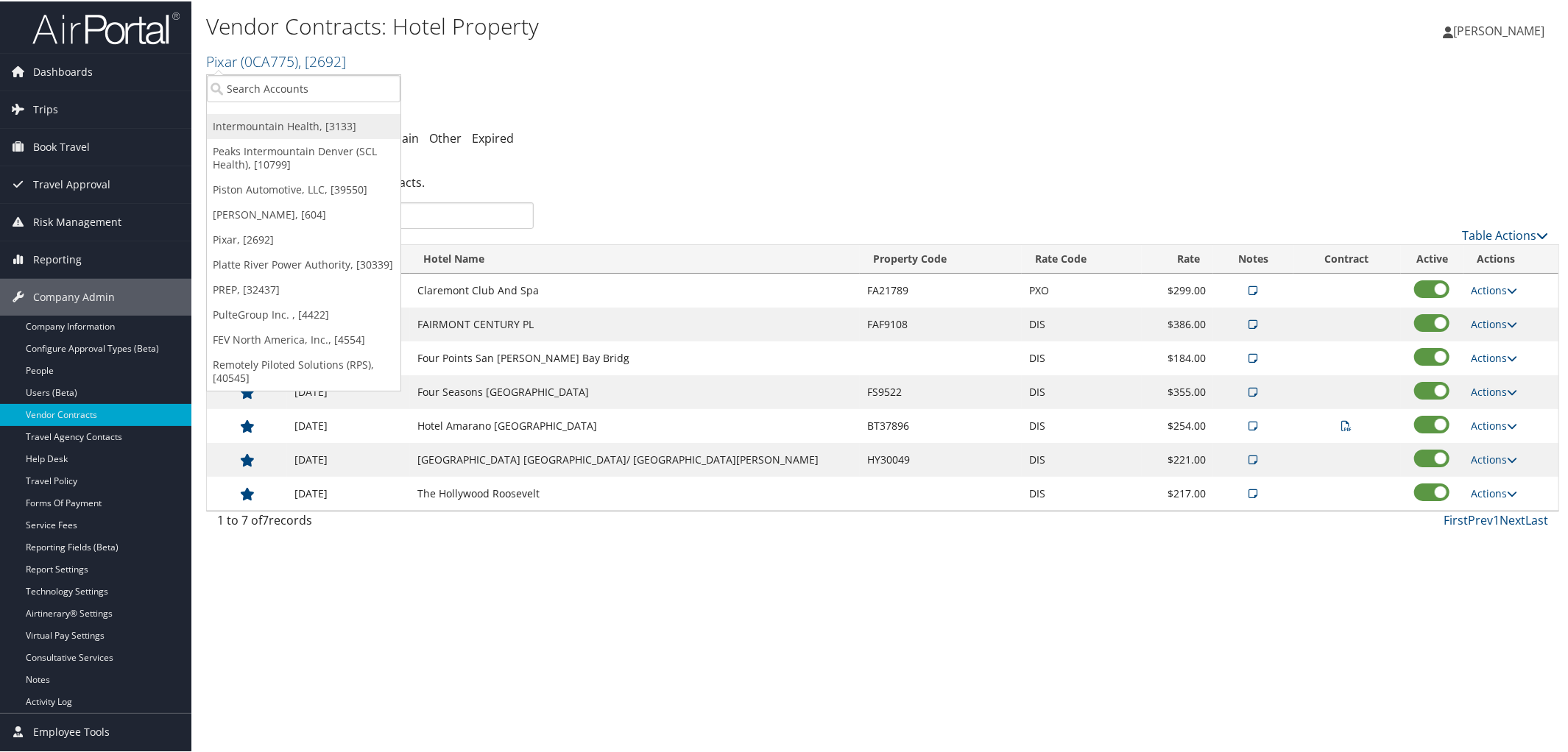
click at [304, 116] on link "Intermountain Health, [3133]" at bounding box center [304, 124] width 194 height 25
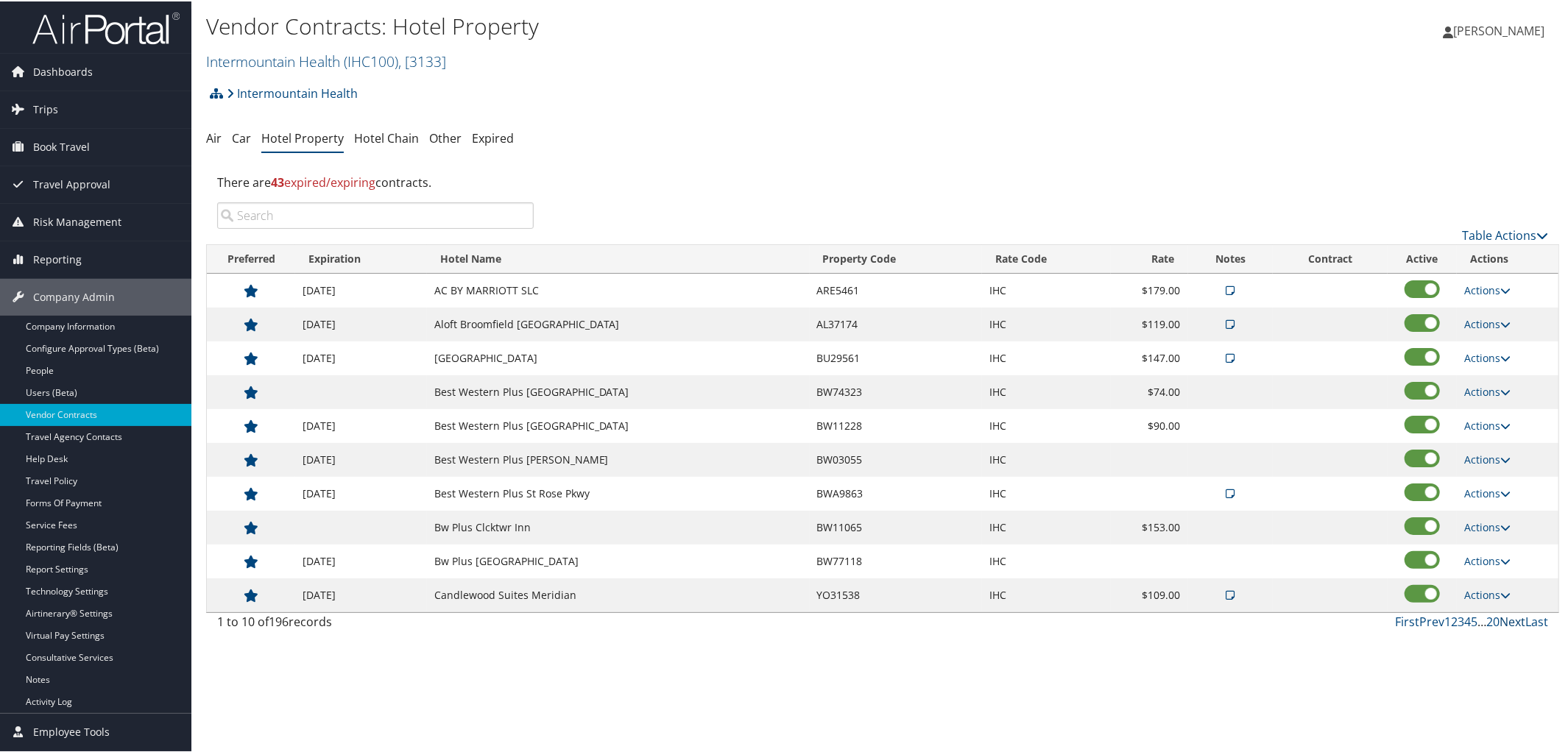
click at [1502, 628] on link "Next" at bounding box center [1513, 620] width 26 height 16
